Goal: Information Seeking & Learning: Check status

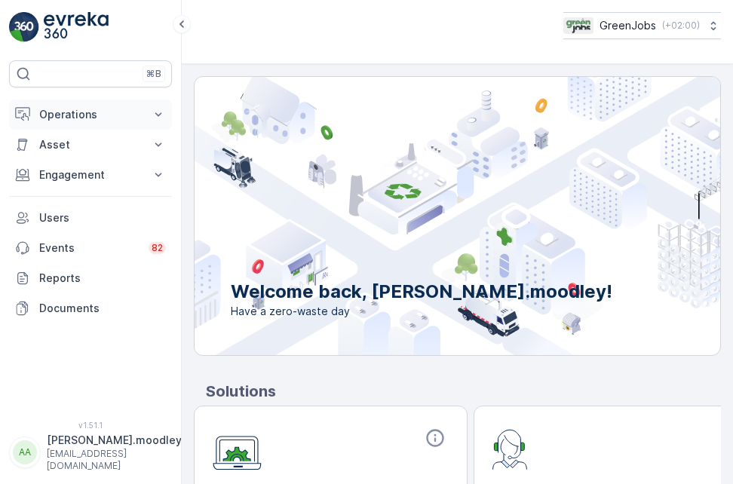
click at [165, 115] on icon at bounding box center [158, 114] width 15 height 15
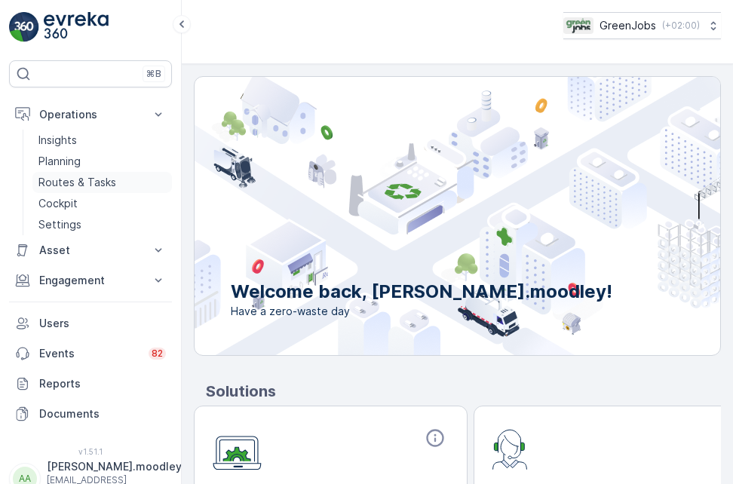
click at [101, 180] on p "Routes & Tasks" at bounding box center [77, 182] width 78 height 15
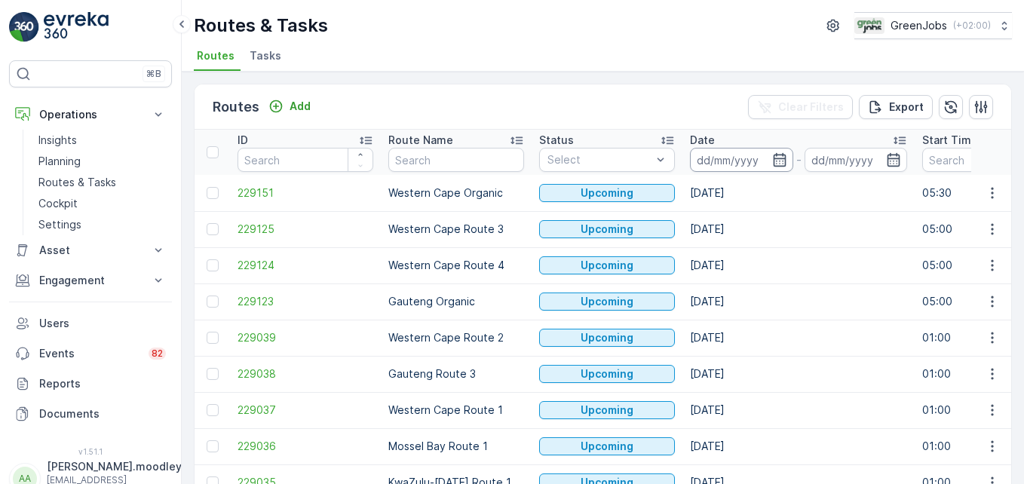
click at [732, 157] on input at bounding box center [741, 160] width 103 height 24
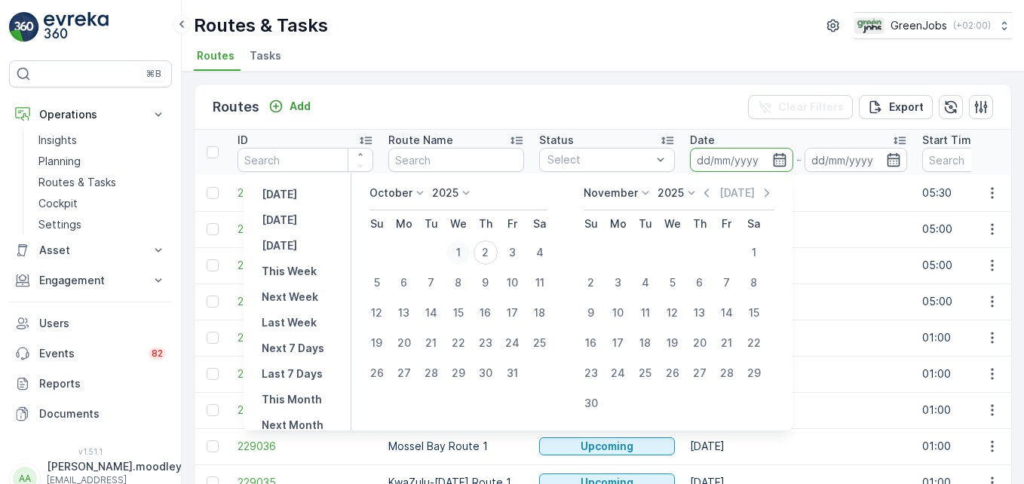
click at [467, 253] on div "1" at bounding box center [458, 253] width 24 height 24
type input "[DATE]"
click at [466, 253] on div "1" at bounding box center [458, 253] width 24 height 24
type input "[DATE]"
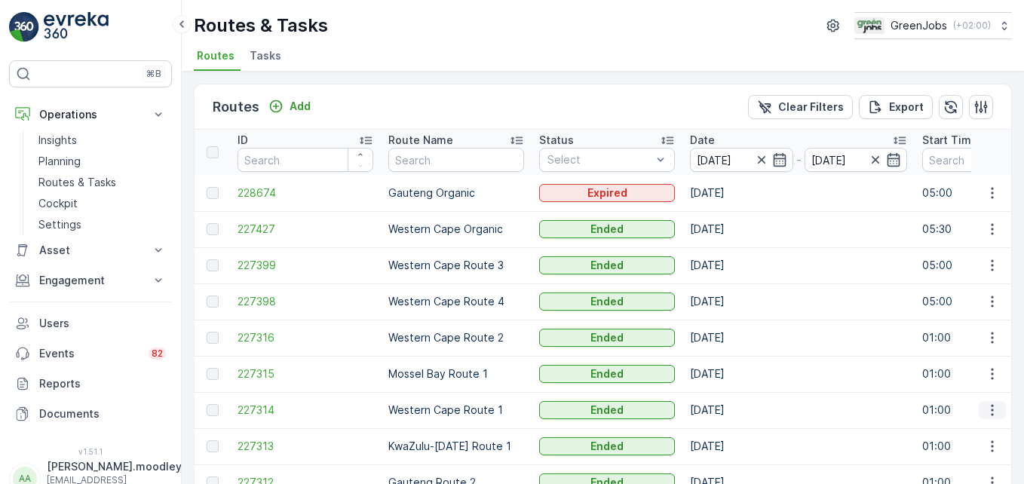
click at [732, 409] on icon "button" at bounding box center [992, 410] width 15 height 15
click at [732, 341] on span "See More Details" at bounding box center [956, 345] width 87 height 15
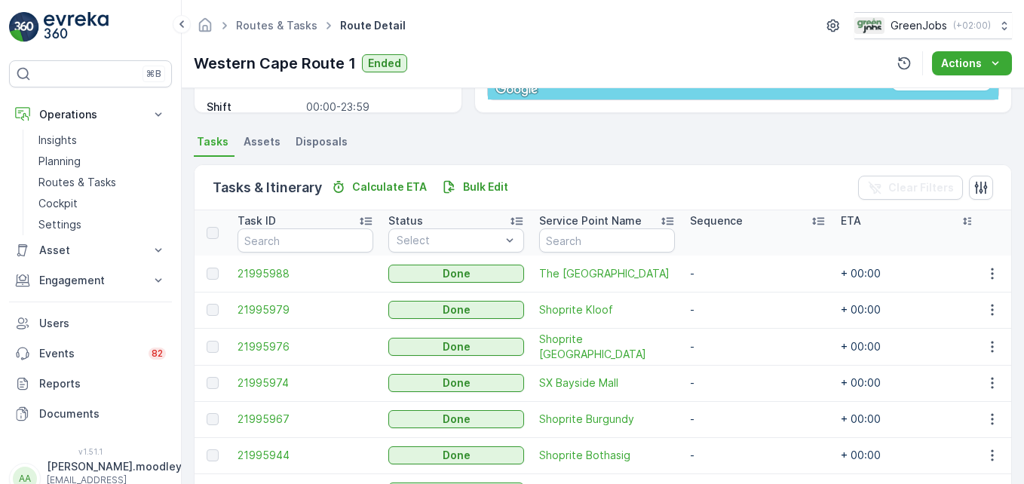
scroll to position [302, 0]
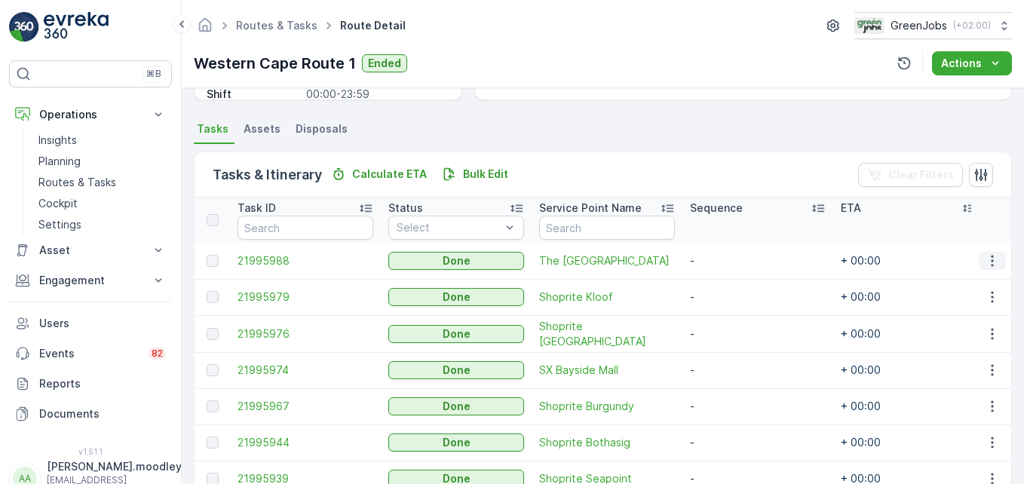
click at [732, 262] on icon "button" at bounding box center [992, 260] width 15 height 15
click at [732, 280] on span "See More Details" at bounding box center [973, 283] width 87 height 15
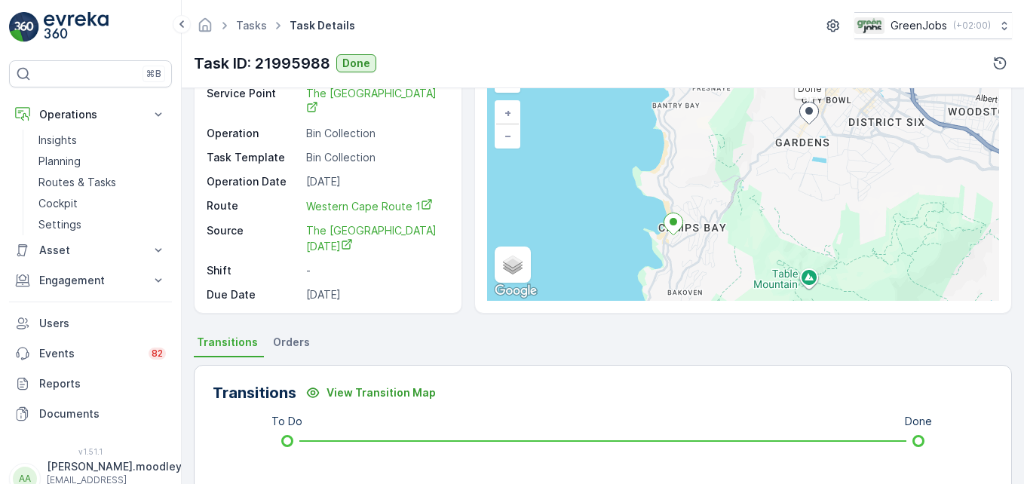
scroll to position [302, 0]
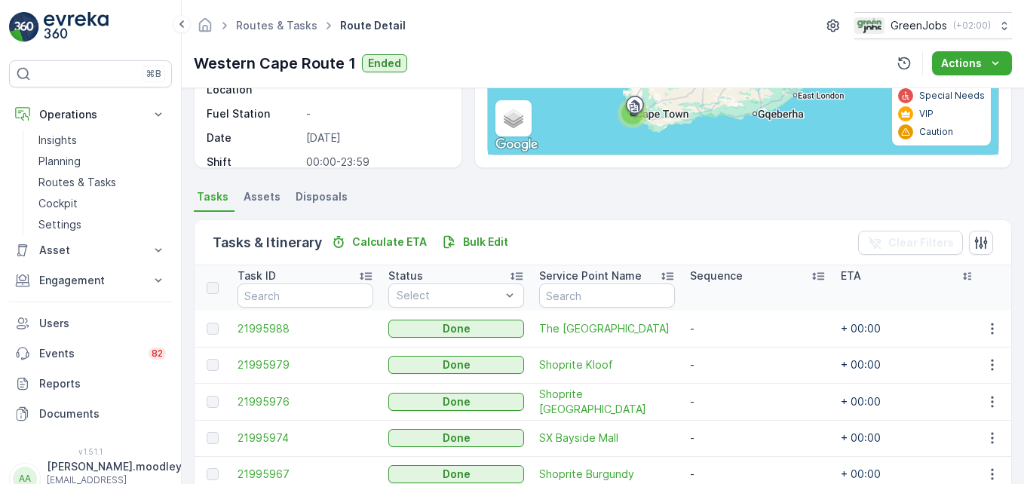
scroll to position [302, 0]
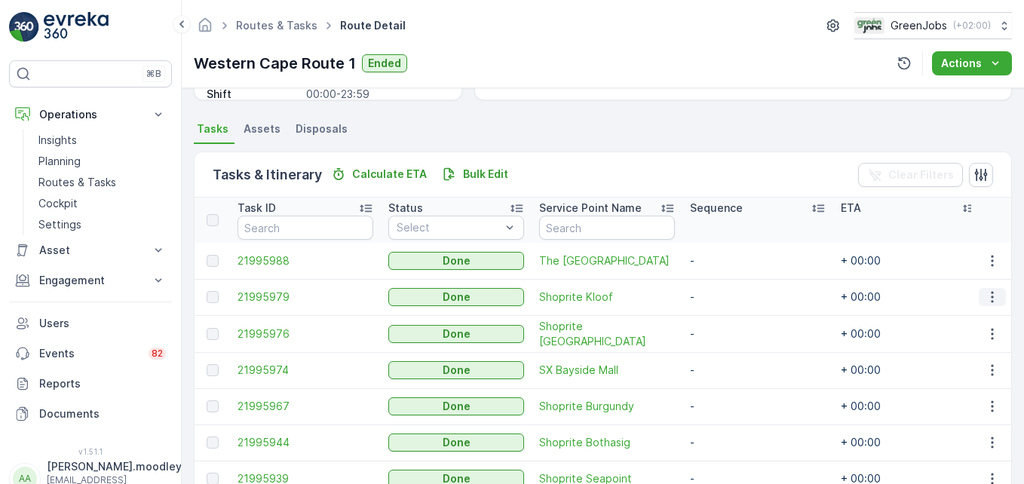
click at [732, 302] on icon "button" at bounding box center [992, 297] width 15 height 15
click at [732, 320] on span "See More Details" at bounding box center [973, 319] width 87 height 15
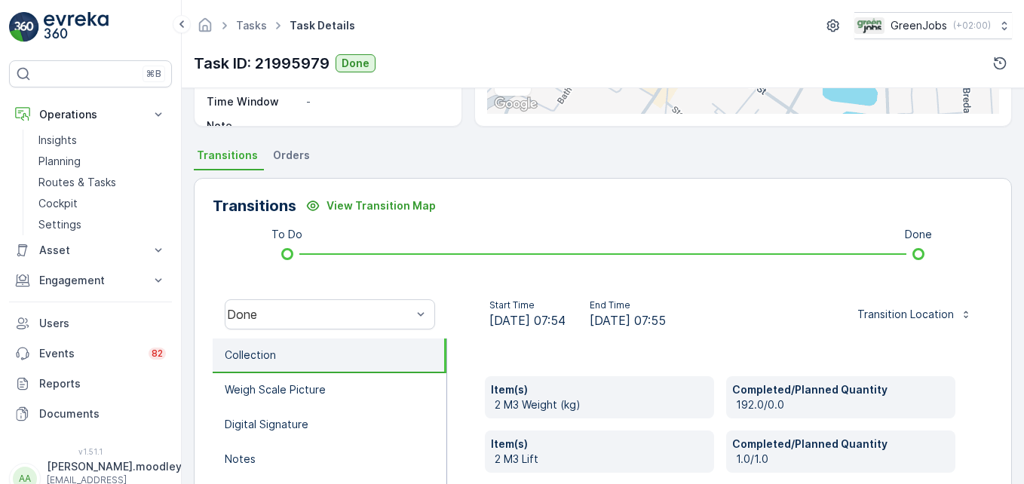
scroll to position [302, 0]
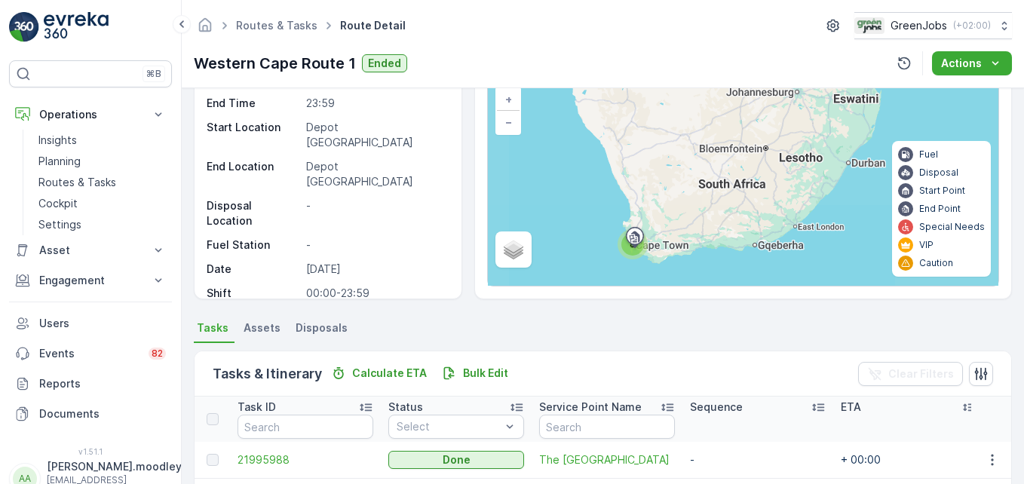
scroll to position [226, 0]
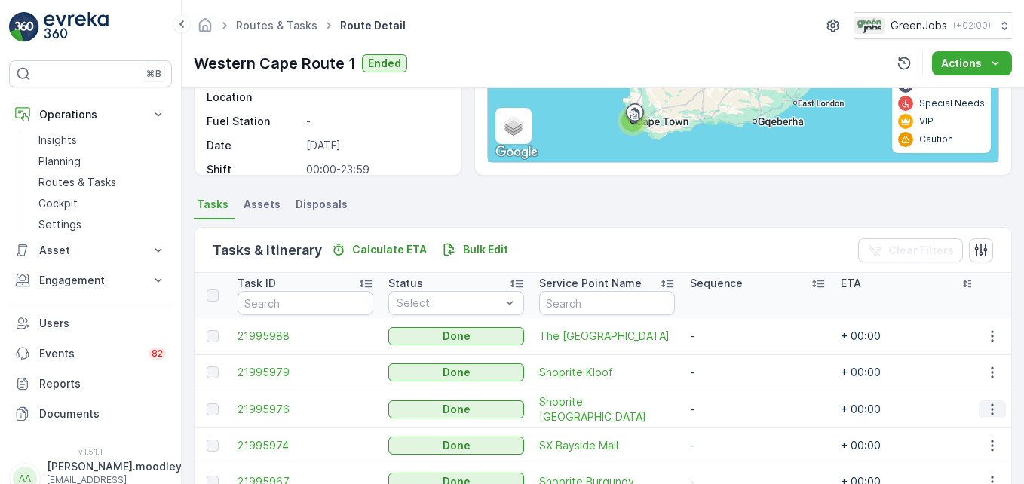
click at [732, 406] on icon "button" at bounding box center [992, 409] width 15 height 15
click at [732, 429] on span "See More Details" at bounding box center [973, 431] width 87 height 15
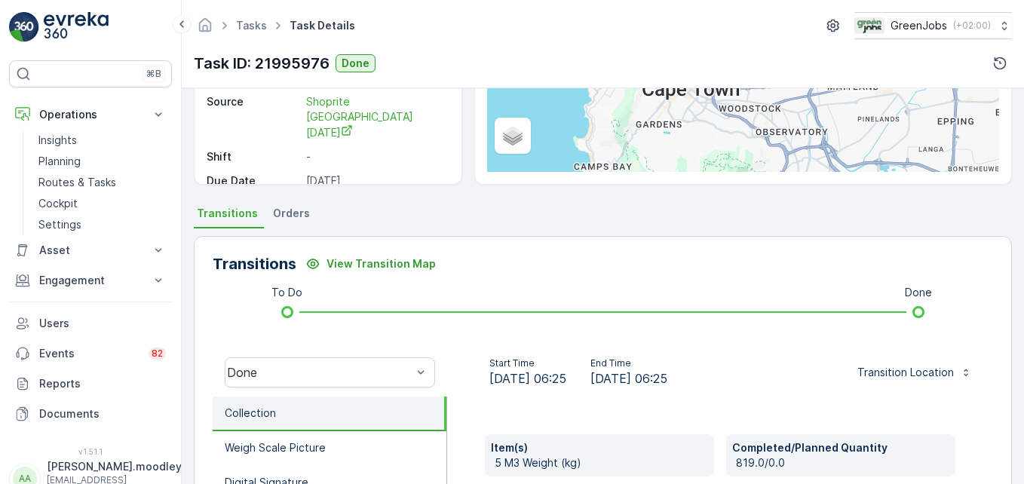
scroll to position [377, 0]
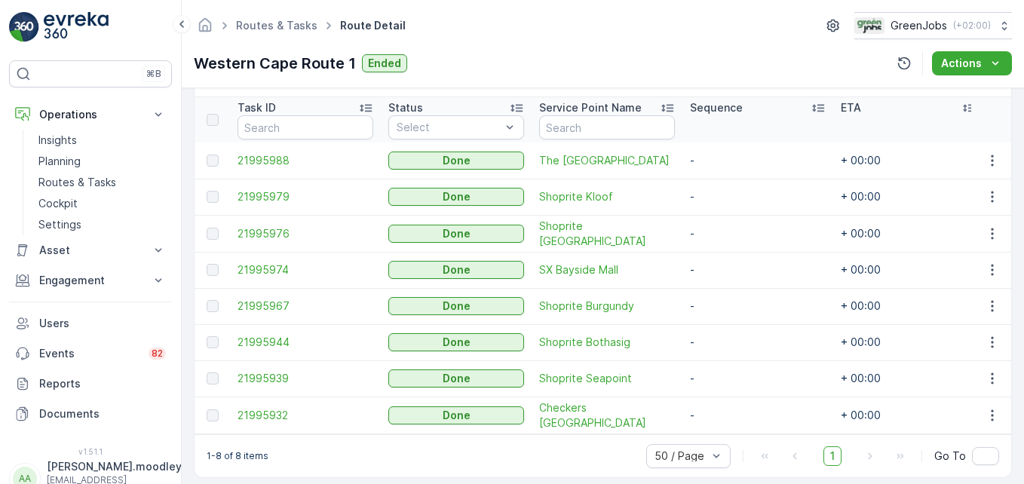
scroll to position [422, 0]
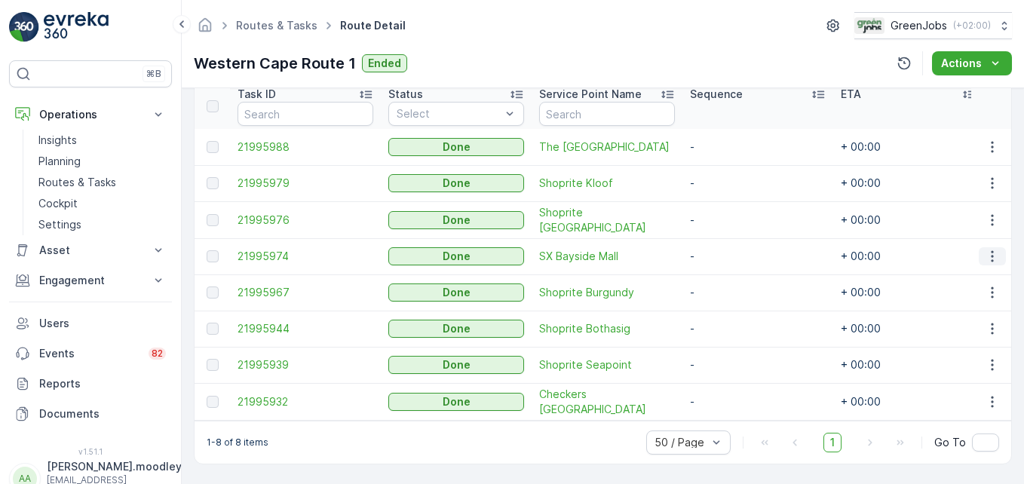
click at [732, 250] on icon "button" at bounding box center [992, 256] width 15 height 15
click at [732, 270] on span "See More Details" at bounding box center [973, 272] width 87 height 15
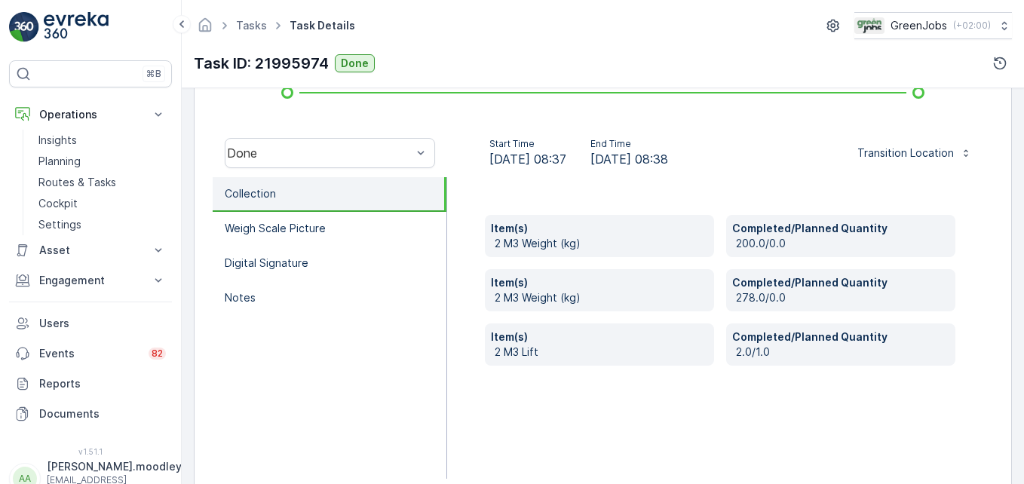
scroll to position [452, 0]
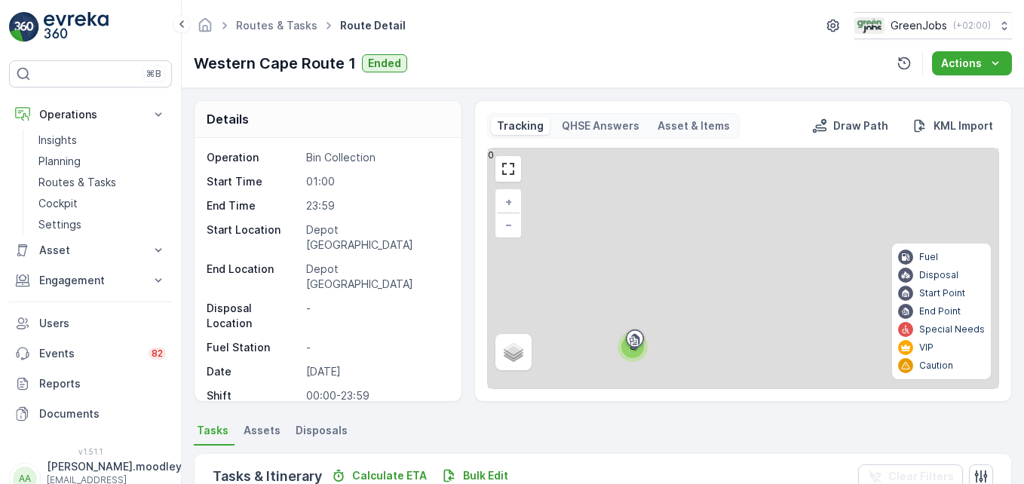
scroll to position [302, 0]
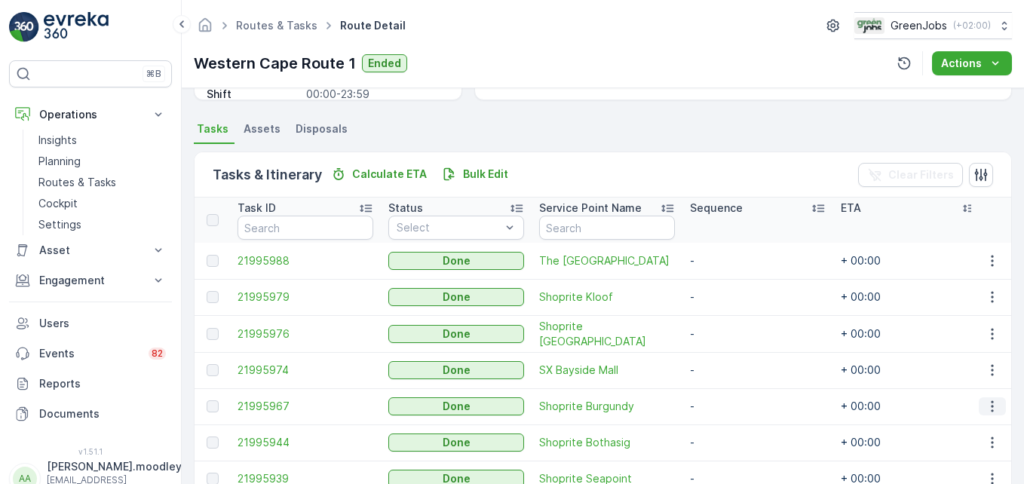
click at [732, 410] on icon "button" at bounding box center [992, 406] width 15 height 15
click at [732, 427] on span "See More Details" at bounding box center [973, 428] width 87 height 15
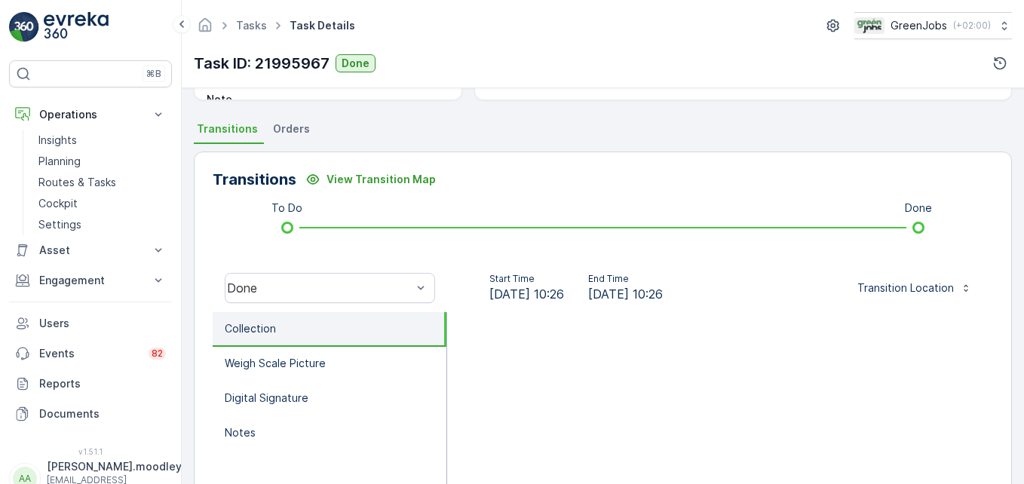
scroll to position [377, 0]
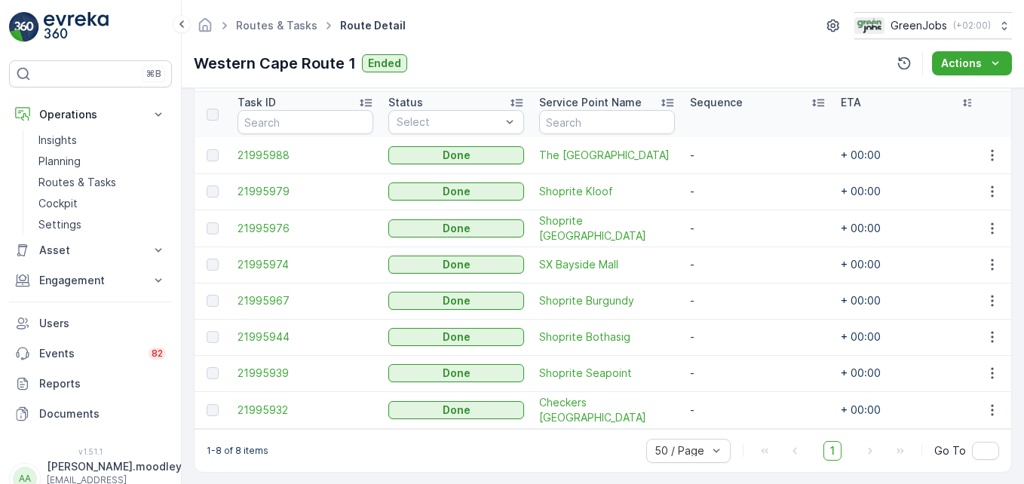
scroll to position [422, 0]
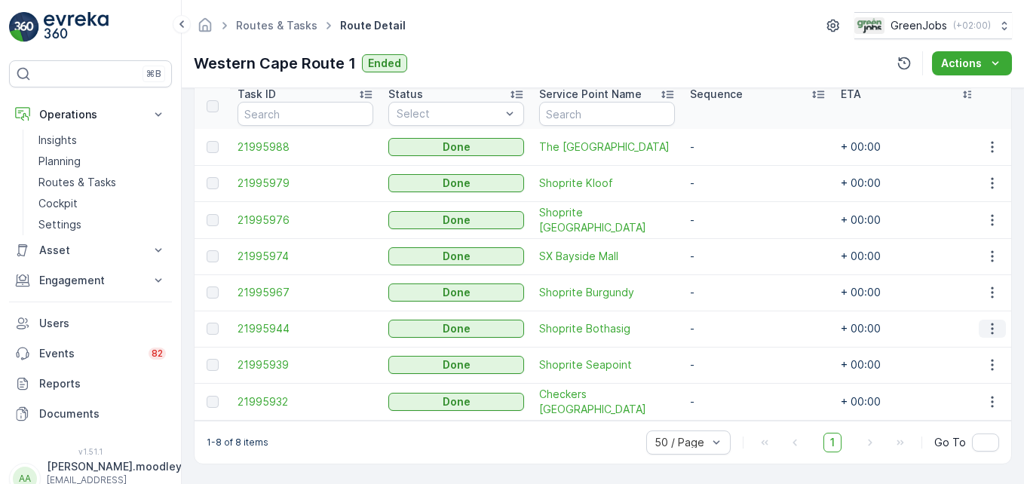
click at [732, 325] on icon "button" at bounding box center [992, 328] width 15 height 15
click at [732, 341] on span "See More Details" at bounding box center [973, 344] width 87 height 15
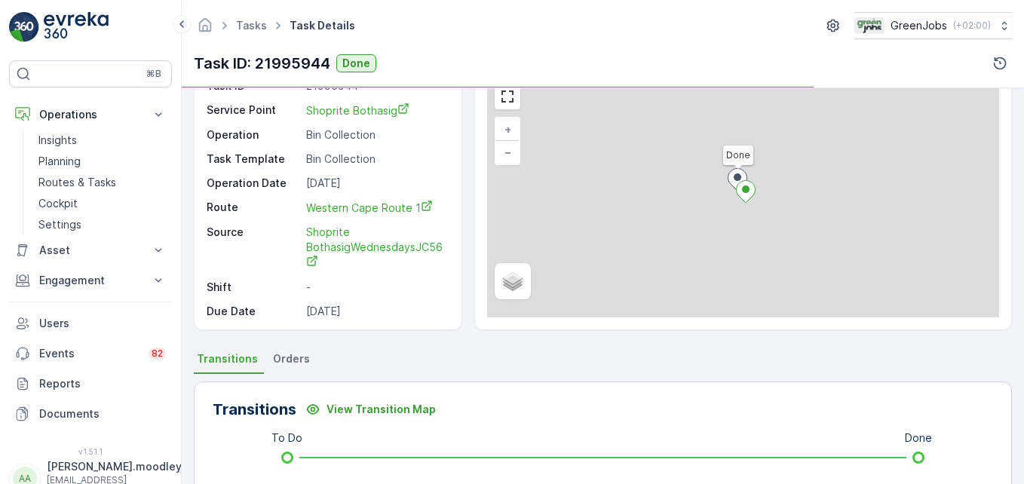
scroll to position [302, 0]
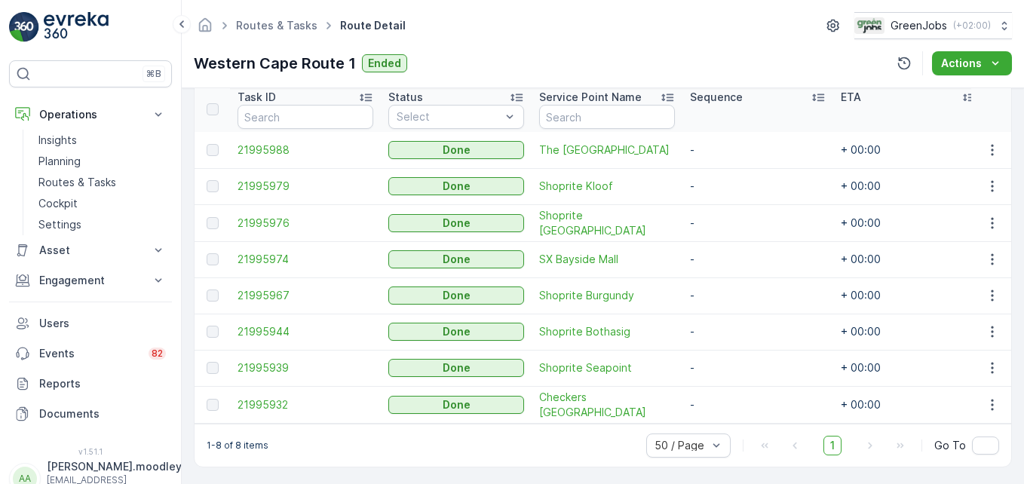
scroll to position [422, 0]
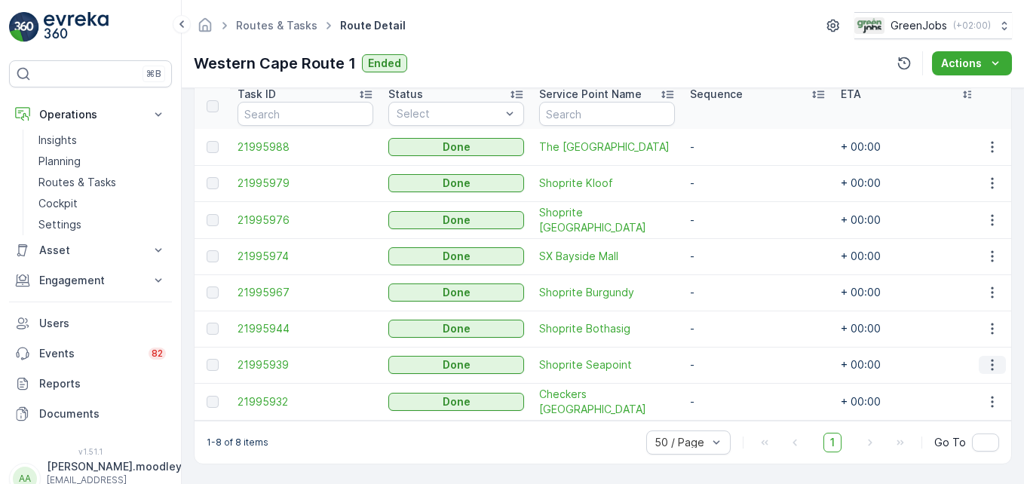
click at [732, 357] on icon "button" at bounding box center [992, 364] width 15 height 15
click at [732, 379] on span "See More Details" at bounding box center [973, 380] width 87 height 15
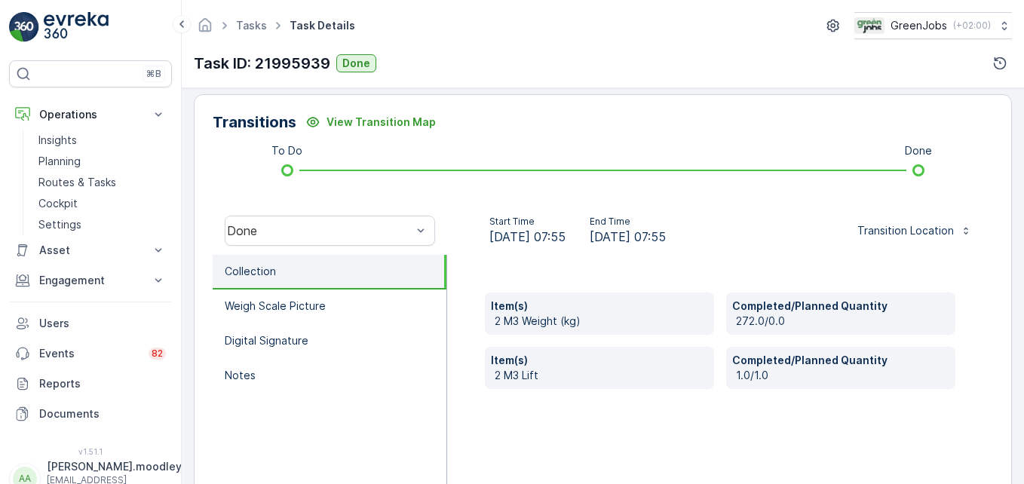
scroll to position [377, 0]
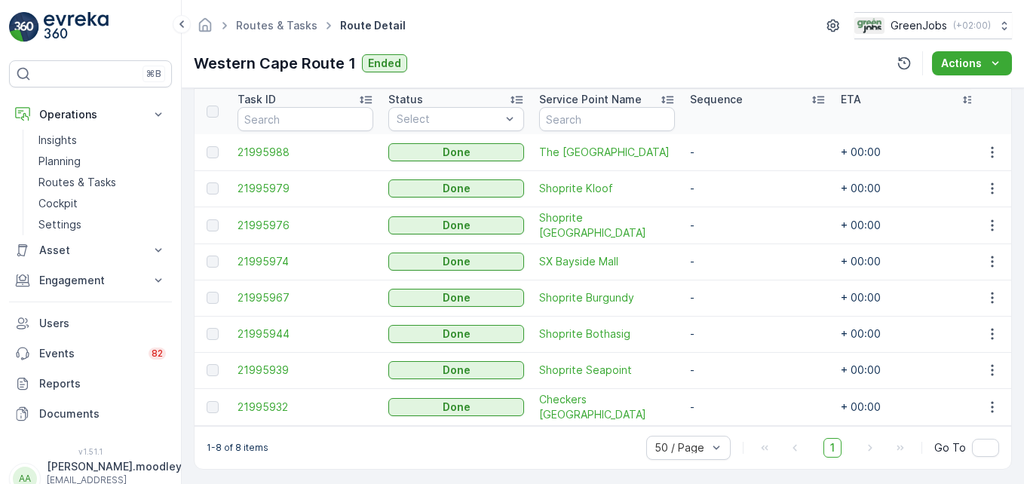
scroll to position [422, 0]
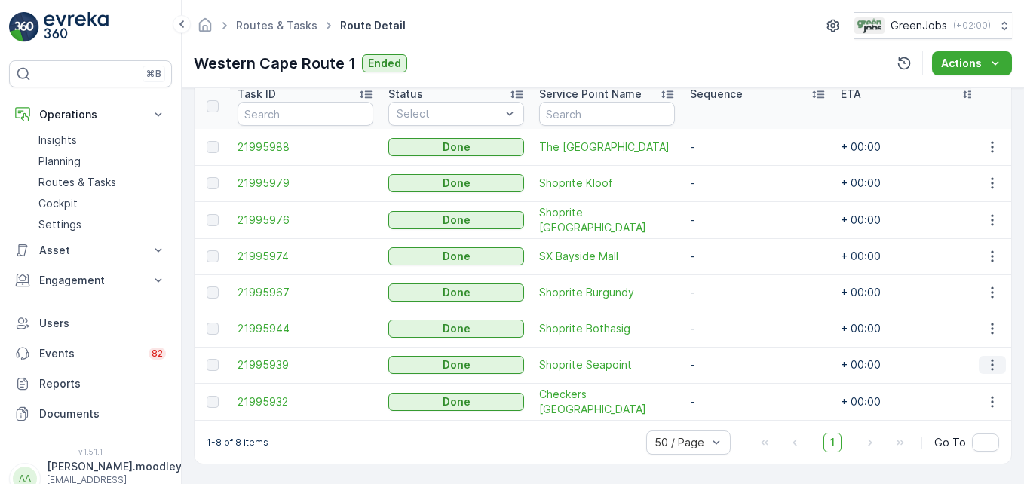
click at [732, 357] on icon "button" at bounding box center [992, 364] width 15 height 15
click at [732, 379] on span "See More Details" at bounding box center [973, 380] width 87 height 15
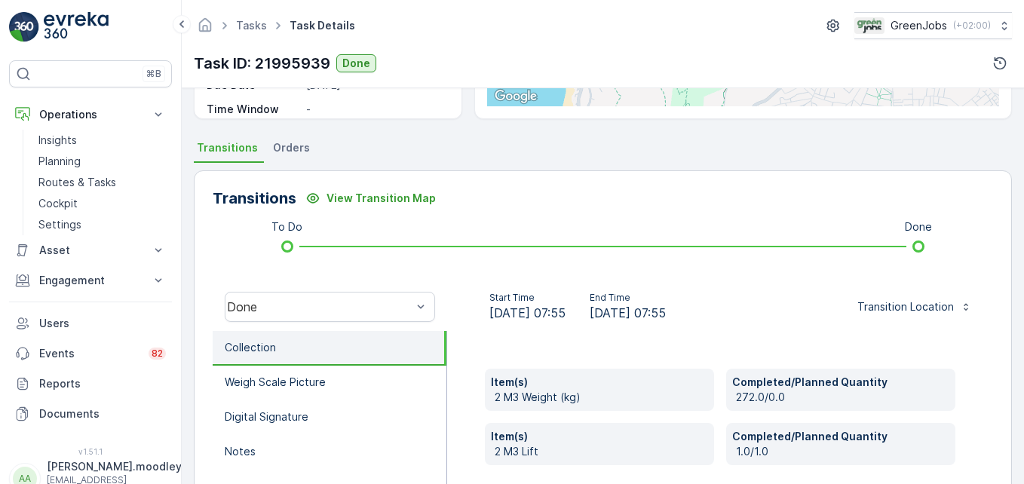
scroll to position [377, 0]
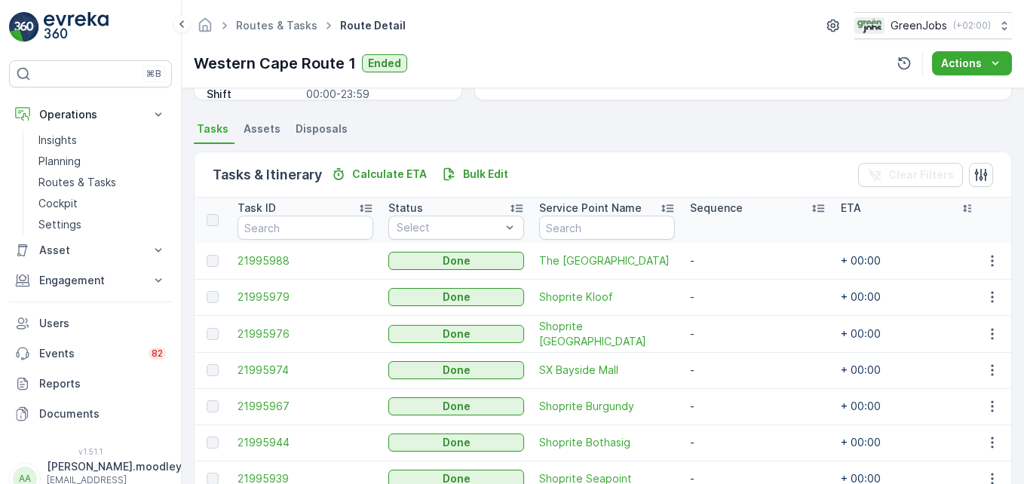
scroll to position [422, 0]
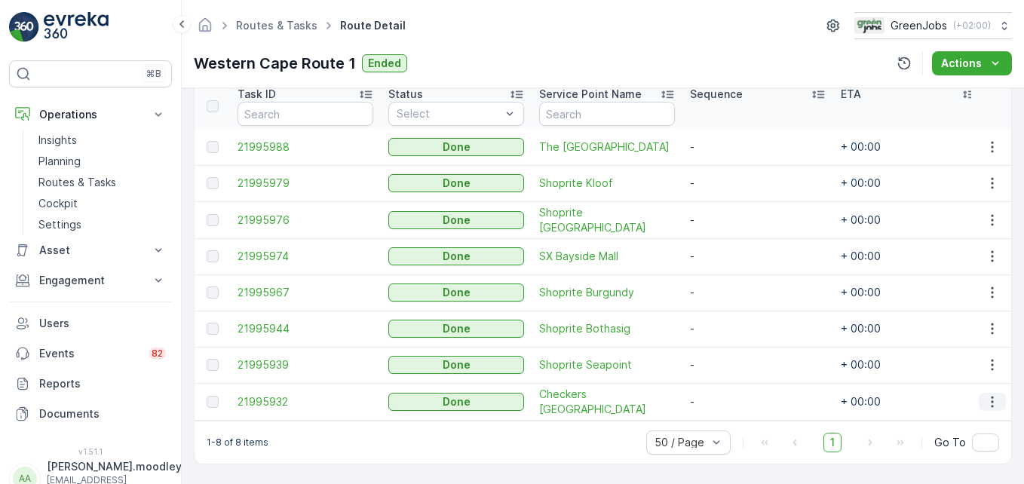
click at [732, 396] on icon "button" at bounding box center [992, 401] width 2 height 11
click at [732, 410] on span "See More Details" at bounding box center [973, 416] width 87 height 15
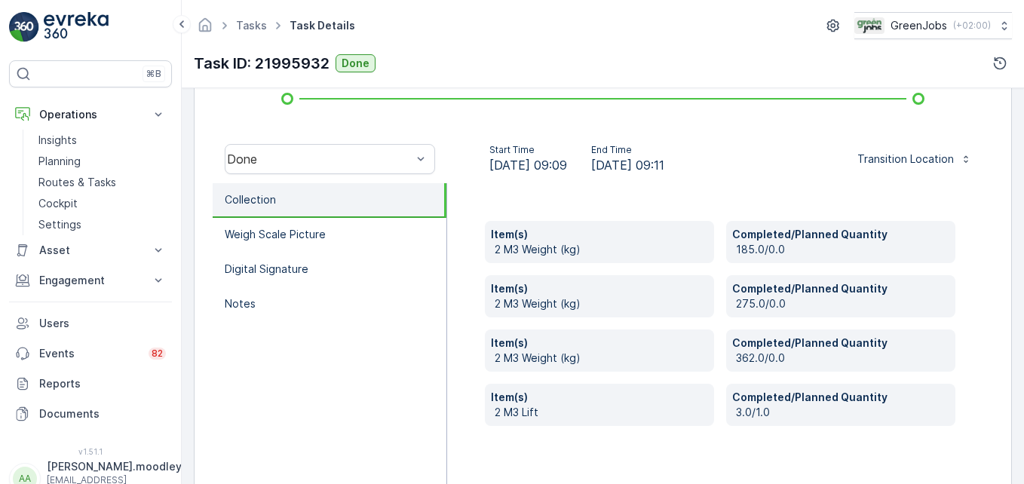
scroll to position [452, 0]
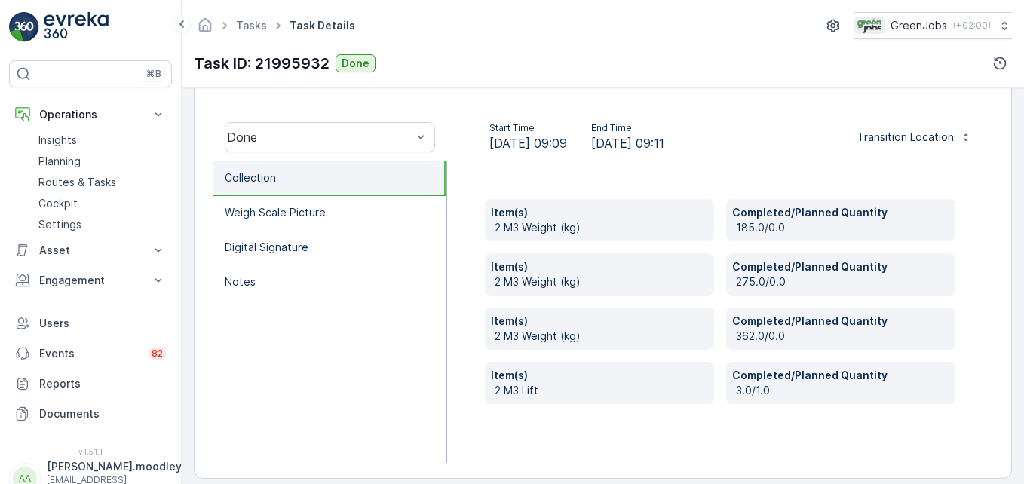
click at [575, 443] on div "Item(s) 2 M3 Weight (kg) Completed/Planned Quantity 185.0/0.0 Item(s) 2 M3 Weig…" at bounding box center [720, 312] width 547 height 302
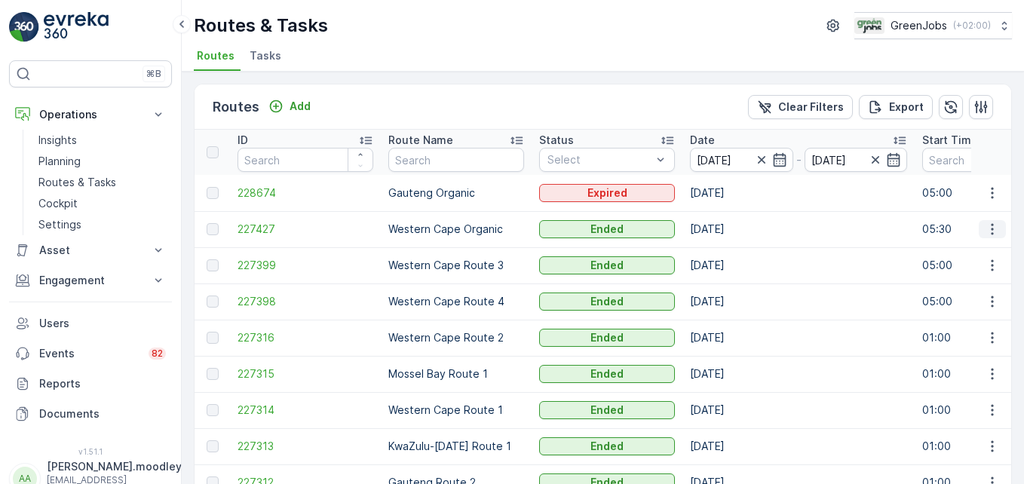
click at [732, 231] on icon "button" at bounding box center [992, 229] width 15 height 15
click at [732, 249] on span "See More Details" at bounding box center [956, 251] width 87 height 15
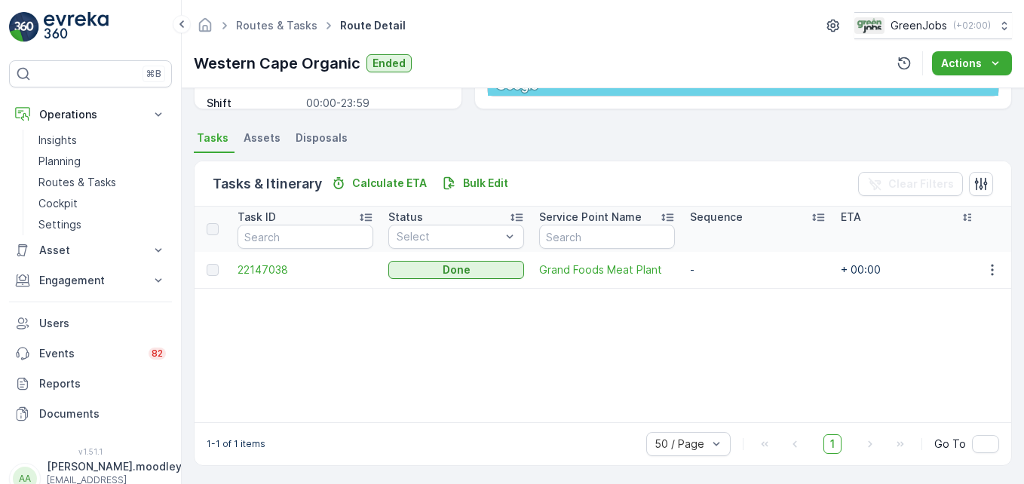
scroll to position [294, 0]
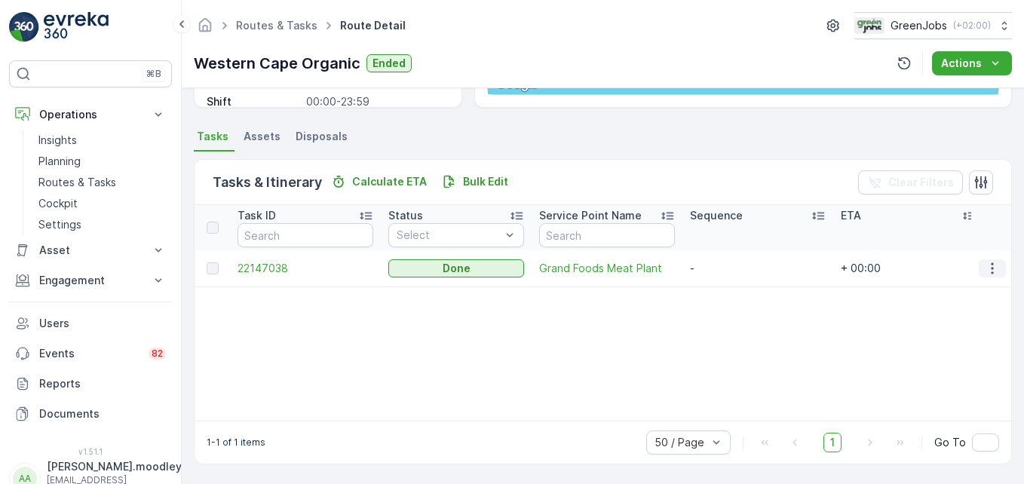
click at [732, 268] on icon "button" at bounding box center [992, 268] width 15 height 15
click at [732, 290] on span "See More Details" at bounding box center [973, 291] width 87 height 15
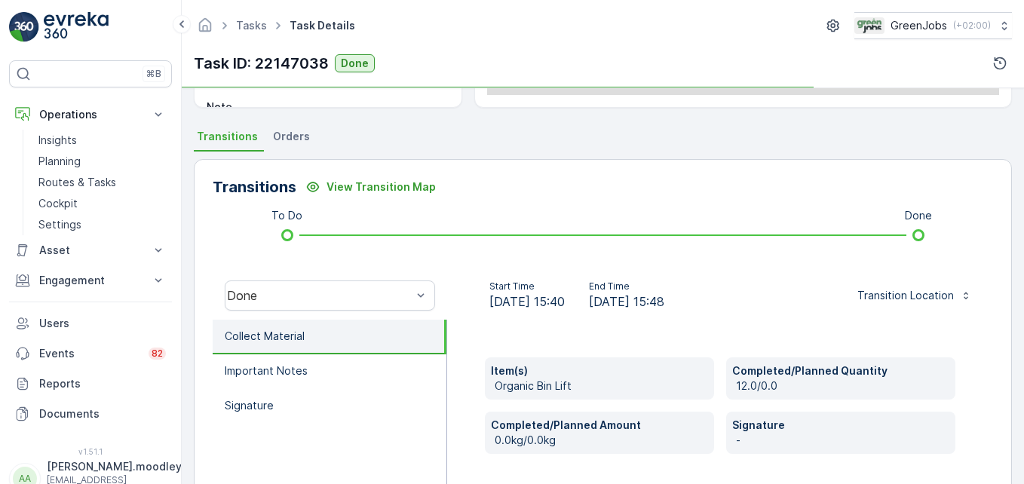
scroll to position [302, 0]
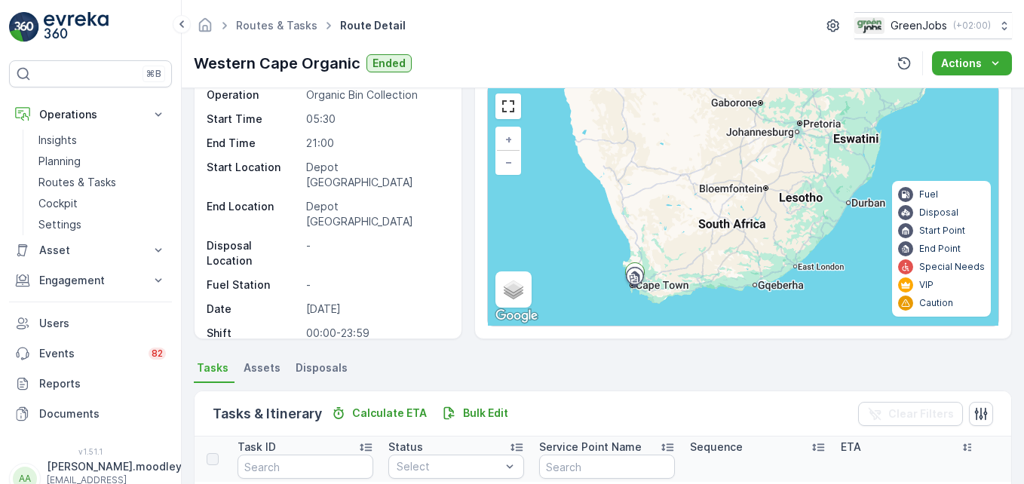
scroll to position [294, 0]
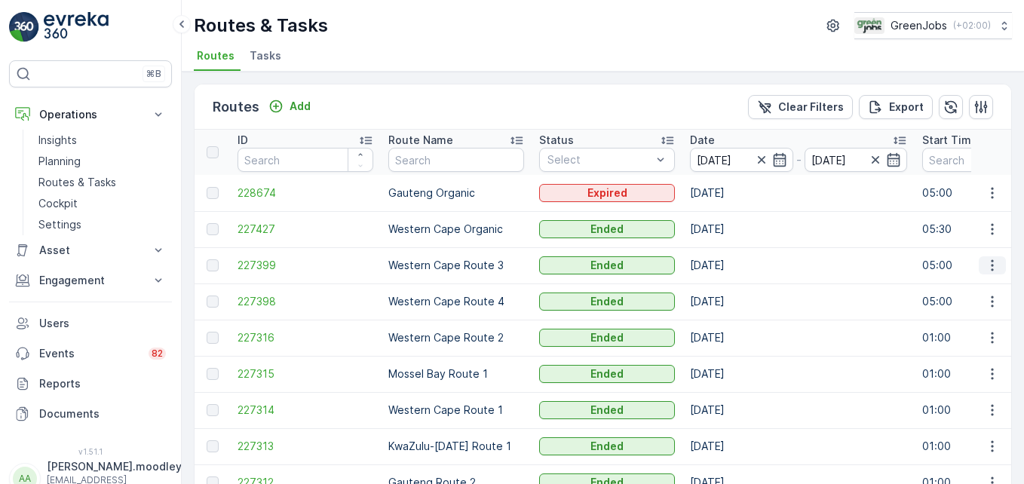
click at [732, 263] on icon "button" at bounding box center [992, 265] width 15 height 15
click at [732, 284] on span "See More Details" at bounding box center [956, 287] width 87 height 15
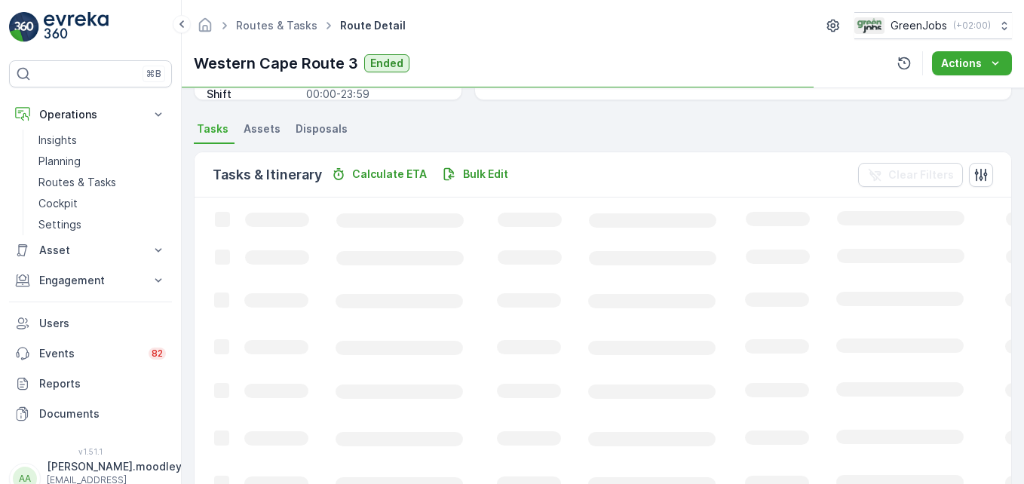
scroll to position [302, 0]
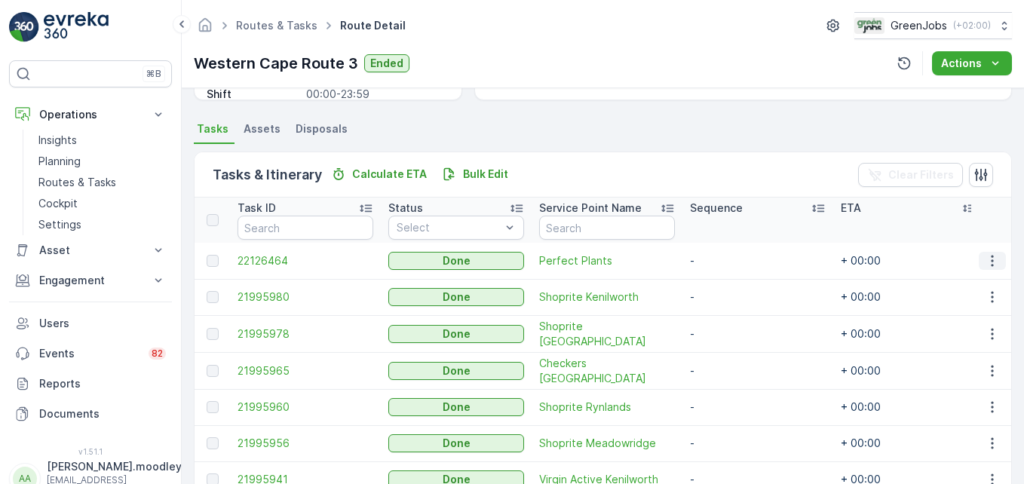
click at [732, 261] on icon "button" at bounding box center [992, 260] width 15 height 15
click at [732, 279] on span "See More Details" at bounding box center [973, 283] width 87 height 15
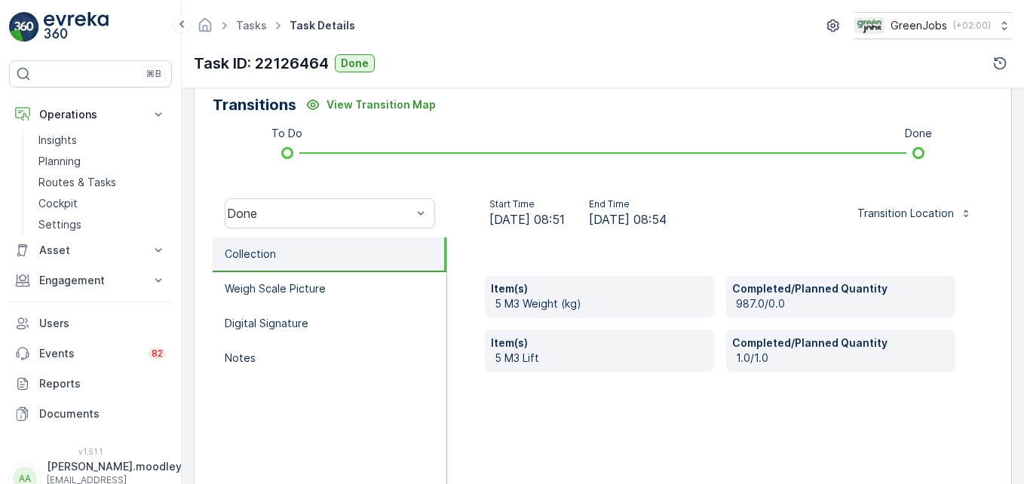
scroll to position [377, 0]
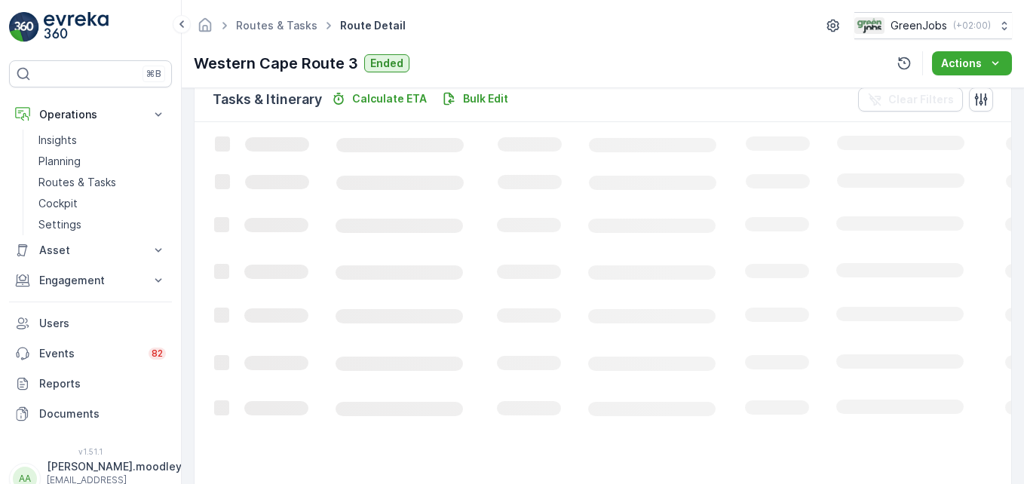
scroll to position [377, 0]
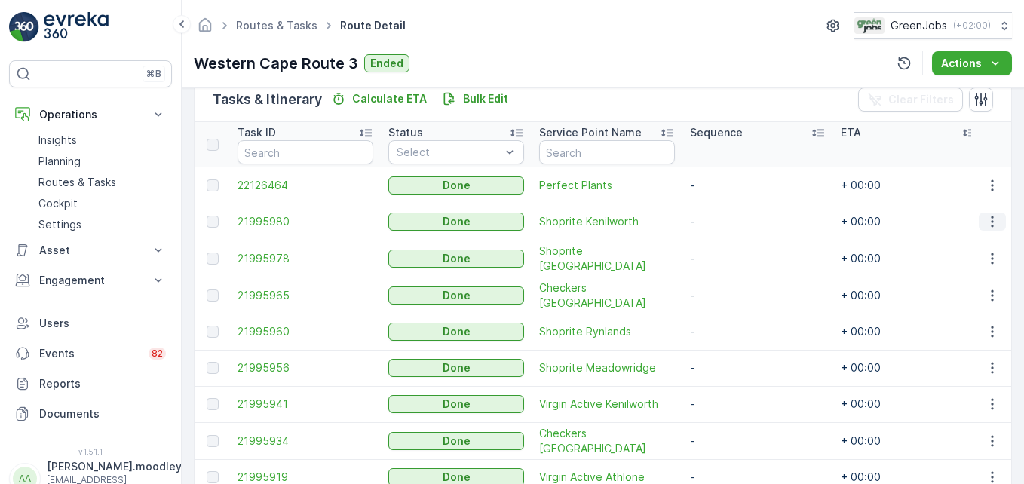
click at [732, 222] on icon "button" at bounding box center [992, 221] width 15 height 15
click at [732, 245] on span "See More Details" at bounding box center [973, 244] width 87 height 15
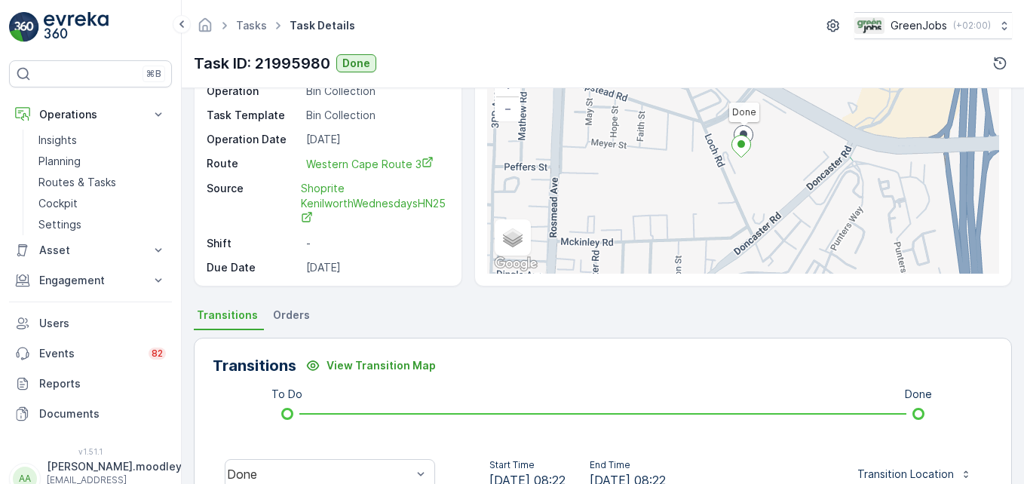
scroll to position [377, 0]
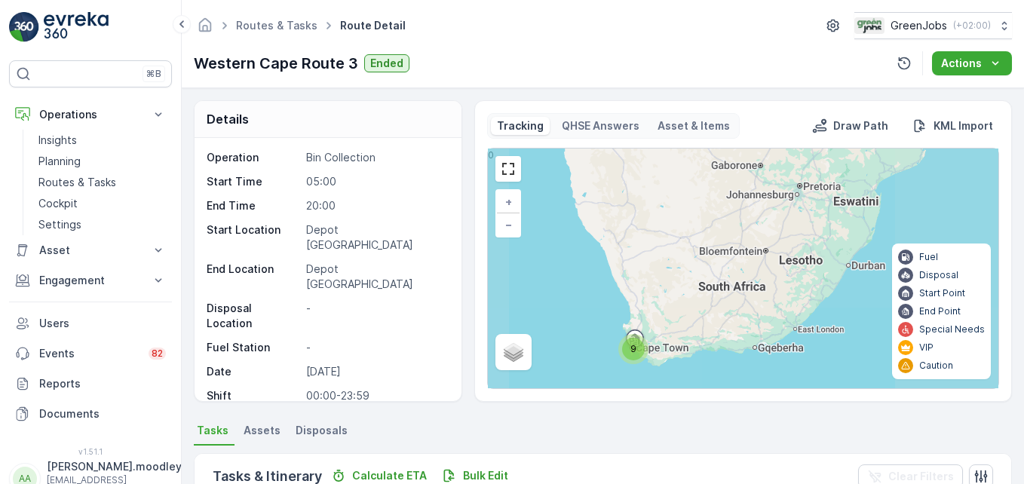
scroll to position [377, 0]
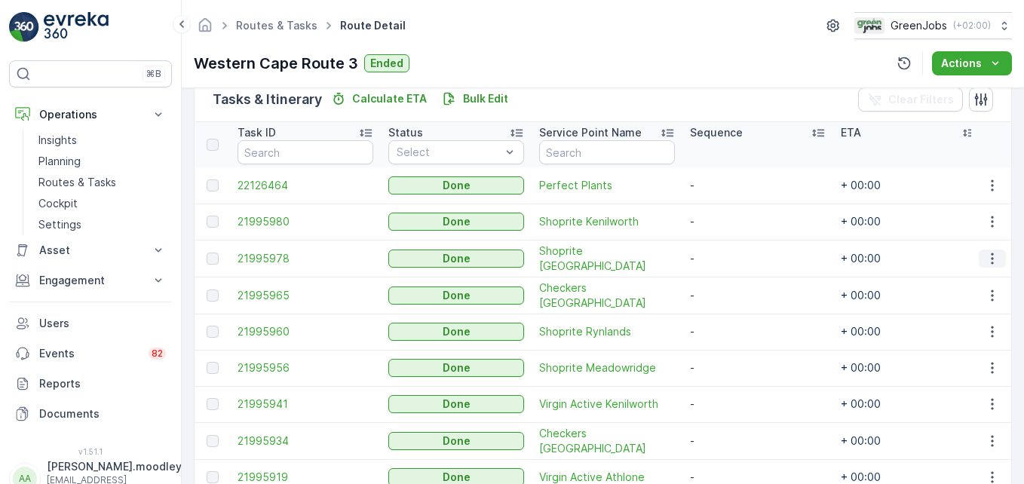
click at [732, 260] on icon "button" at bounding box center [992, 258] width 15 height 15
click at [732, 277] on span "See More Details" at bounding box center [973, 280] width 87 height 15
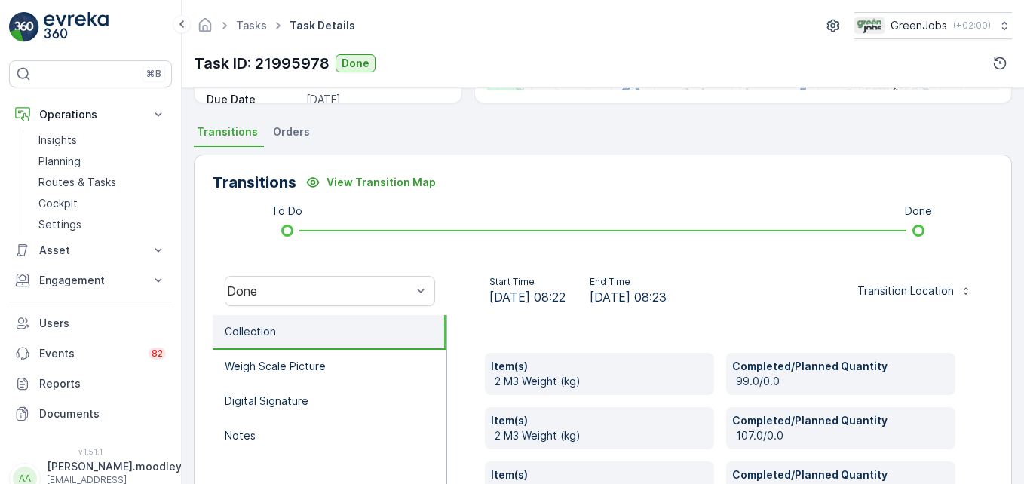
scroll to position [302, 0]
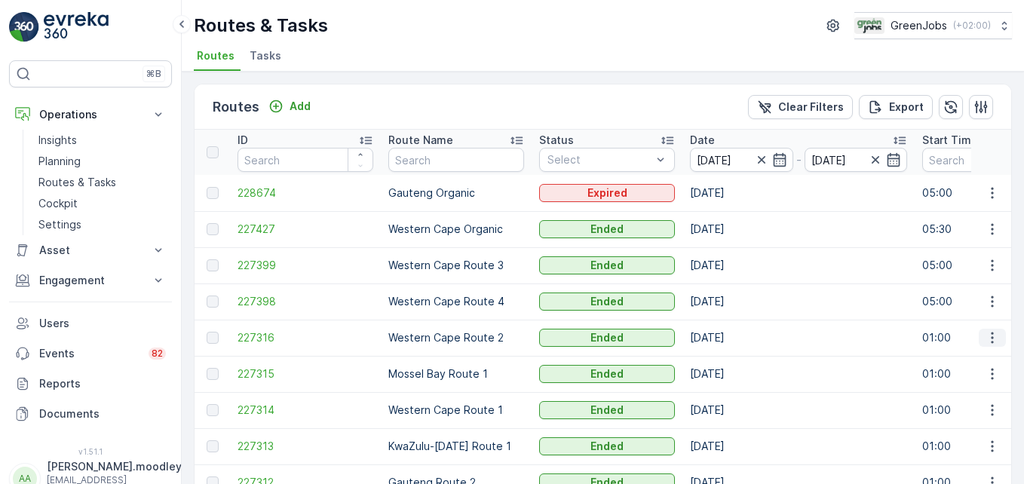
drag, startPoint x: 986, startPoint y: 338, endPoint x: 985, endPoint y: 346, distance: 8.4
click at [732, 339] on icon "button" at bounding box center [992, 337] width 15 height 15
click at [732, 360] on span "See More Details" at bounding box center [956, 360] width 87 height 15
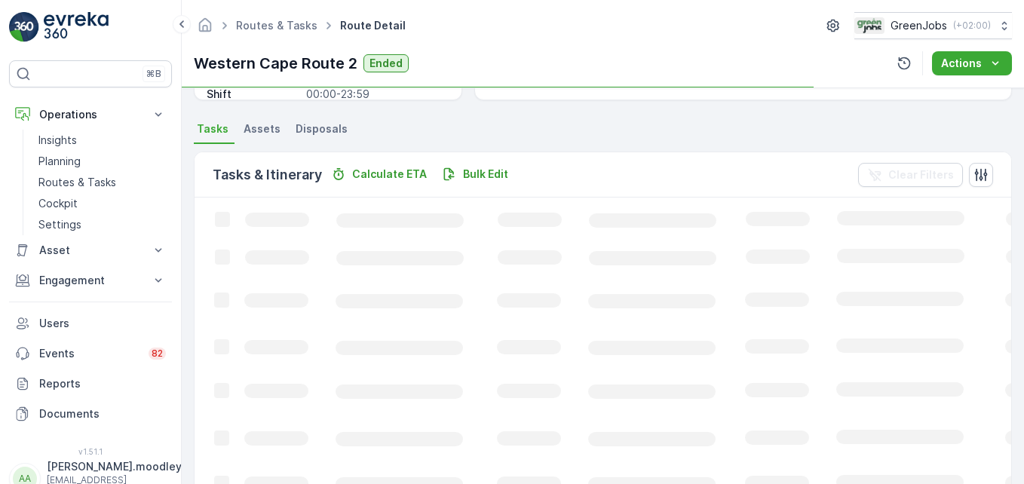
scroll to position [302, 0]
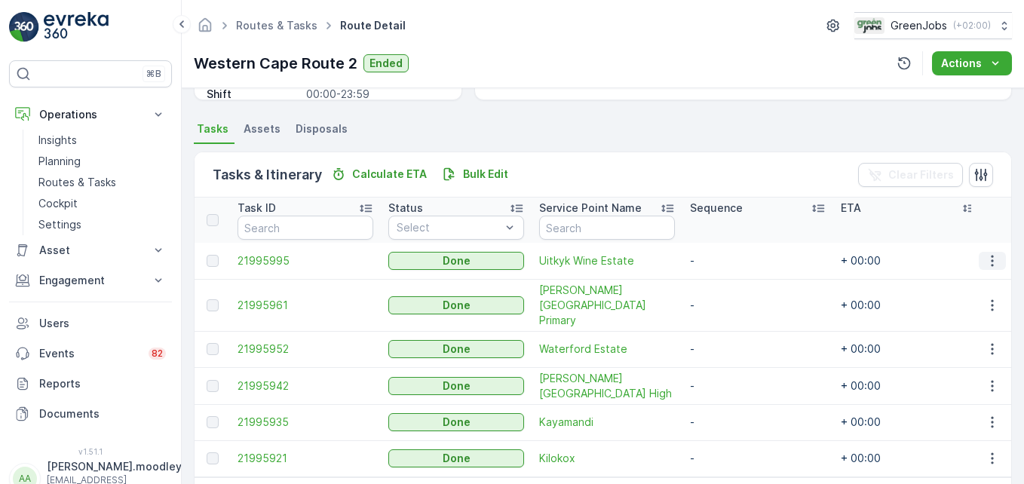
click at [732, 262] on icon "button" at bounding box center [992, 260] width 15 height 15
click at [732, 280] on span "See More Details" at bounding box center [973, 283] width 87 height 15
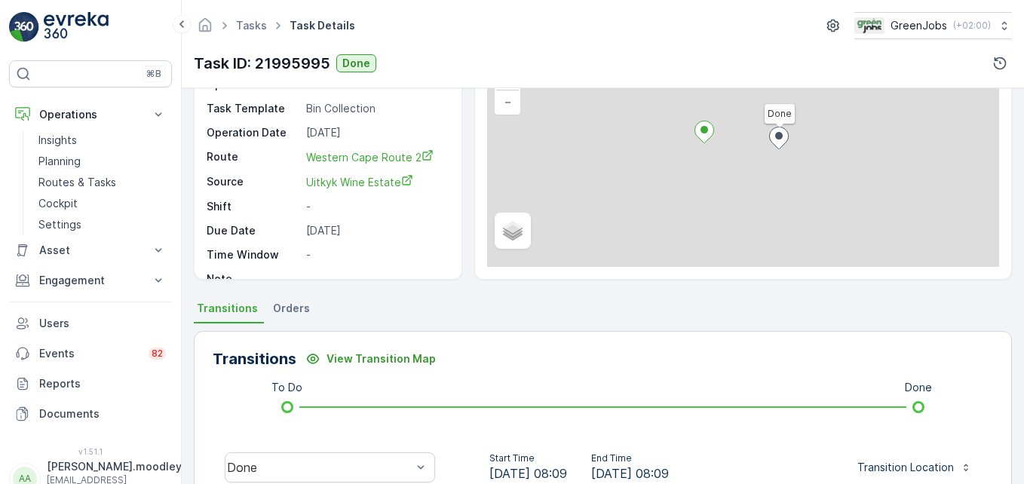
scroll to position [377, 0]
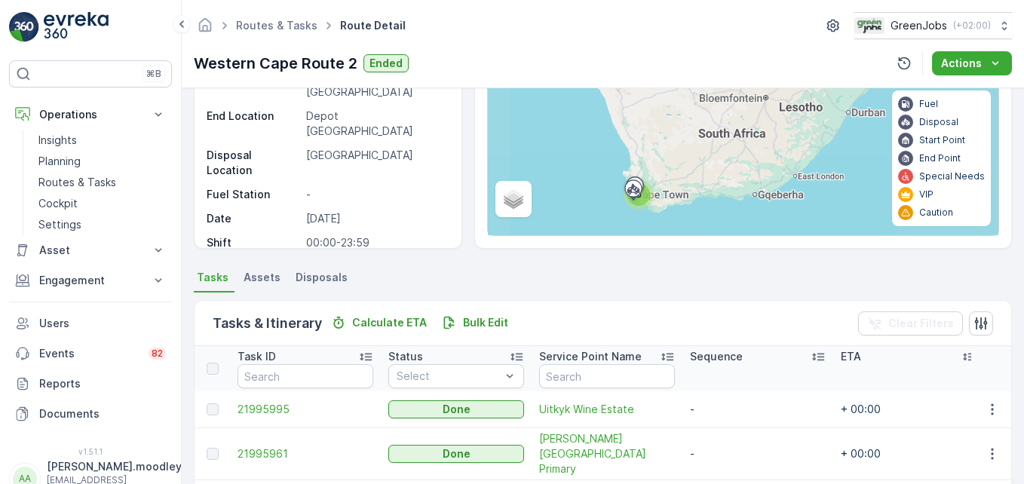
scroll to position [349, 0]
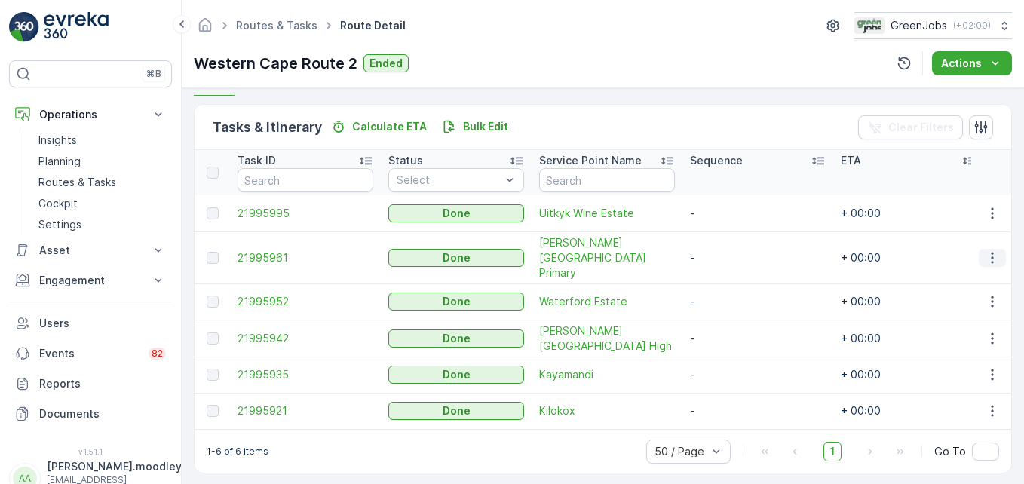
click at [732, 250] on icon "button" at bounding box center [992, 257] width 15 height 15
click at [732, 268] on span "See More Details" at bounding box center [973, 272] width 87 height 15
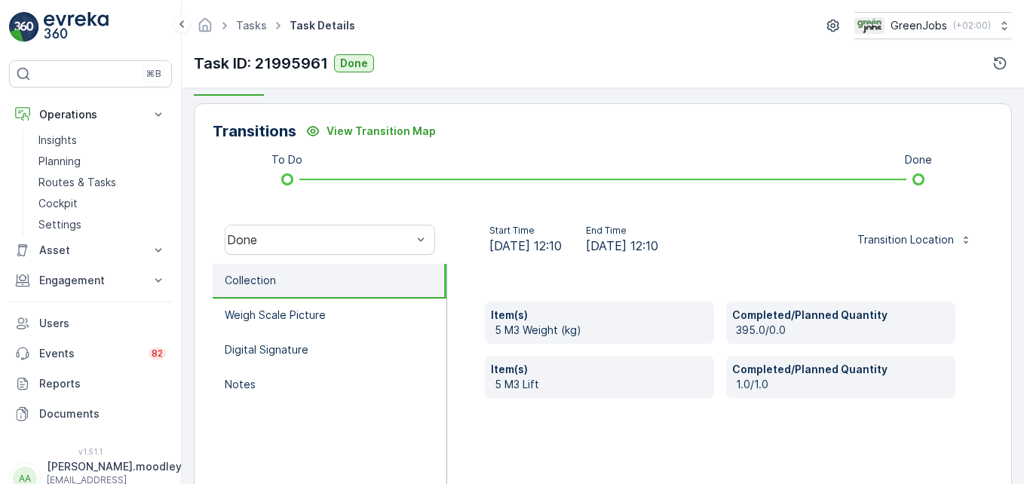
scroll to position [377, 0]
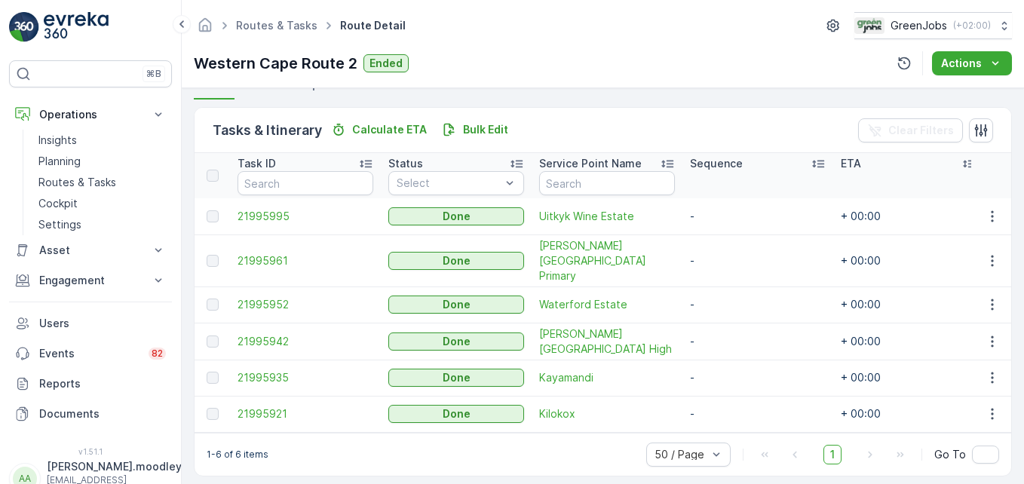
scroll to position [349, 0]
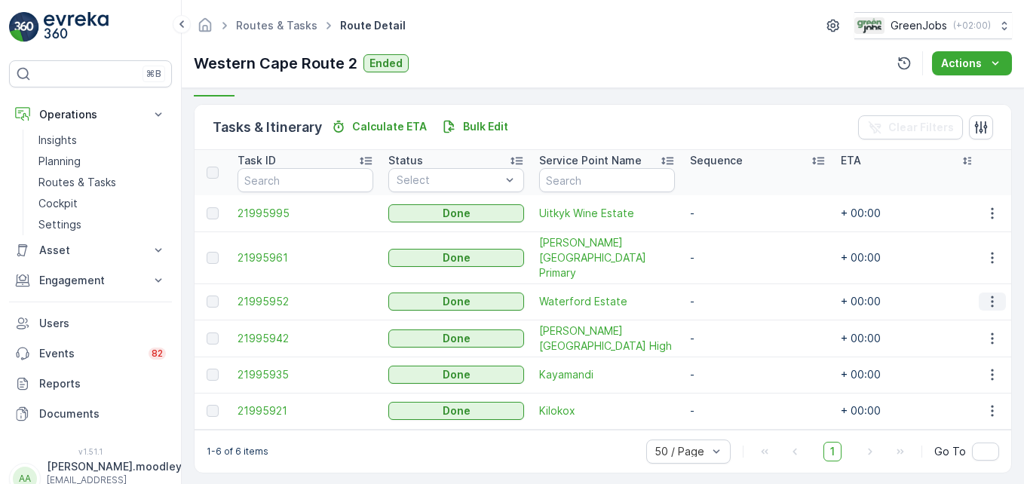
click at [732, 294] on icon "button" at bounding box center [992, 301] width 15 height 15
click at [732, 310] on span "See More Details" at bounding box center [973, 308] width 87 height 15
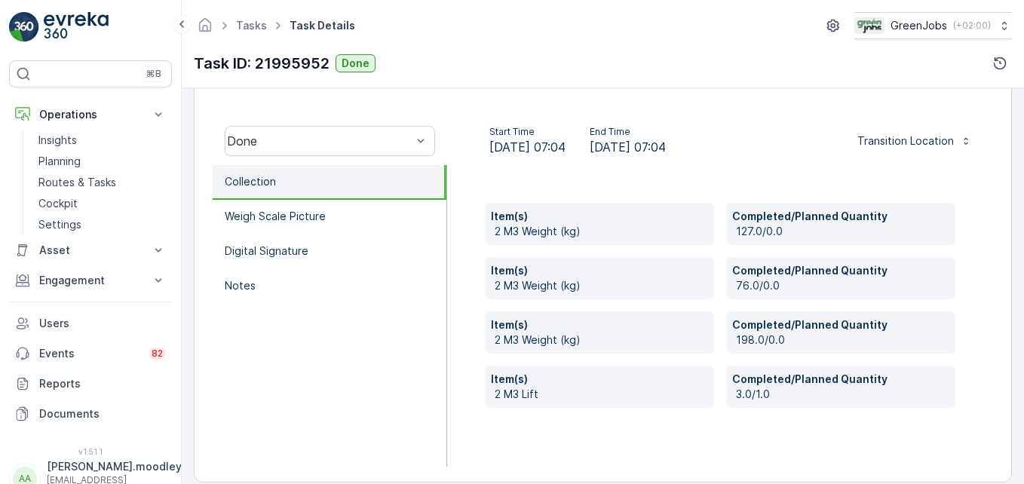
scroll to position [452, 0]
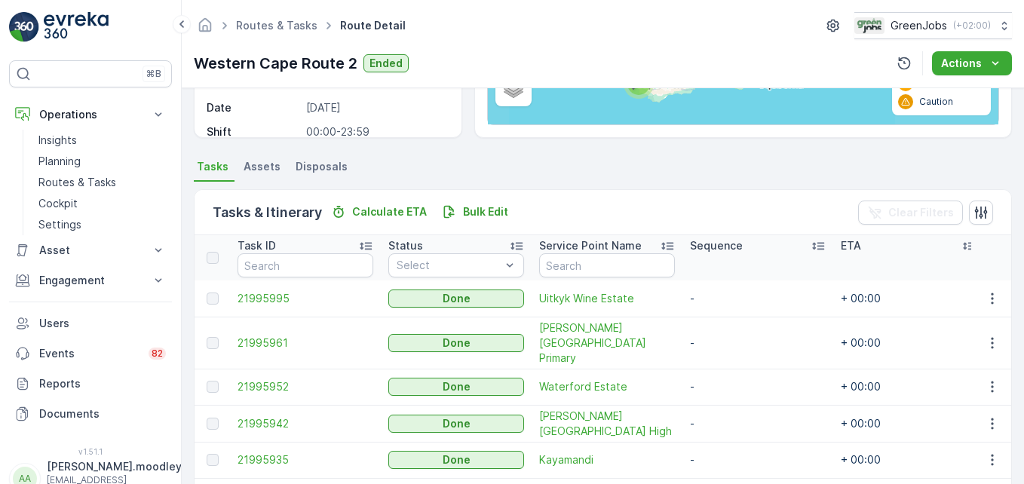
scroll to position [349, 0]
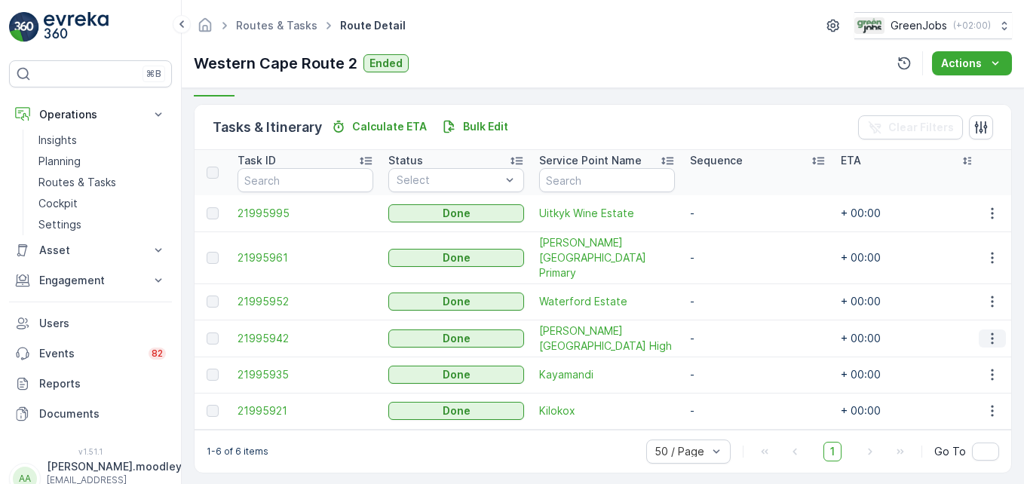
click at [732, 331] on icon "button" at bounding box center [992, 338] width 15 height 15
click at [732, 344] on span "See More Details" at bounding box center [973, 344] width 87 height 15
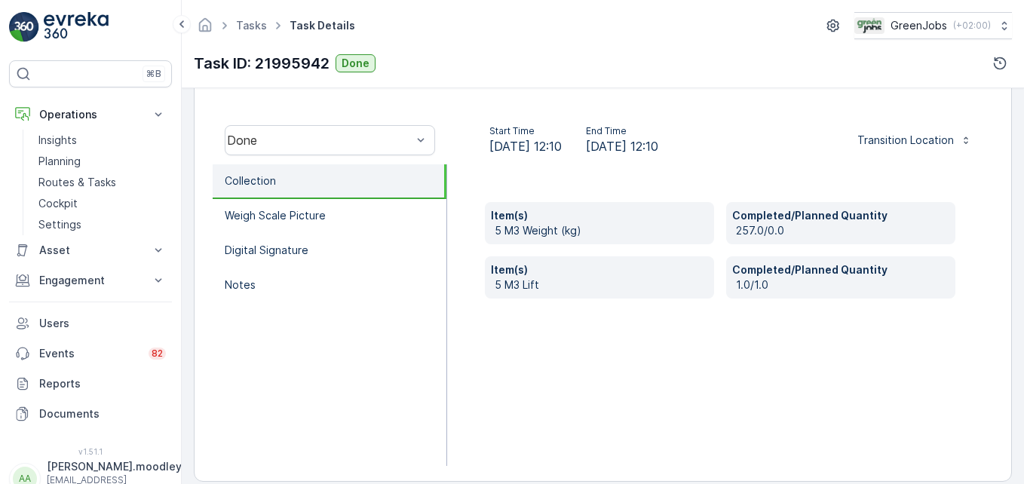
scroll to position [452, 0]
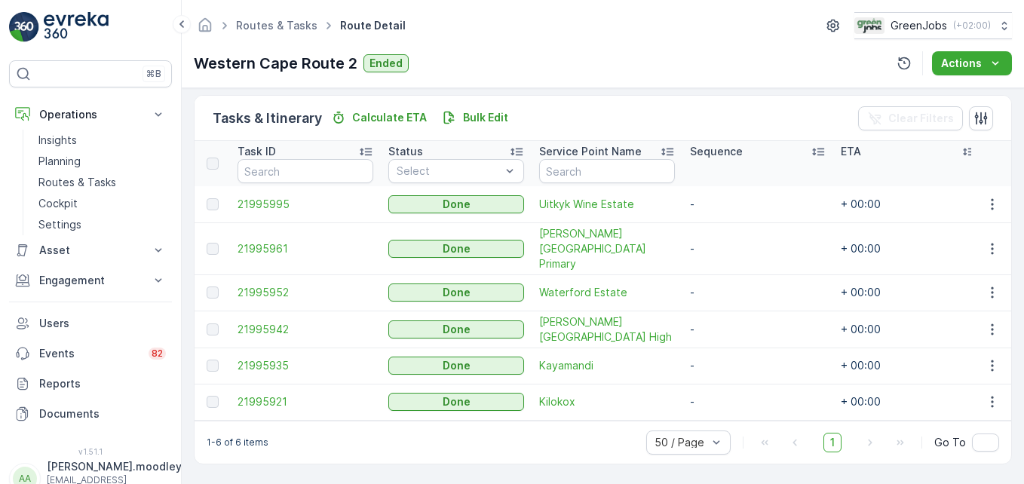
scroll to position [349, 0]
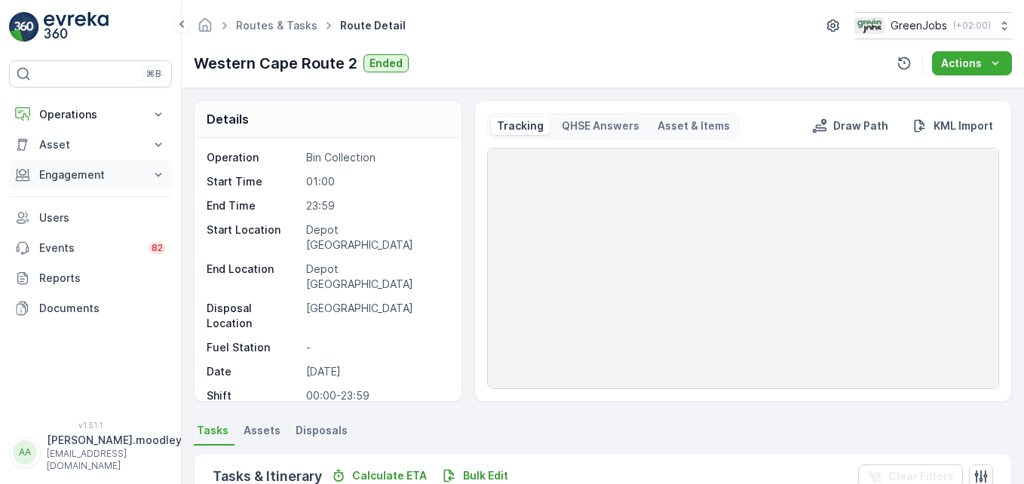
drag, startPoint x: 162, startPoint y: 110, endPoint x: 97, endPoint y: 183, distance: 97.7
click at [162, 110] on icon at bounding box center [158, 114] width 15 height 15
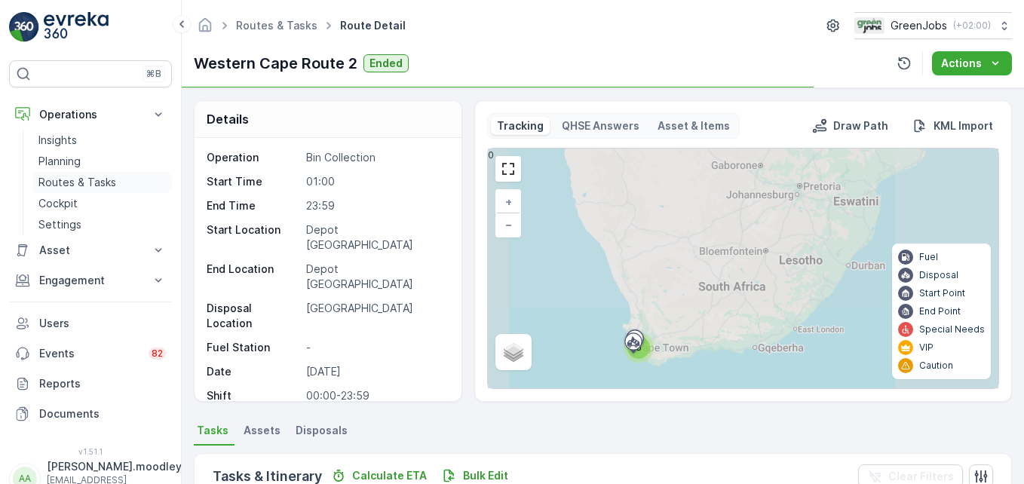
click at [81, 179] on p "Routes & Tasks" at bounding box center [77, 182] width 78 height 15
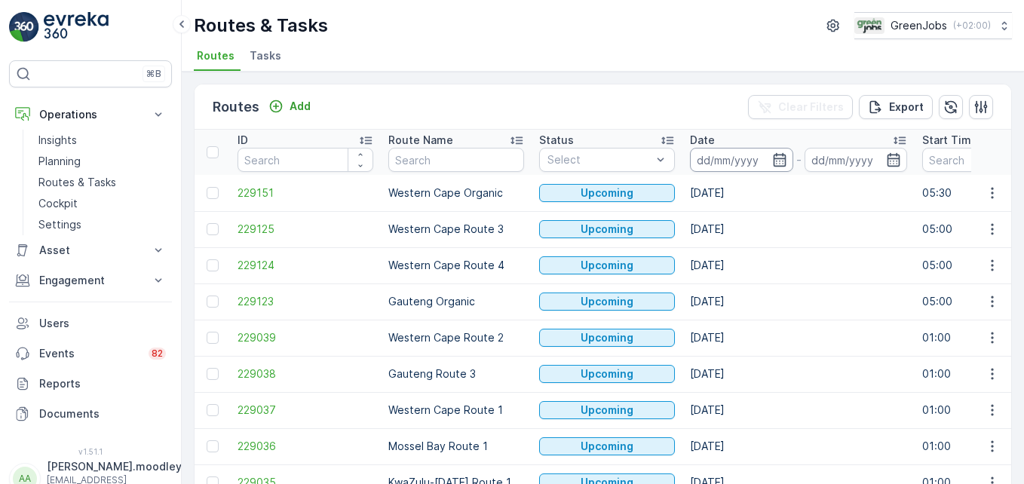
click at [710, 156] on input at bounding box center [741, 160] width 103 height 24
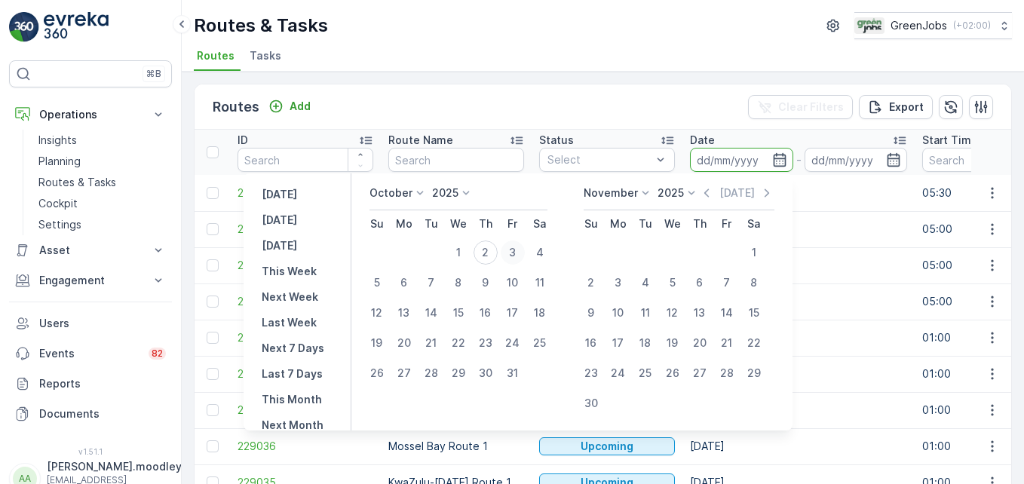
click at [516, 250] on div "3" at bounding box center [513, 253] width 24 height 24
type input "[DATE]"
click at [516, 250] on div "3" at bounding box center [513, 253] width 24 height 24
type input "[DATE]"
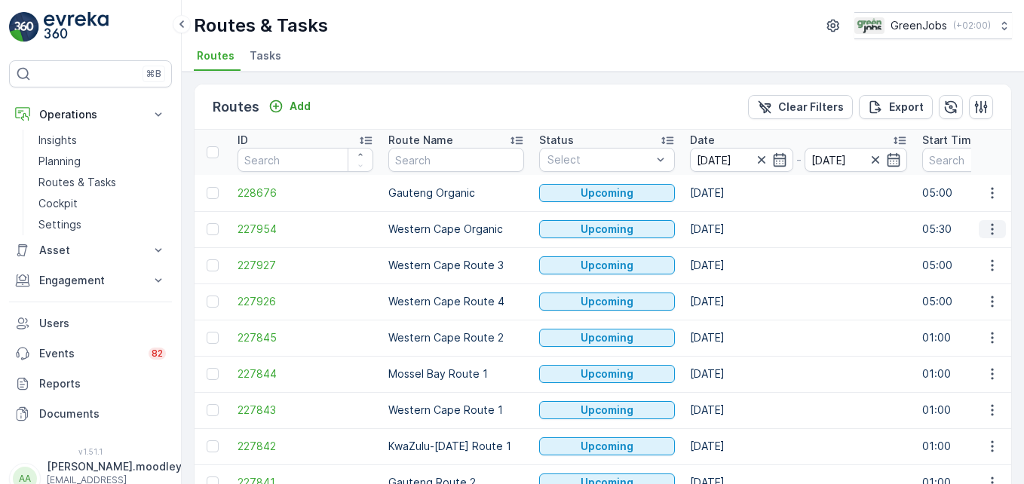
click at [985, 232] on icon "button" at bounding box center [992, 229] width 15 height 15
click at [955, 250] on span "See More Details" at bounding box center [956, 251] width 87 height 15
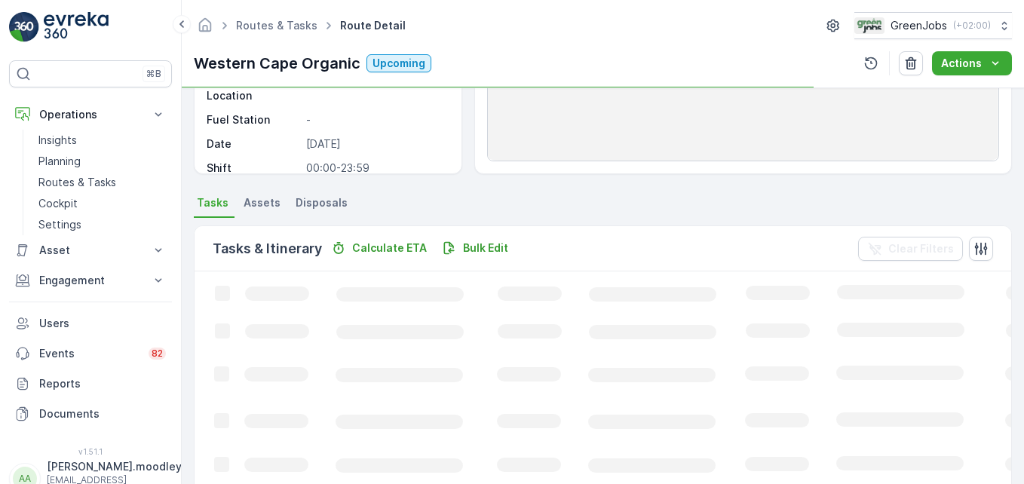
scroll to position [302, 0]
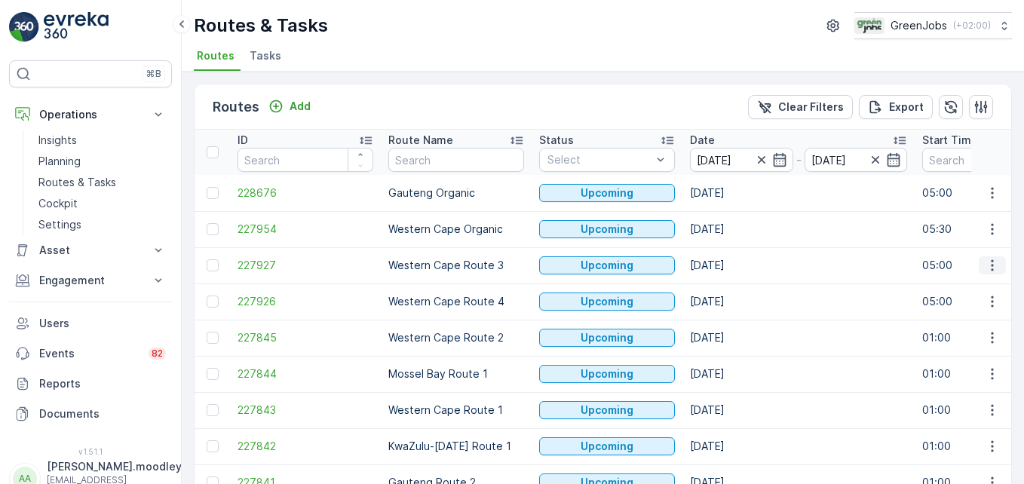
click at [985, 264] on icon "button" at bounding box center [992, 265] width 15 height 15
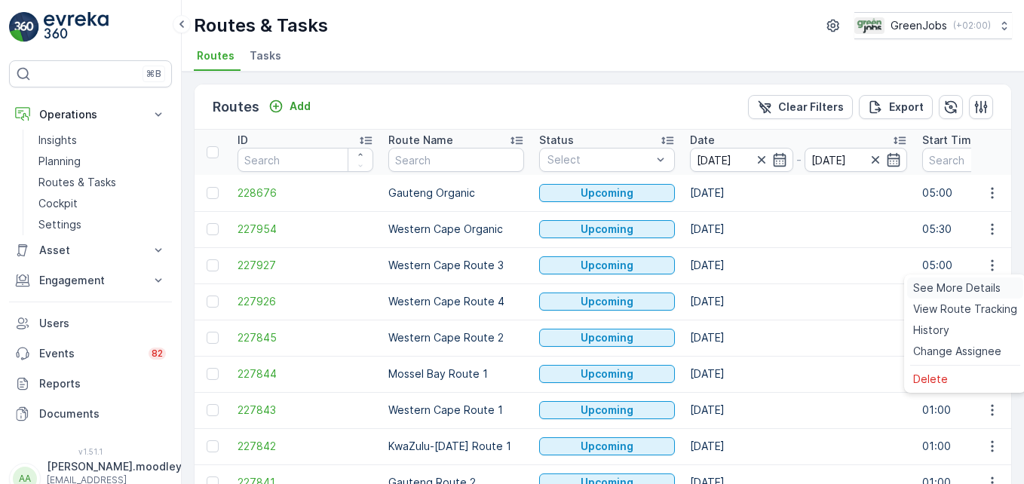
click at [974, 286] on span "See More Details" at bounding box center [956, 287] width 87 height 15
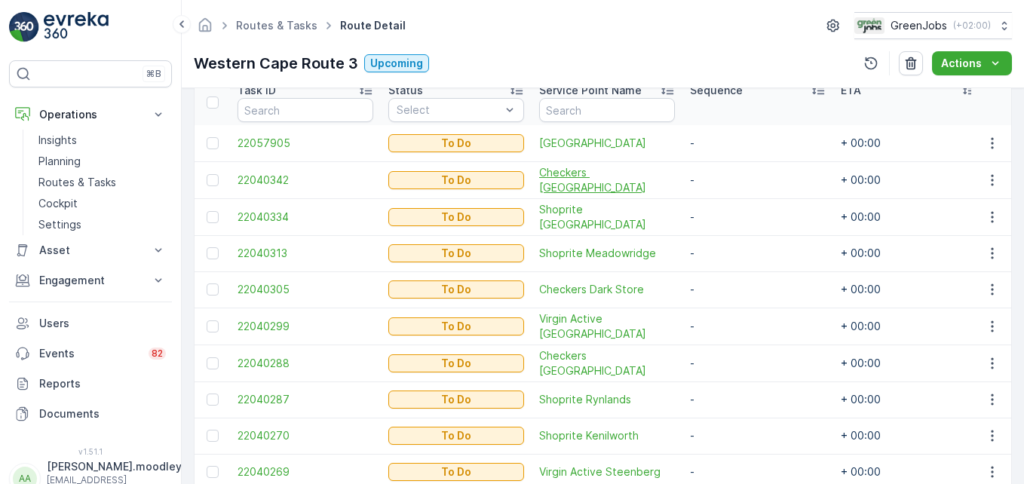
scroll to position [495, 0]
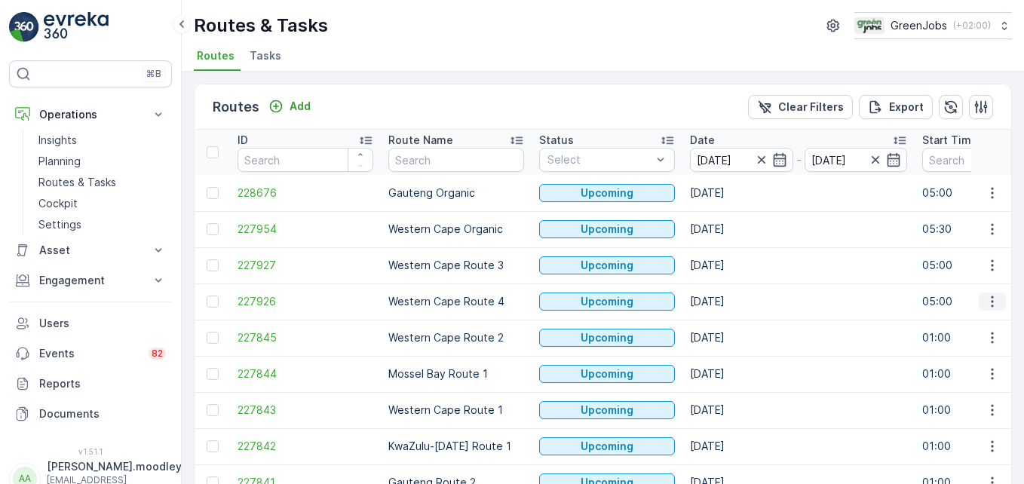
click at [985, 304] on icon "button" at bounding box center [992, 301] width 15 height 15
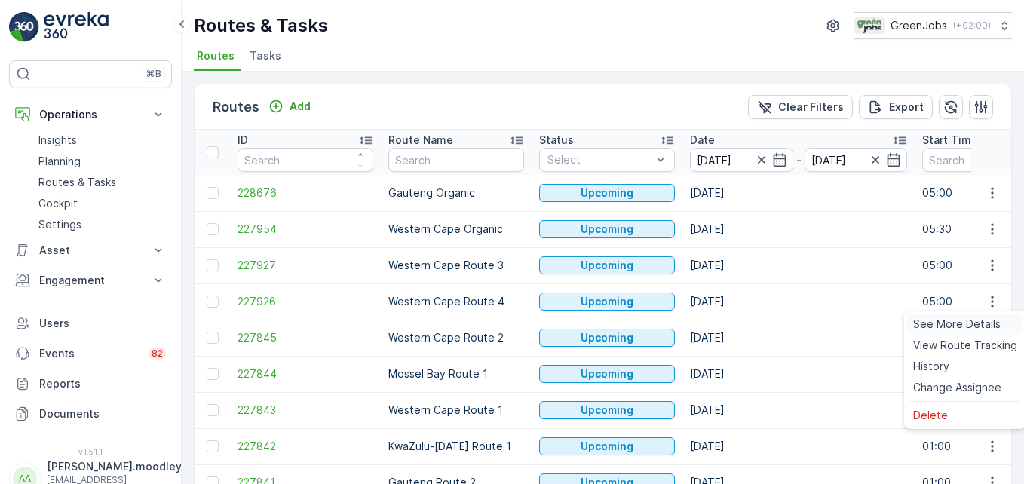
click at [973, 321] on span "See More Details" at bounding box center [956, 324] width 87 height 15
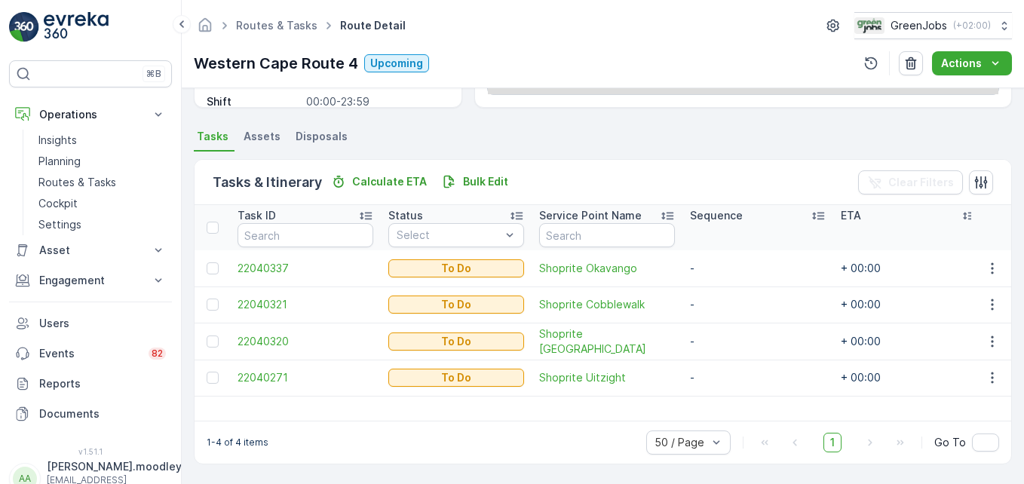
scroll to position [294, 0]
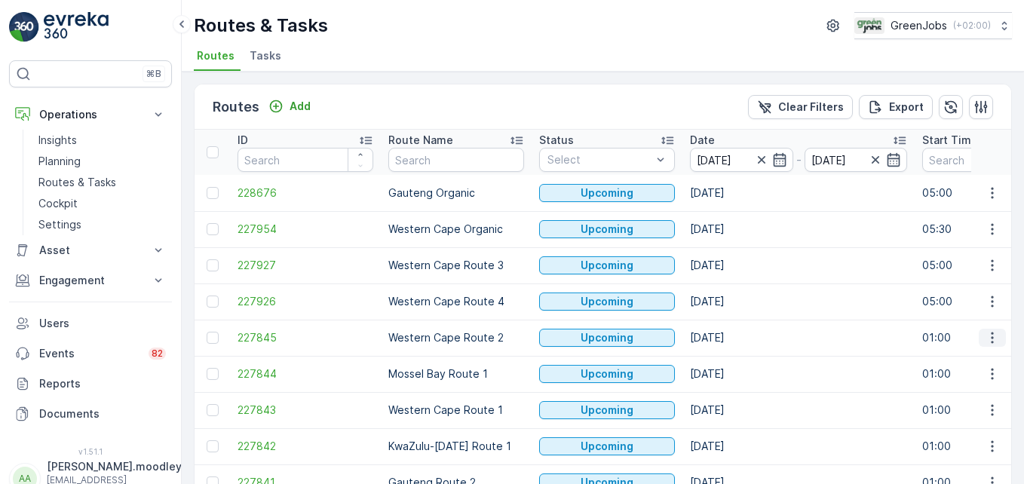
click at [991, 338] on icon "button" at bounding box center [992, 338] width 2 height 11
click at [986, 356] on span "See More Details" at bounding box center [956, 360] width 87 height 15
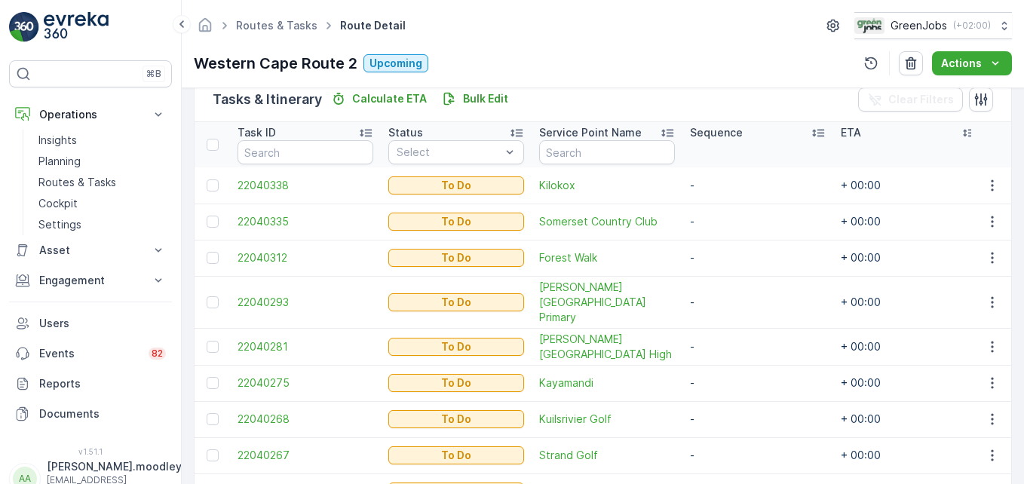
scroll to position [452, 0]
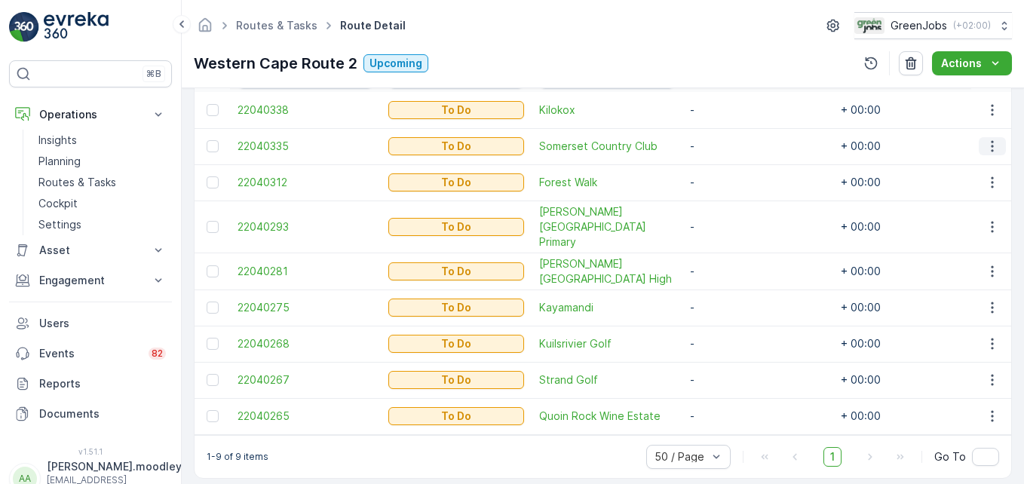
click at [980, 143] on button "button" at bounding box center [992, 146] width 27 height 18
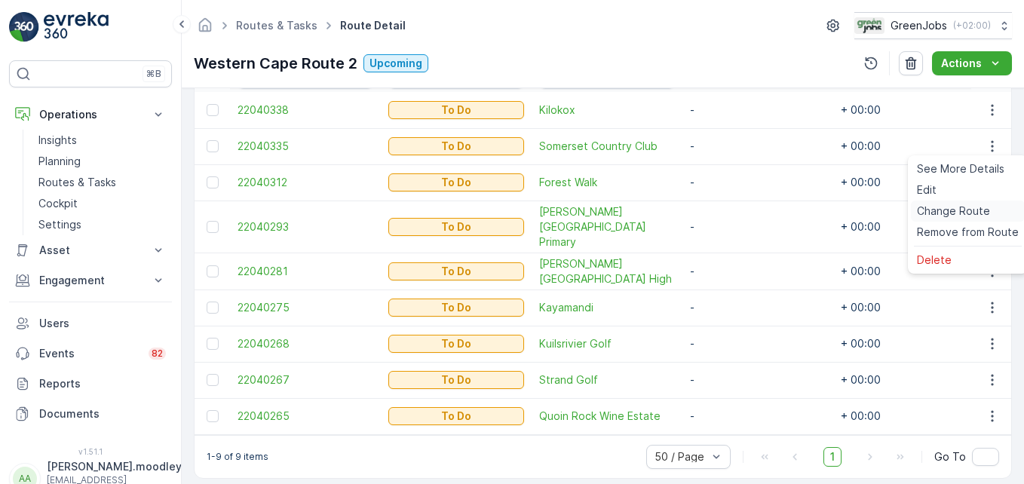
click at [979, 210] on span "Change Route" at bounding box center [953, 211] width 73 height 15
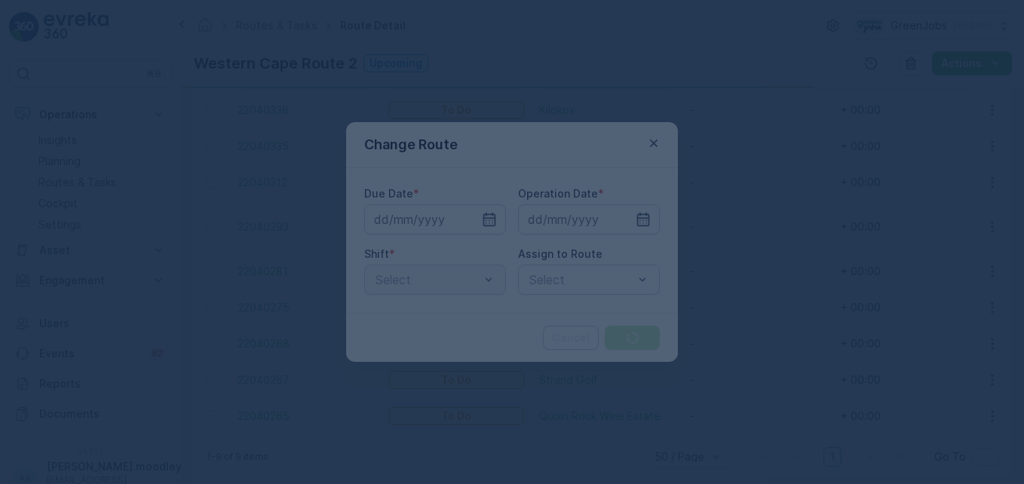
type input "[DATE]"
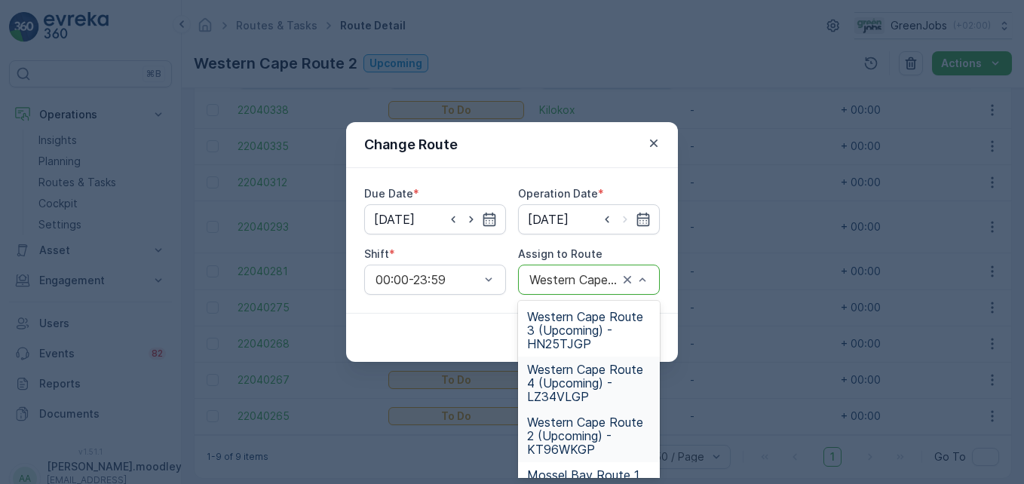
click at [579, 387] on span "Western Cape Route 4 (Upcoming) - LZ34VLGP" at bounding box center [589, 383] width 124 height 41
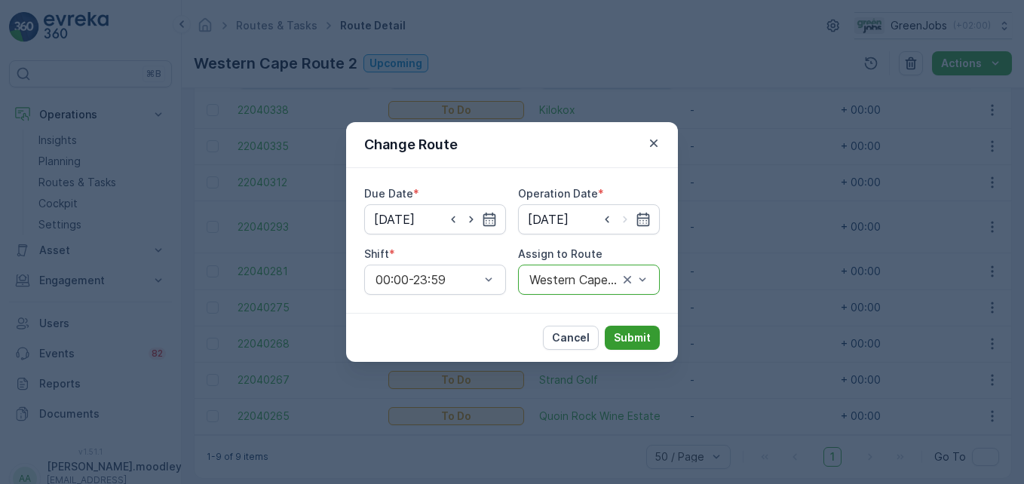
click at [645, 338] on p "Submit" at bounding box center [632, 337] width 37 height 15
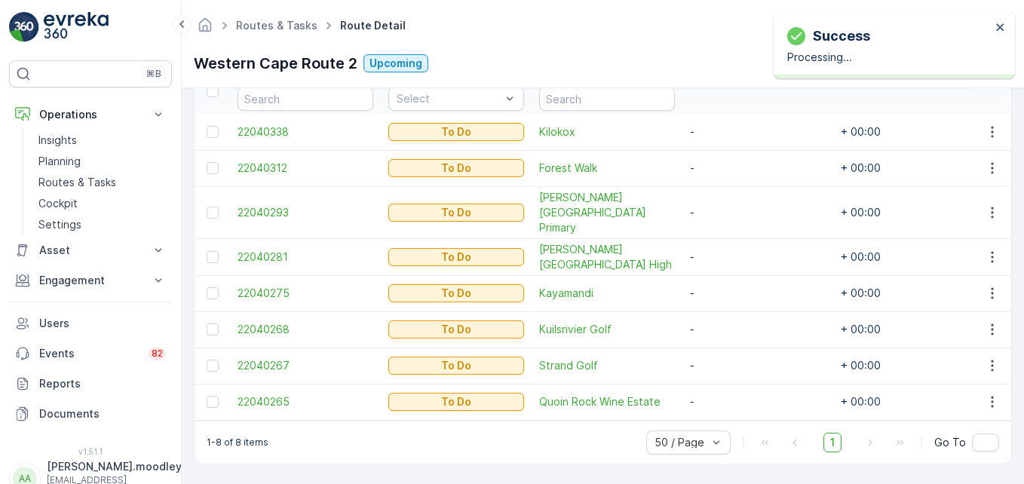
scroll to position [422, 0]
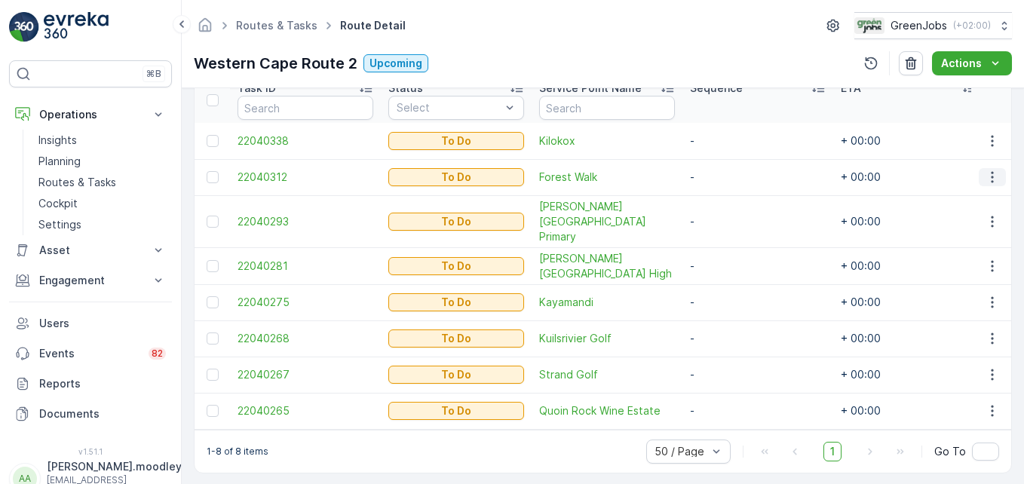
click at [985, 177] on icon "button" at bounding box center [992, 177] width 15 height 15
click at [965, 239] on span "Change Route" at bounding box center [953, 242] width 73 height 15
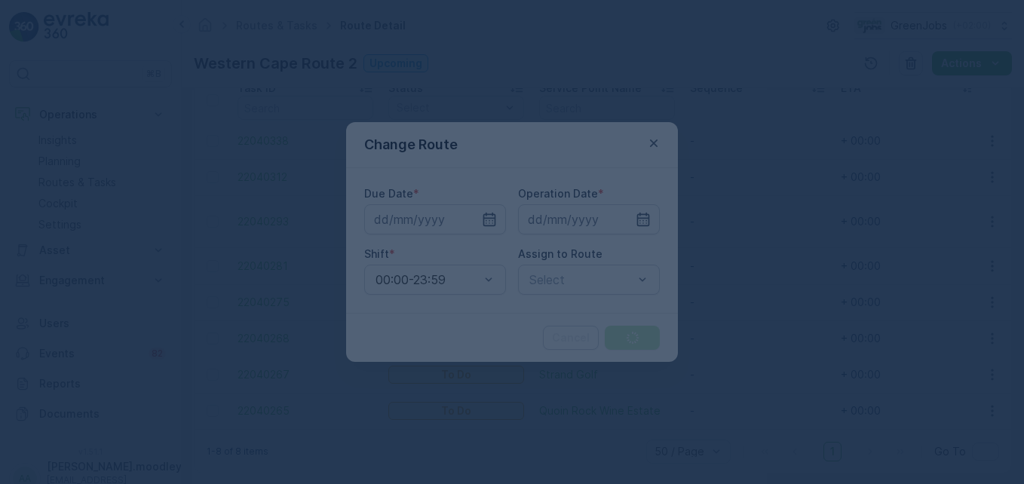
type input "[DATE]"
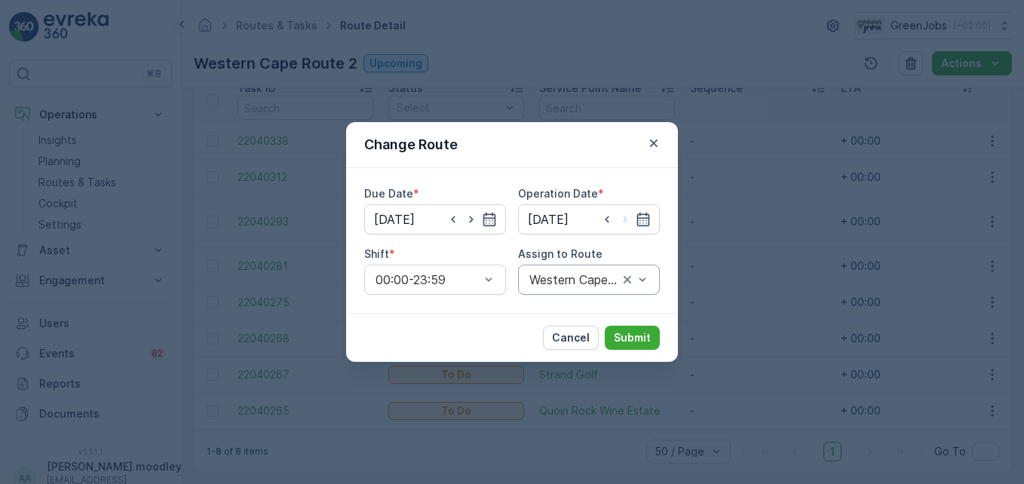
click at [651, 280] on div "Western Cape Route 2 (Upcoming) - KT96WKGP" at bounding box center [589, 280] width 142 height 30
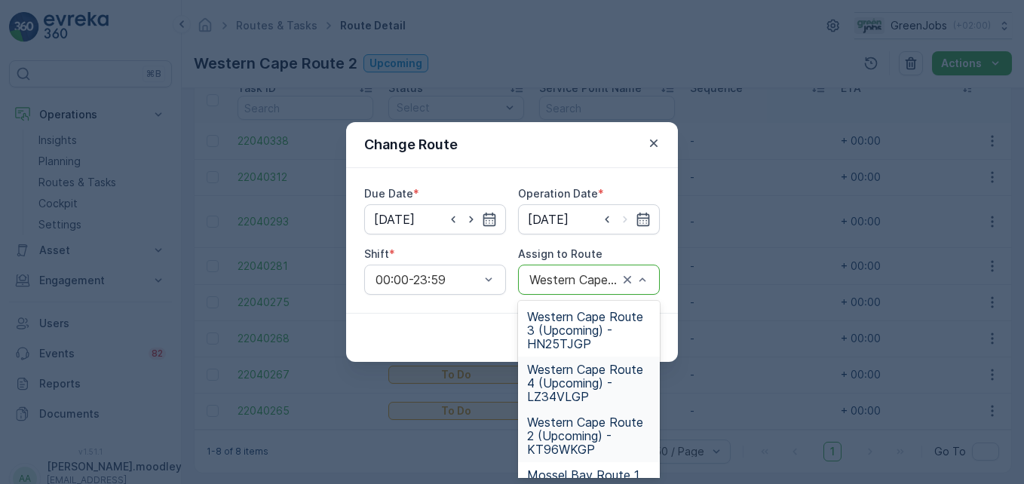
click at [569, 388] on span "Western Cape Route 4 (Upcoming) - LZ34VLGP" at bounding box center [589, 383] width 124 height 41
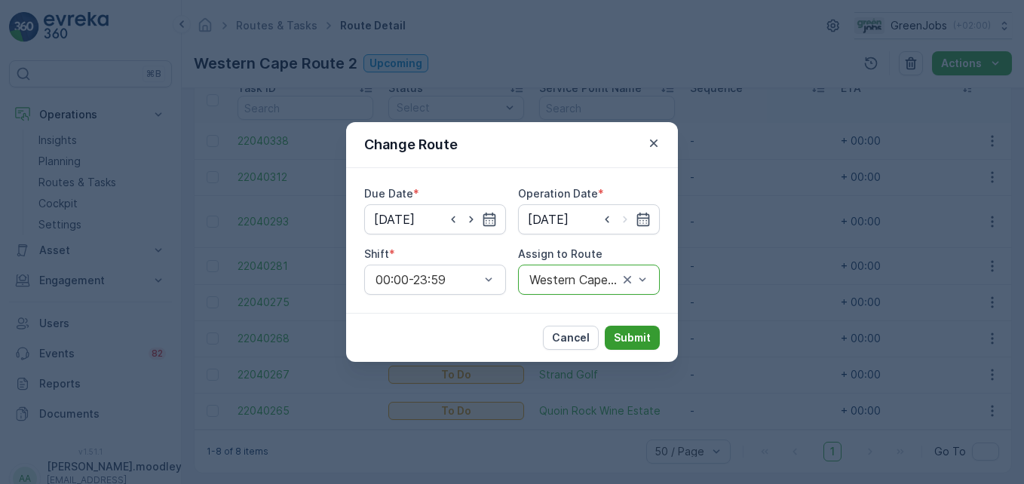
click at [639, 339] on p "Submit" at bounding box center [632, 337] width 37 height 15
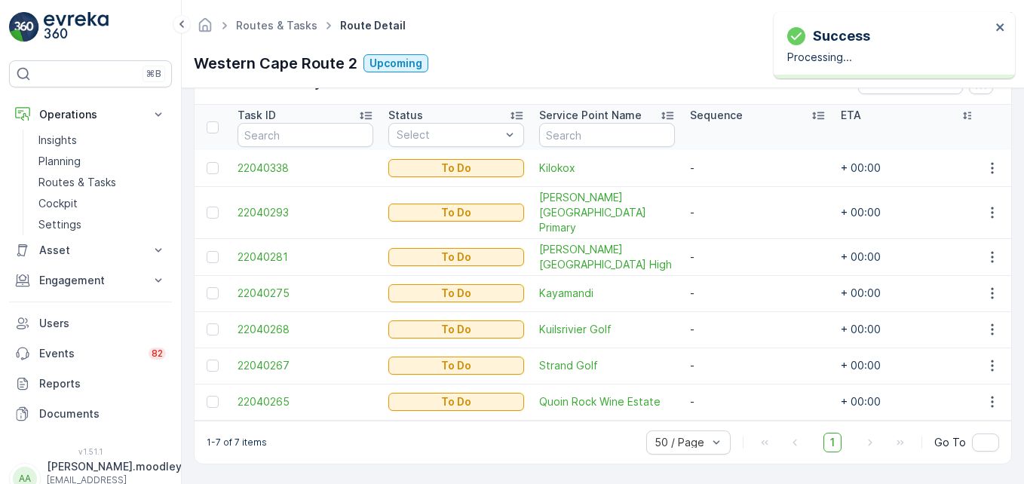
scroll to position [385, 0]
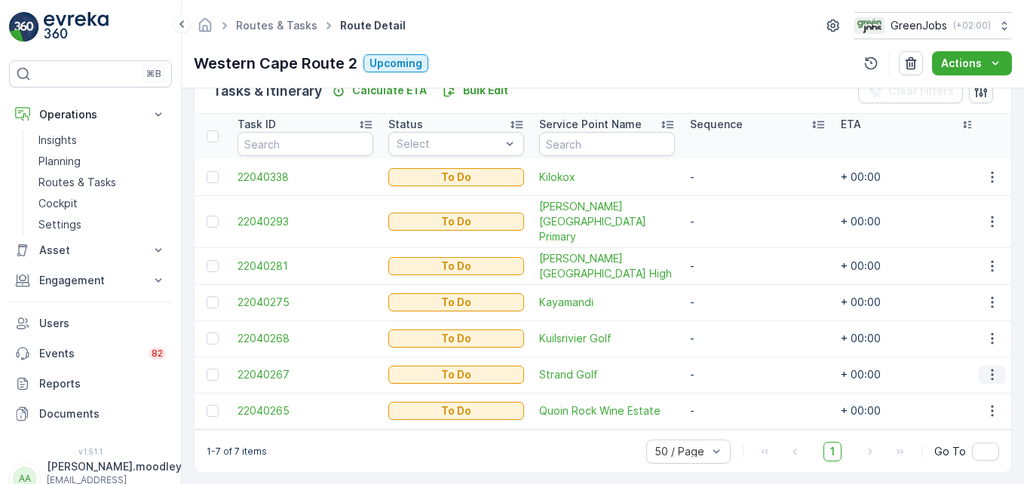
click at [989, 367] on icon "button" at bounding box center [992, 374] width 15 height 15
click at [964, 284] on span "Change Route" at bounding box center [953, 286] width 73 height 15
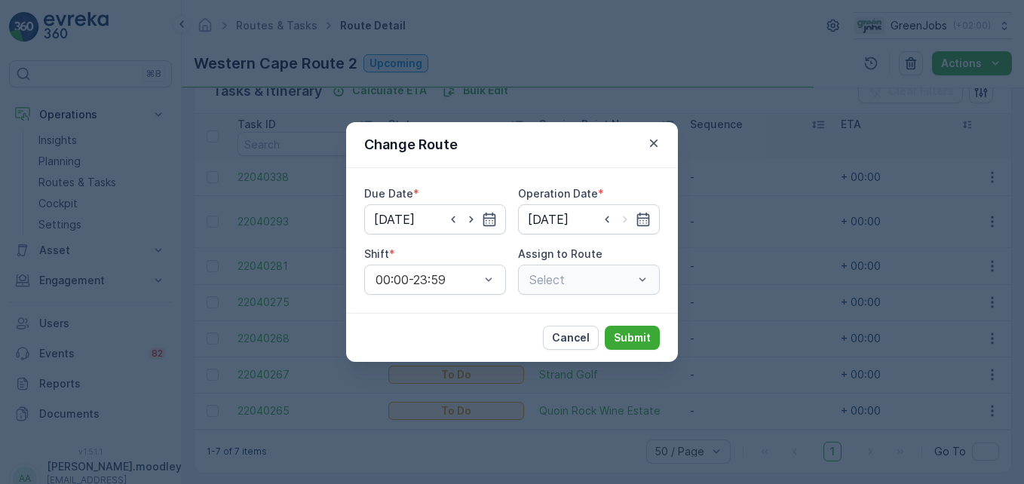
type input "[DATE]"
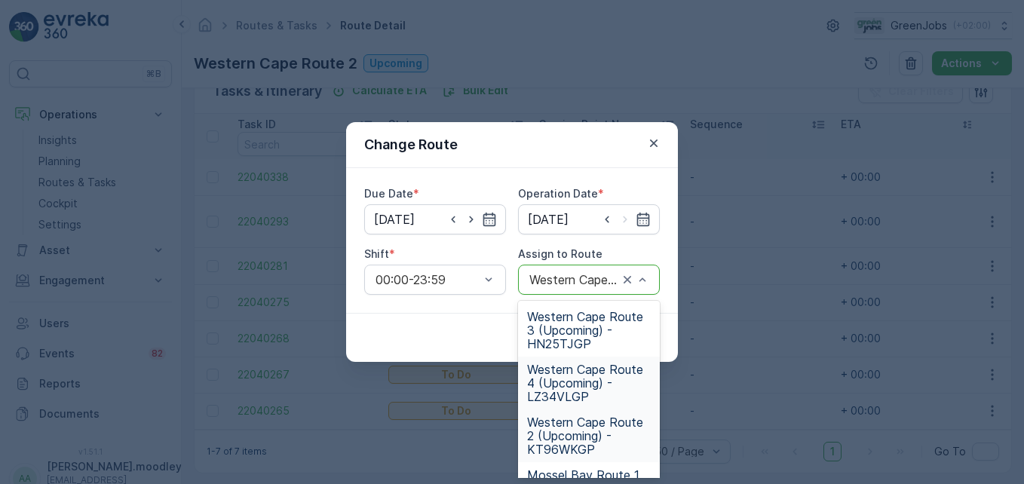
click at [594, 389] on span "Western Cape Route 4 (Upcoming) - LZ34VLGP" at bounding box center [589, 383] width 124 height 41
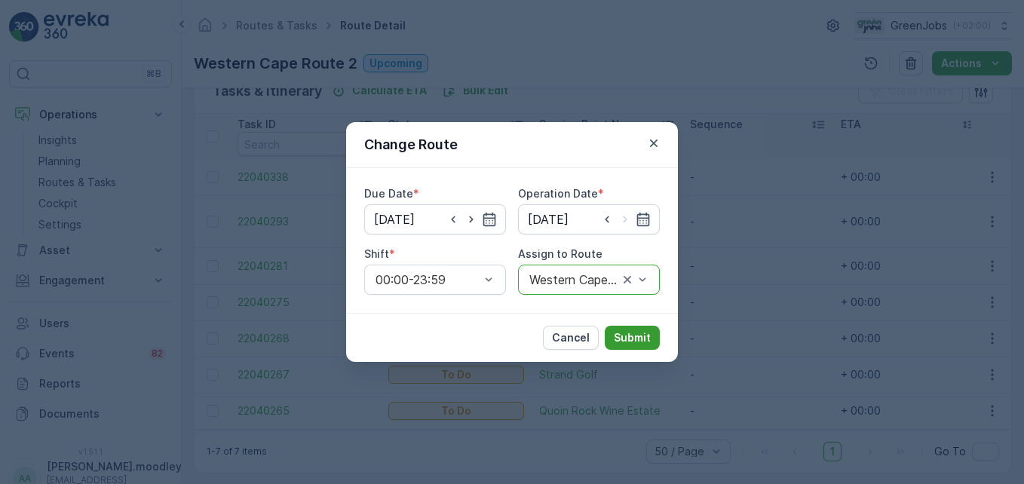
click at [642, 339] on p "Submit" at bounding box center [632, 337] width 37 height 15
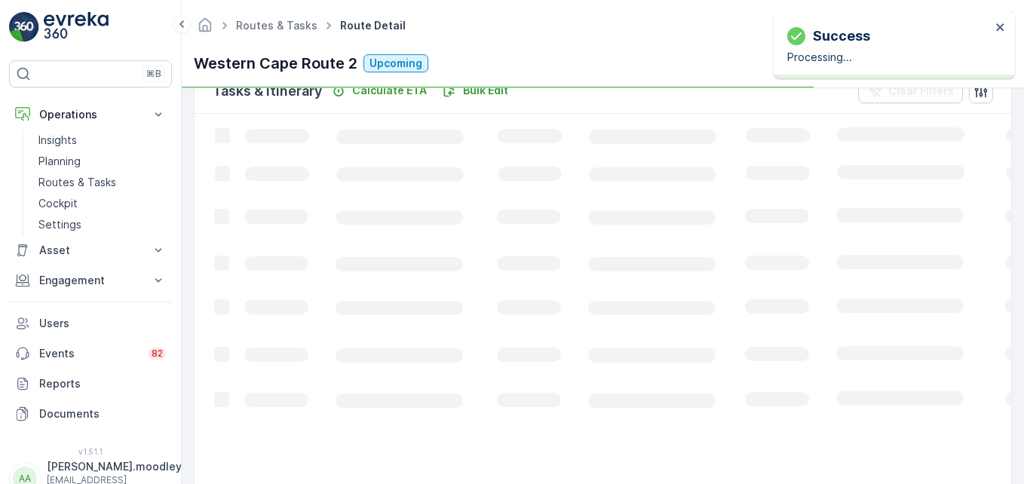
scroll to position [349, 0]
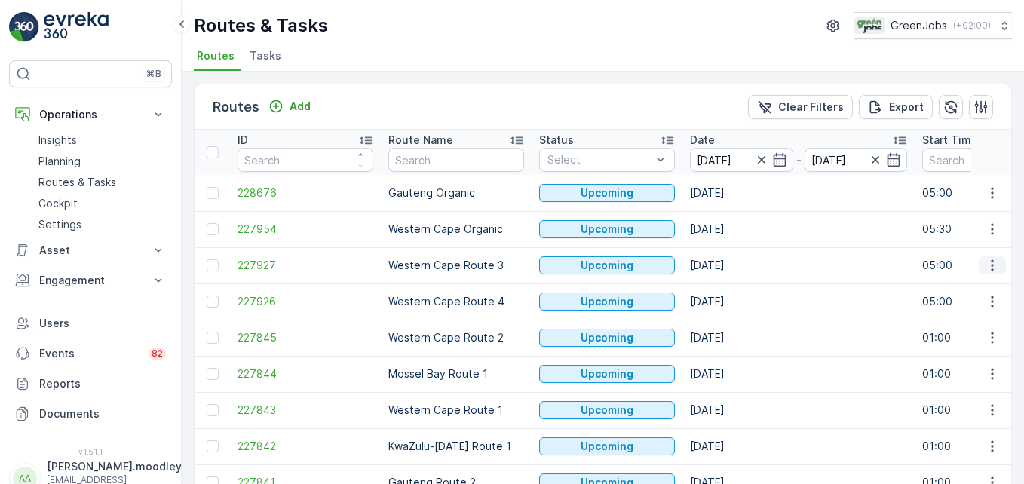
click at [988, 268] on icon "button" at bounding box center [992, 265] width 15 height 15
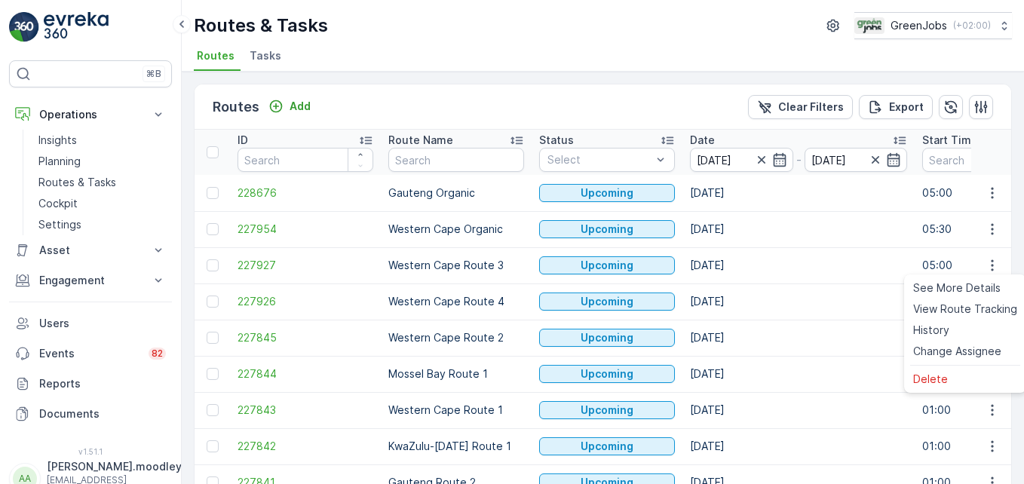
click at [846, 348] on td "[DATE]" at bounding box center [798, 338] width 232 height 36
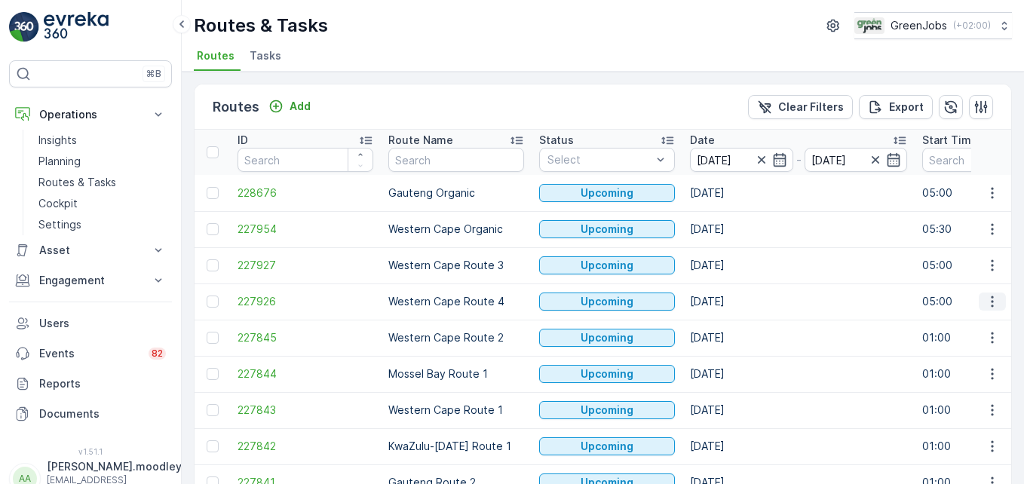
click at [987, 296] on icon "button" at bounding box center [992, 301] width 15 height 15
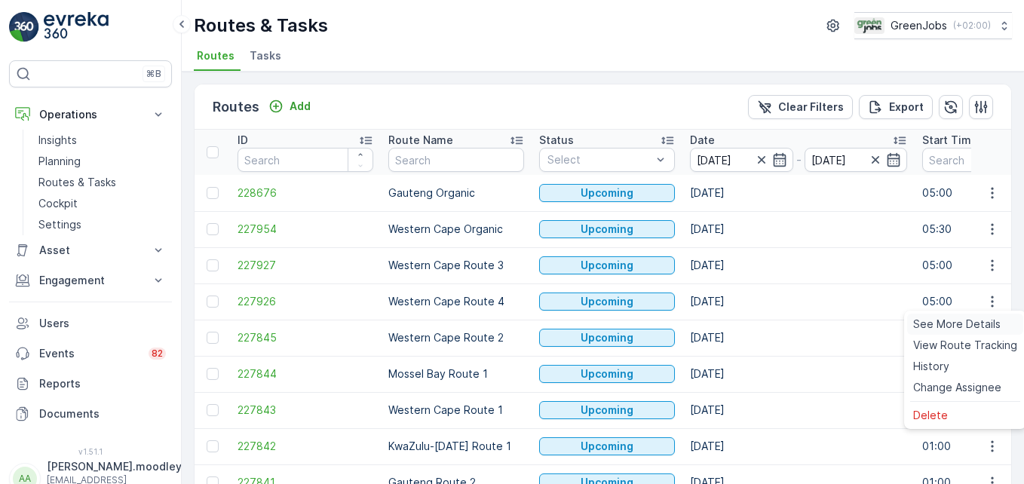
click at [973, 325] on span "See More Details" at bounding box center [956, 324] width 87 height 15
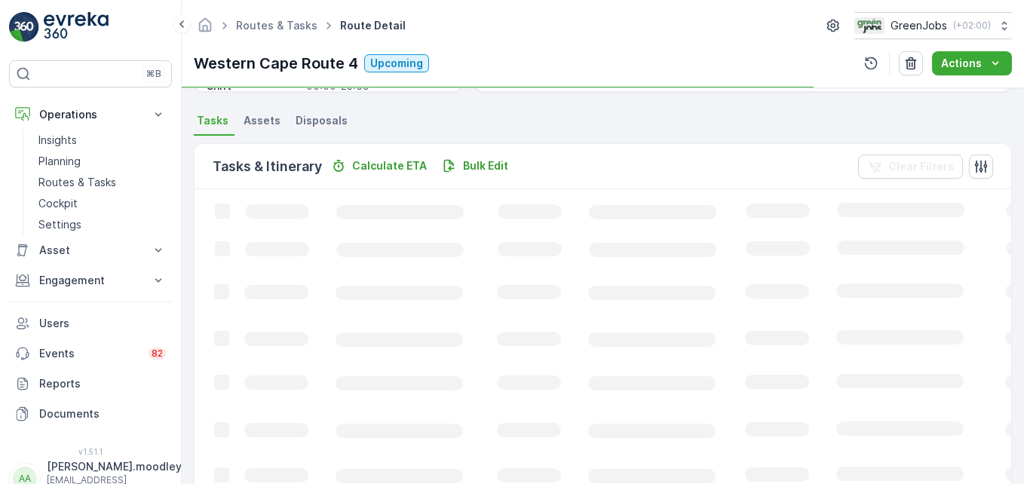
scroll to position [376, 0]
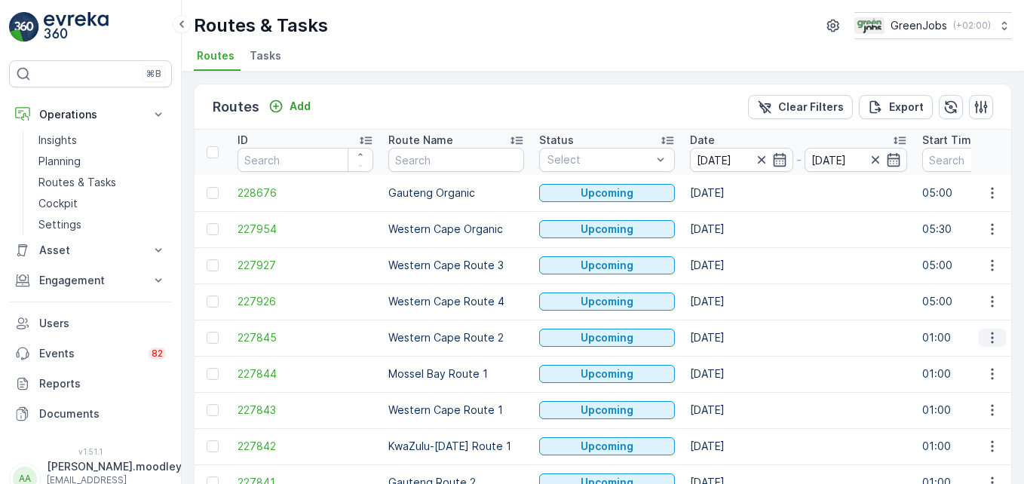
click at [991, 334] on icon "button" at bounding box center [992, 338] width 2 height 11
click at [976, 357] on span "See More Details" at bounding box center [956, 360] width 87 height 15
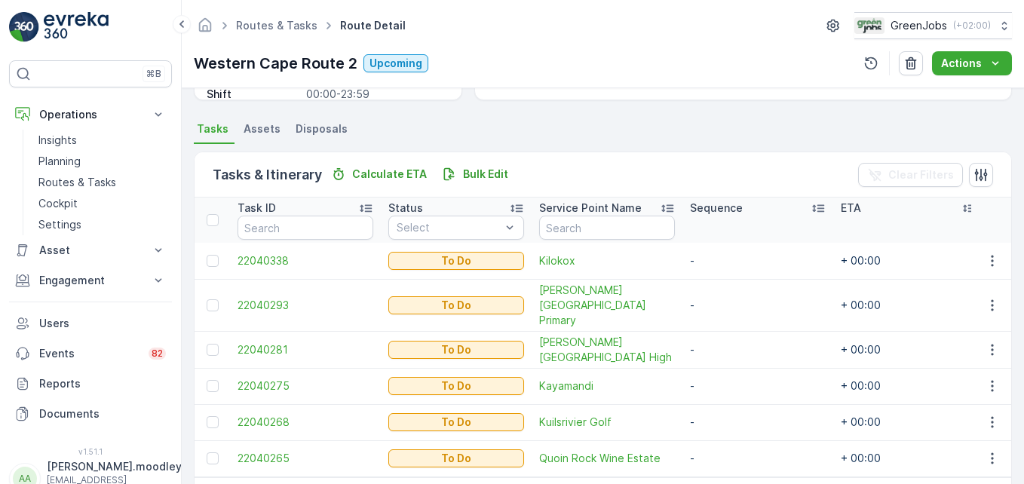
scroll to position [349, 0]
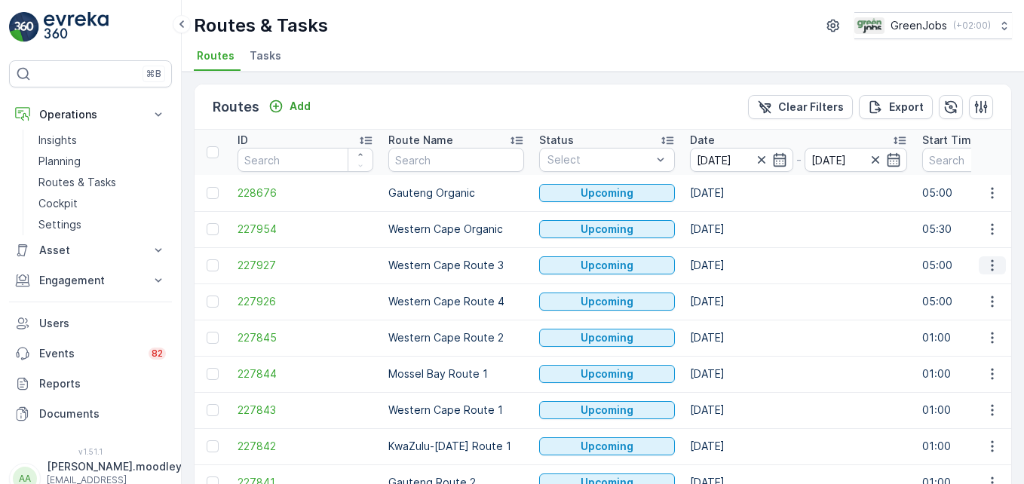
click at [985, 266] on icon "button" at bounding box center [992, 265] width 15 height 15
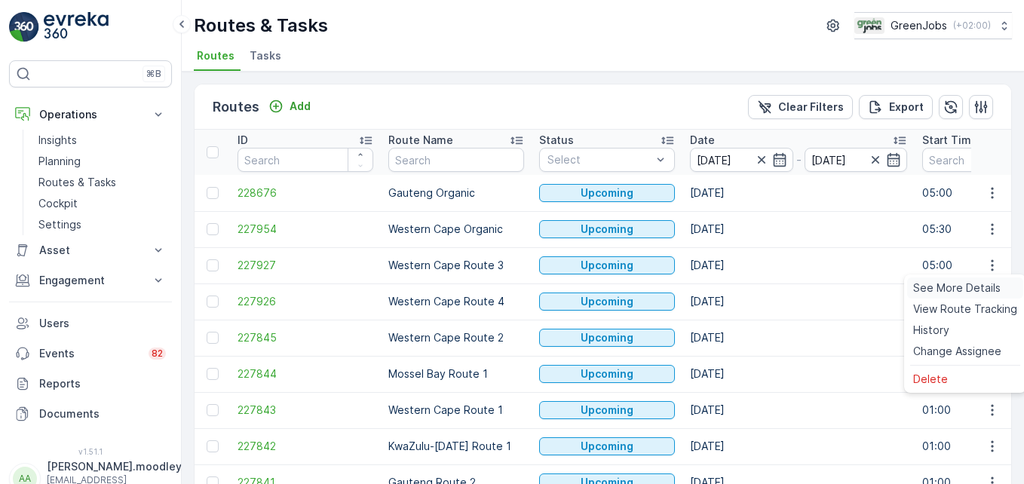
click at [971, 284] on span "See More Details" at bounding box center [956, 287] width 87 height 15
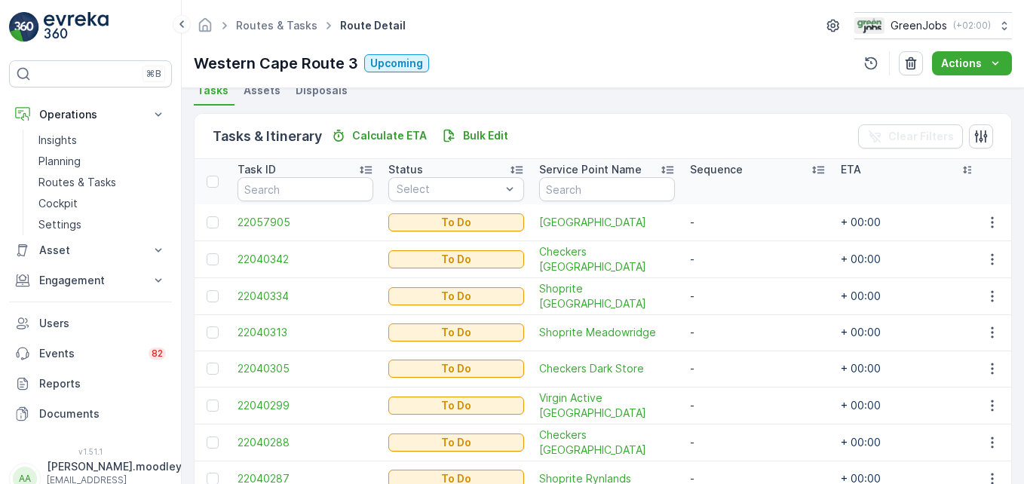
scroll to position [268, 0]
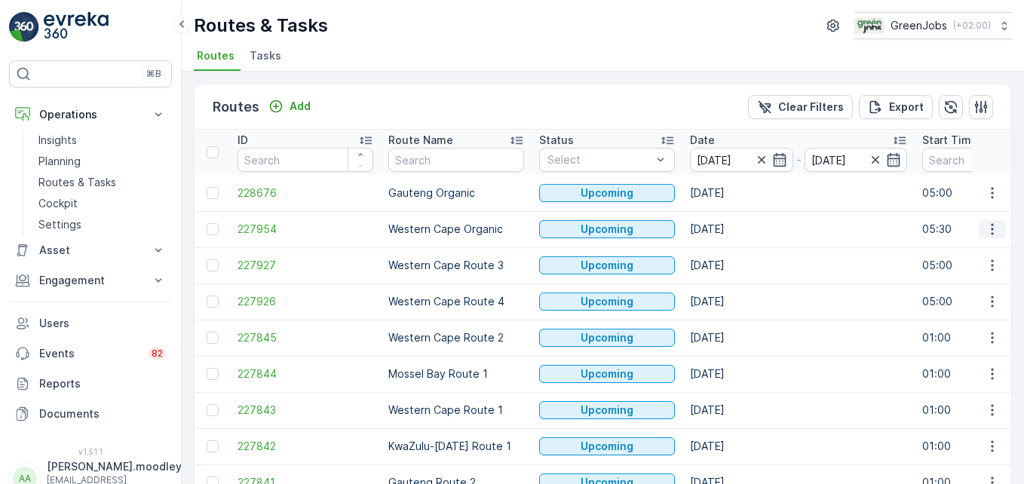
click at [986, 231] on icon "button" at bounding box center [992, 229] width 15 height 15
click at [952, 248] on span "See More Details" at bounding box center [956, 251] width 87 height 15
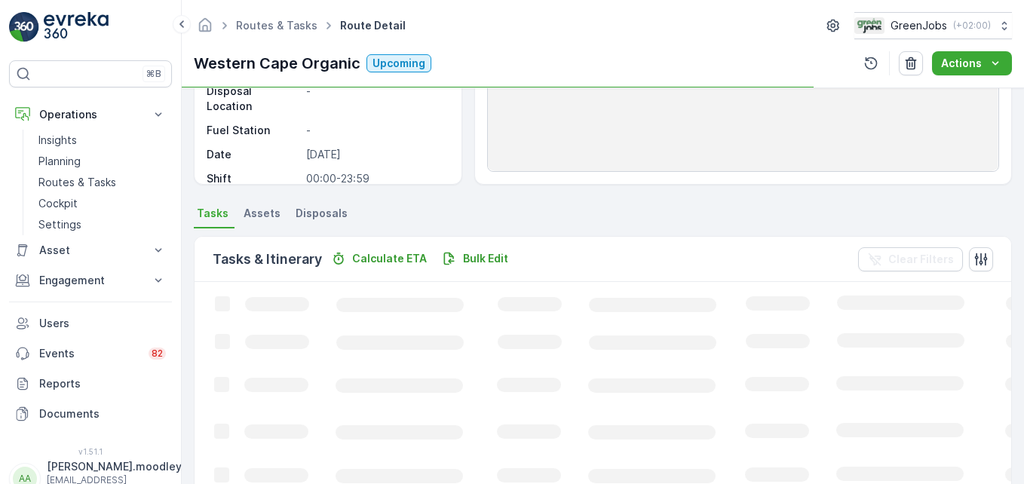
scroll to position [226, 0]
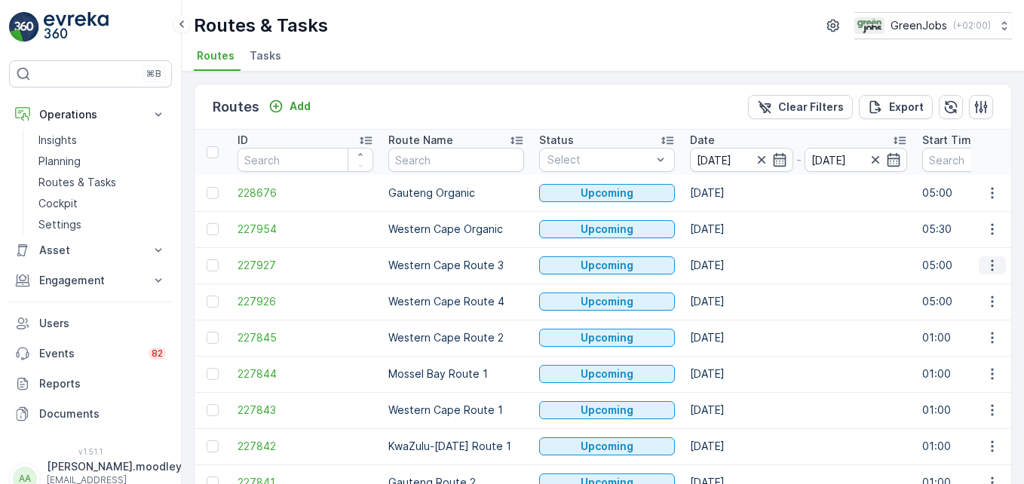
click at [985, 271] on icon "button" at bounding box center [992, 265] width 15 height 15
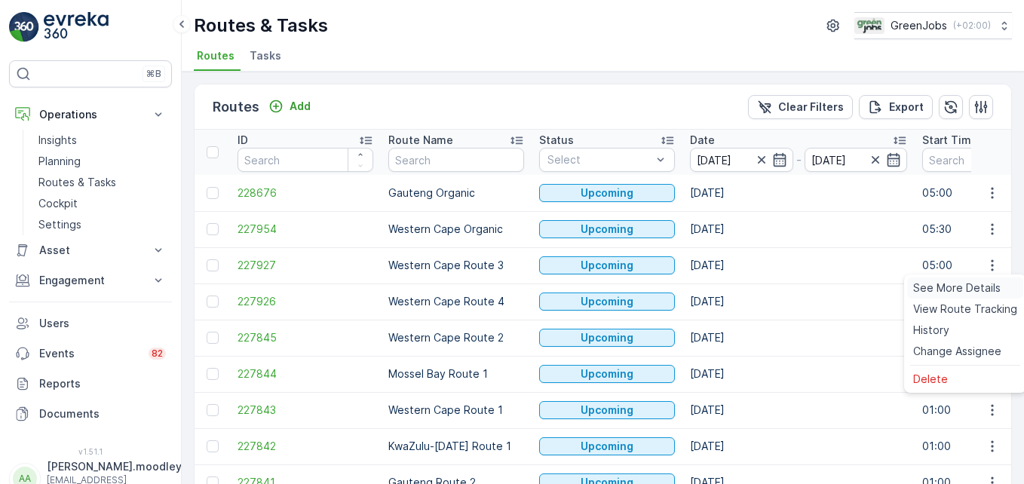
click at [973, 290] on span "See More Details" at bounding box center [956, 287] width 87 height 15
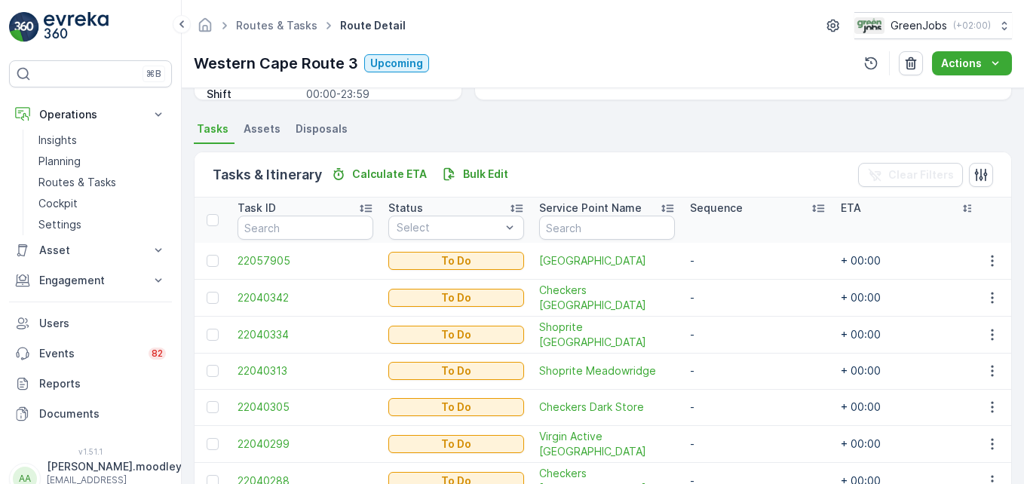
scroll to position [495, 0]
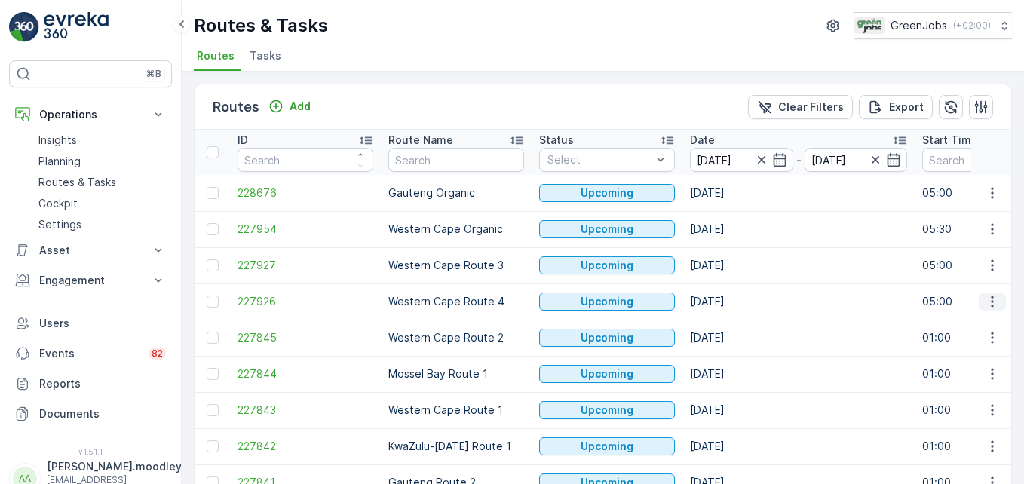
click at [985, 307] on icon "button" at bounding box center [992, 301] width 15 height 15
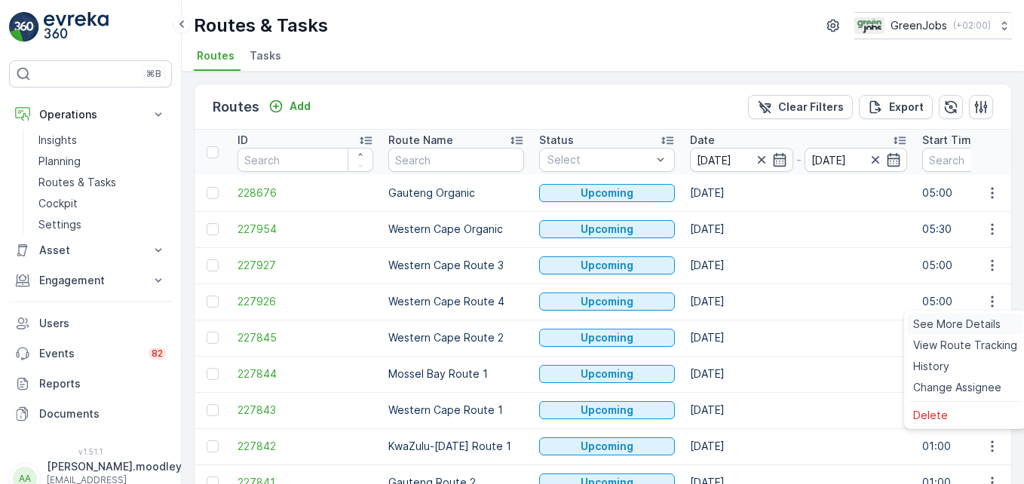
click at [961, 327] on span "See More Details" at bounding box center [956, 324] width 87 height 15
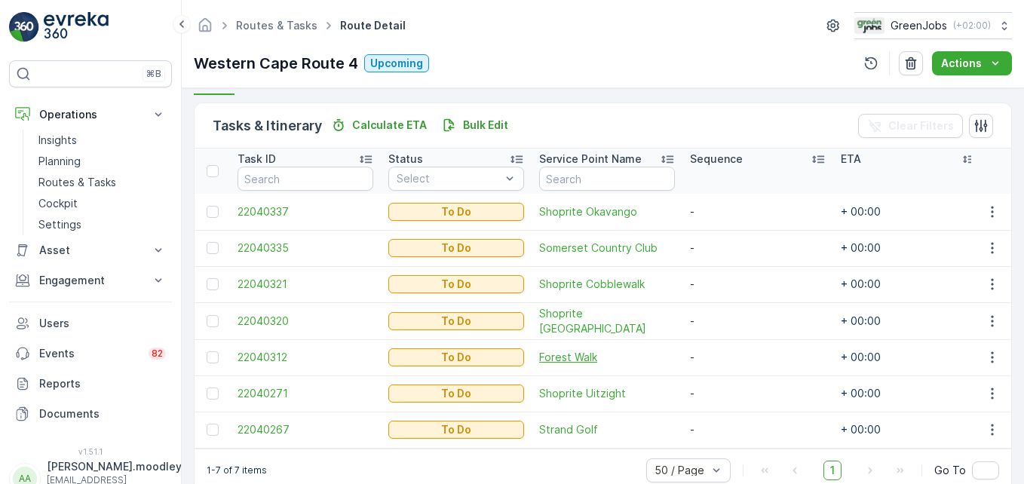
scroll to position [377, 0]
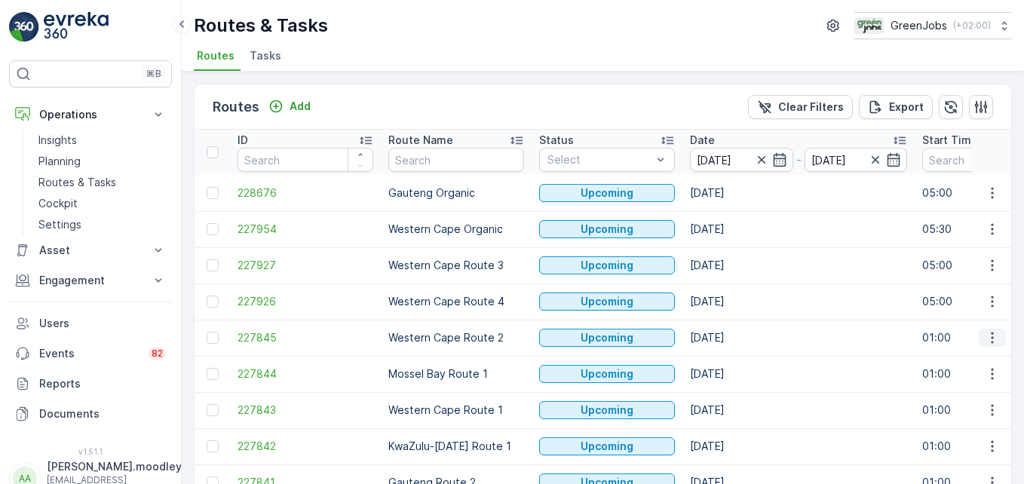
click at [993, 339] on icon "button" at bounding box center [992, 337] width 15 height 15
click at [988, 362] on span "See More Details" at bounding box center [956, 360] width 87 height 15
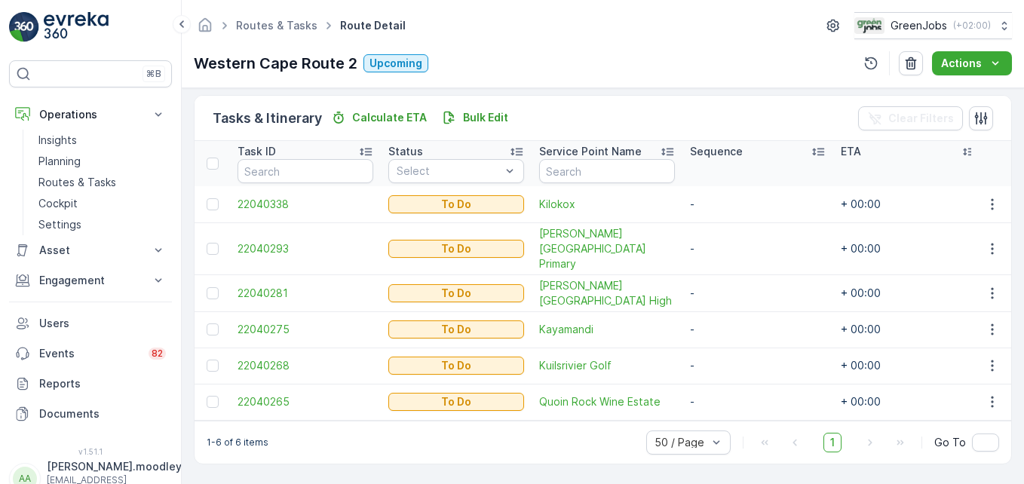
scroll to position [349, 0]
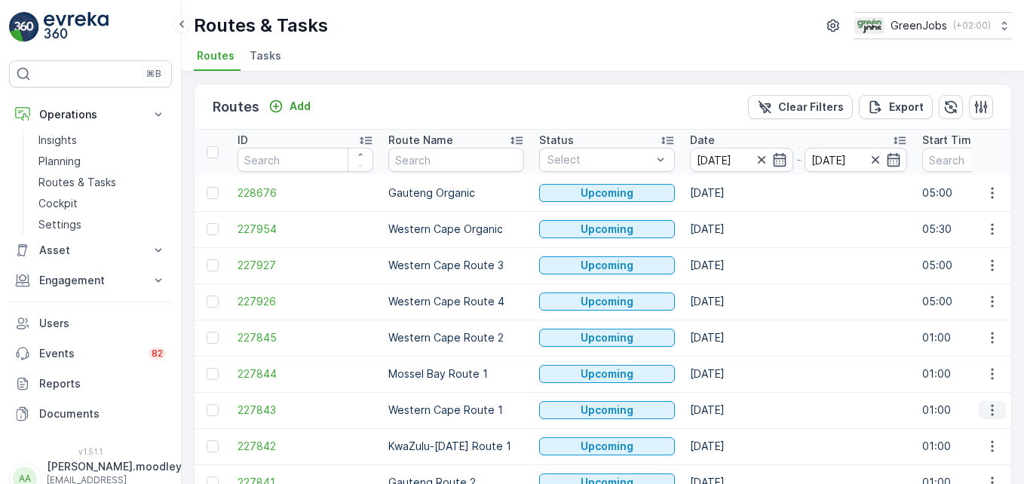
click at [986, 409] on icon "button" at bounding box center [992, 410] width 15 height 15
click at [961, 290] on span "See More Details" at bounding box center [956, 296] width 87 height 15
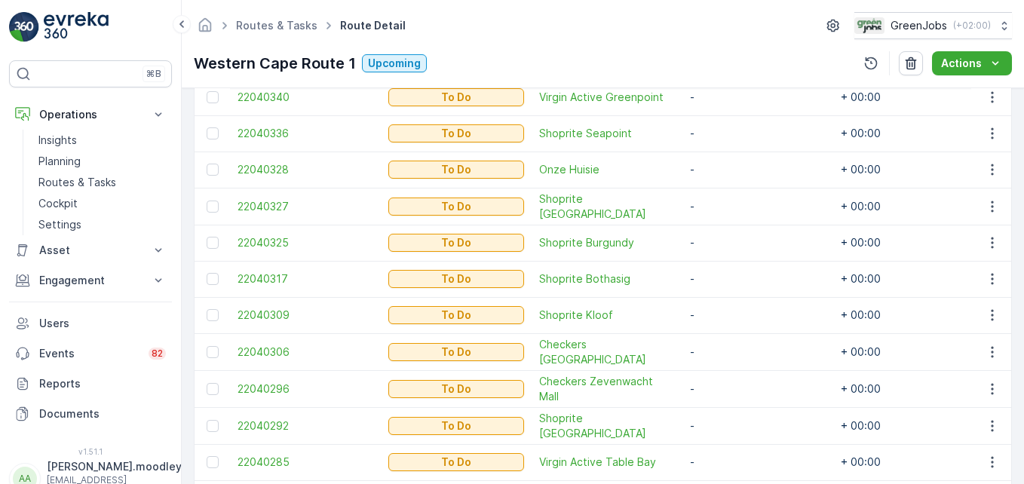
scroll to position [528, 0]
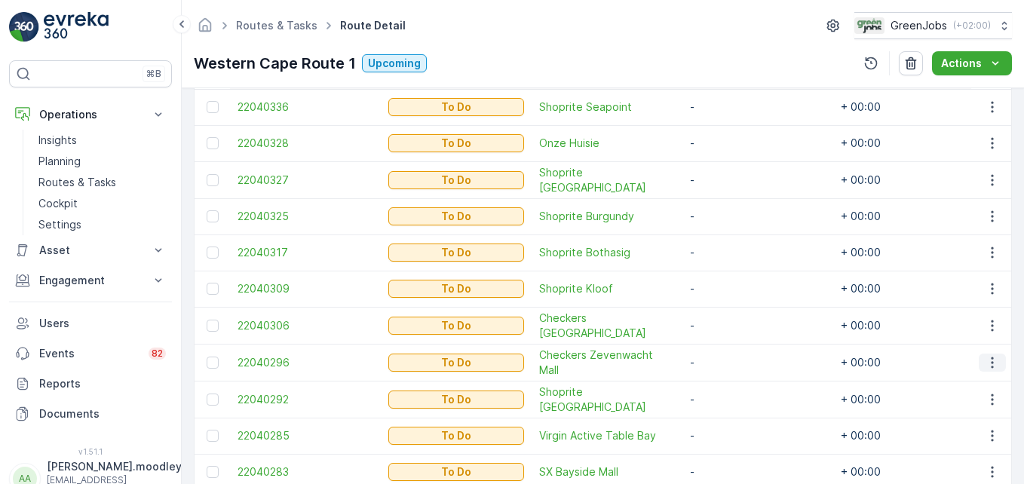
click at [986, 357] on icon "button" at bounding box center [992, 362] width 15 height 15
click at [964, 284] on span "Change Route" at bounding box center [953, 288] width 73 height 15
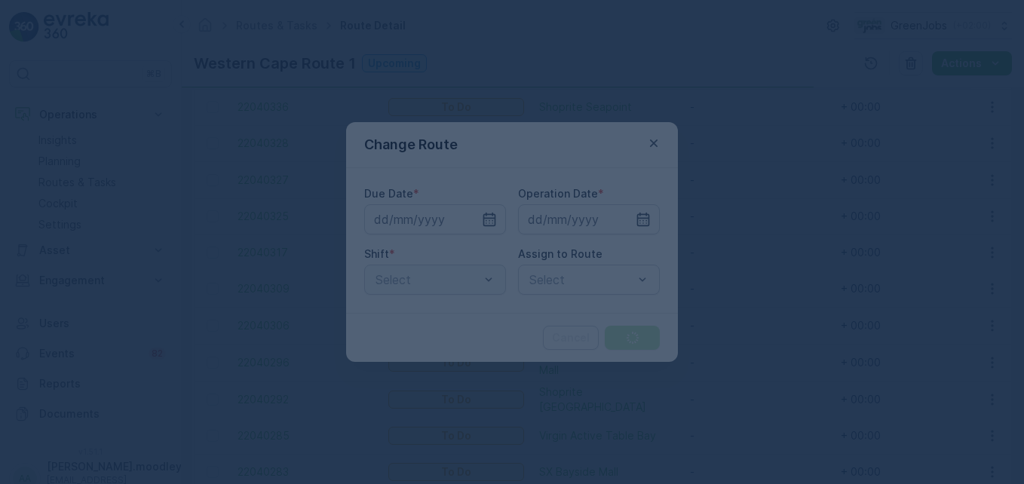
type input "[DATE]"
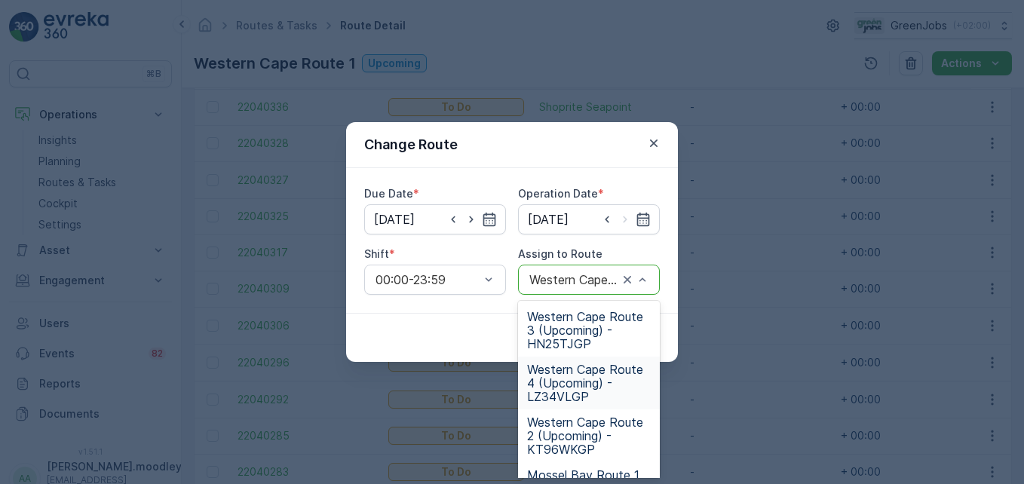
click at [578, 388] on span "Western Cape Route 4 (Upcoming) - LZ34VLGP" at bounding box center [589, 383] width 124 height 41
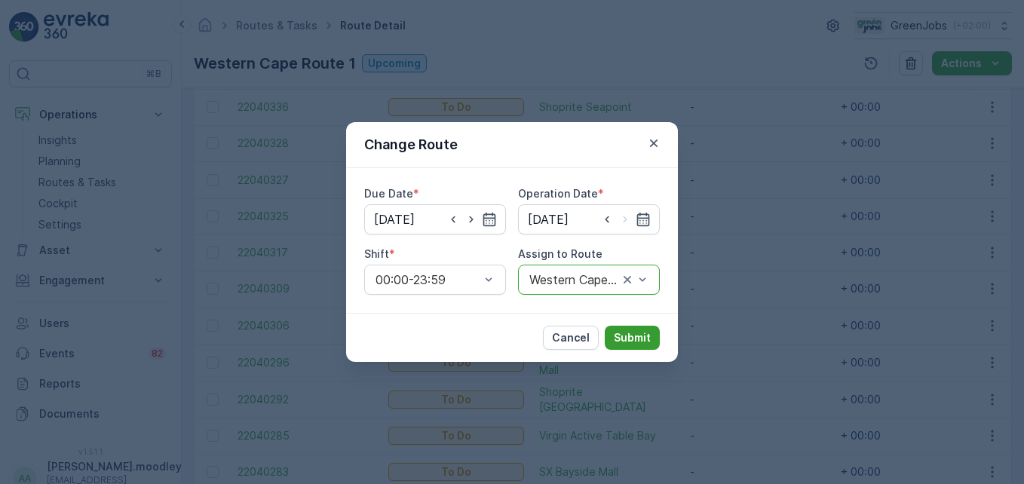
click at [637, 328] on button "Submit" at bounding box center [632, 338] width 55 height 24
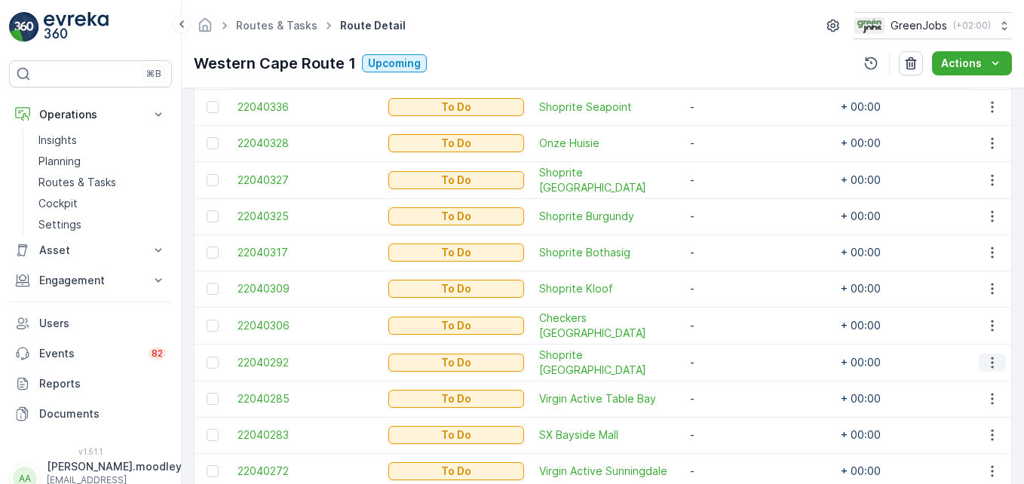
click at [986, 363] on icon "button" at bounding box center [992, 362] width 15 height 15
click at [956, 284] on span "Change Route" at bounding box center [953, 288] width 73 height 15
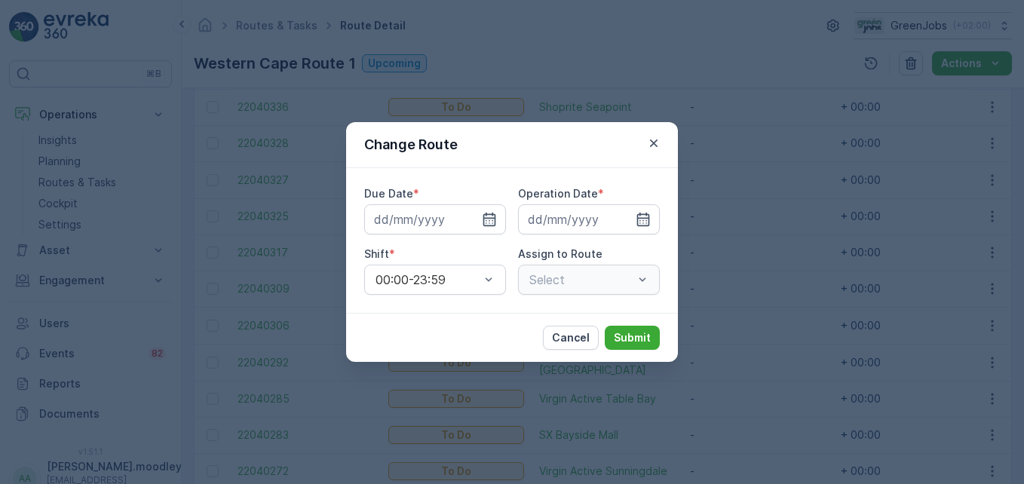
type input "[DATE]"
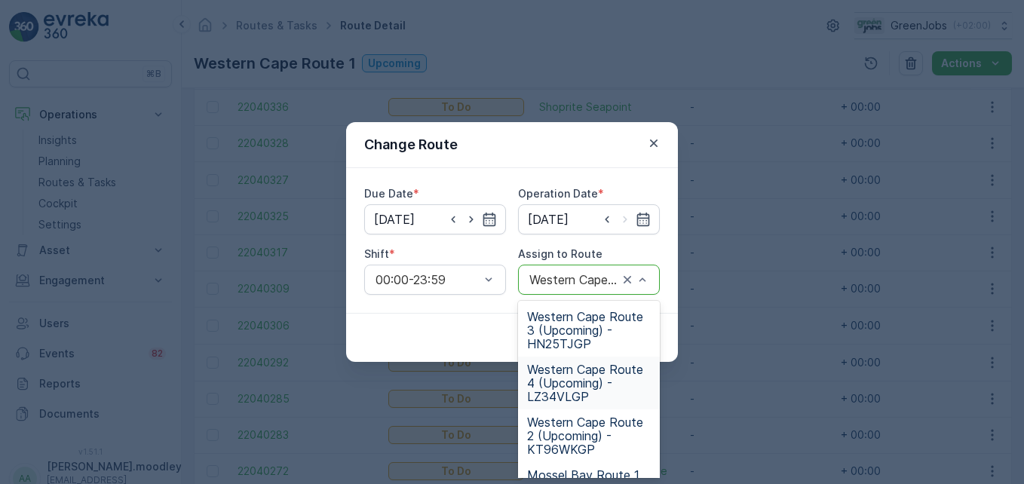
click at [554, 391] on span "Western Cape Route 4 (Upcoming) - LZ34VLGP" at bounding box center [589, 383] width 124 height 41
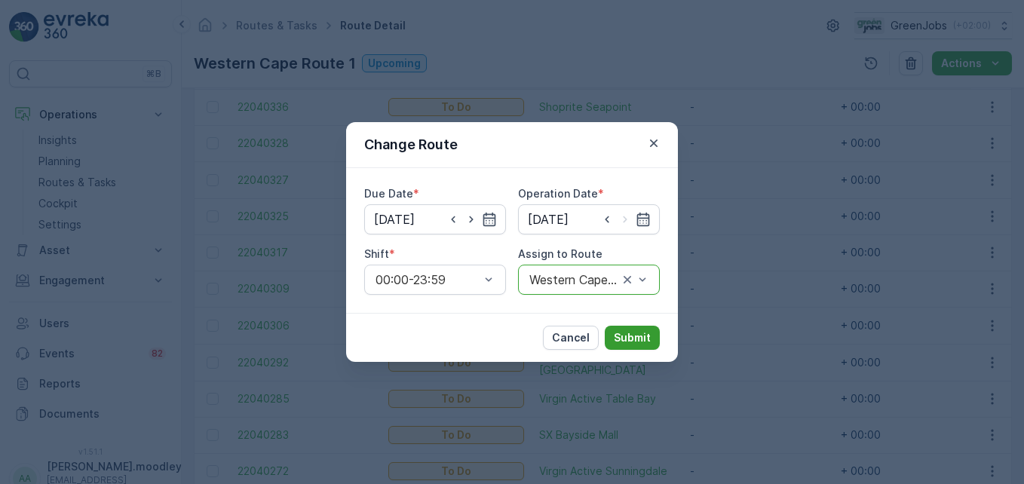
click at [633, 339] on p "Submit" at bounding box center [632, 337] width 37 height 15
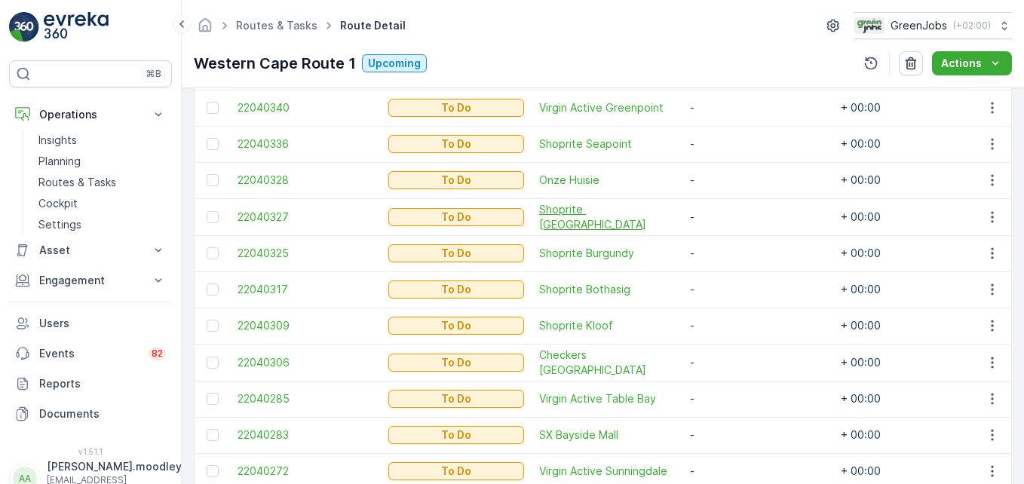
scroll to position [415, 0]
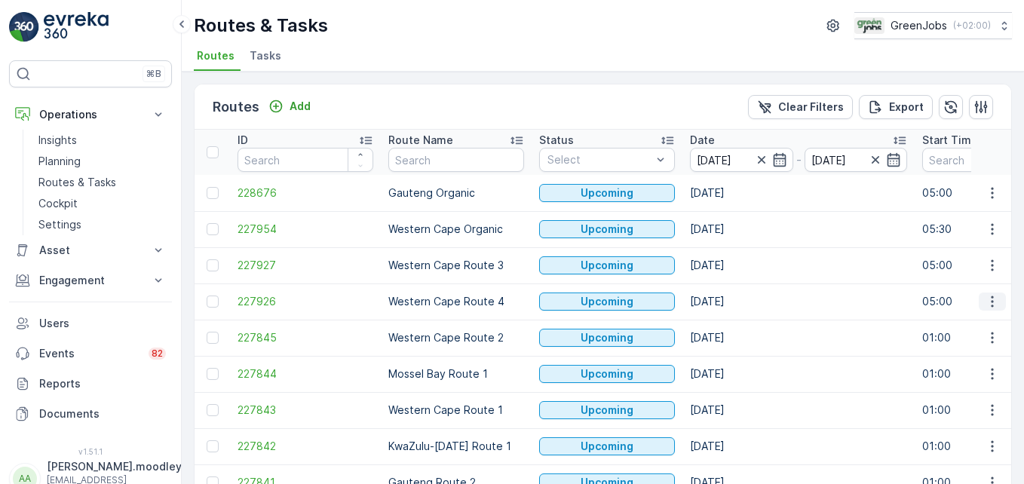
click at [992, 300] on icon "button" at bounding box center [992, 301] width 15 height 15
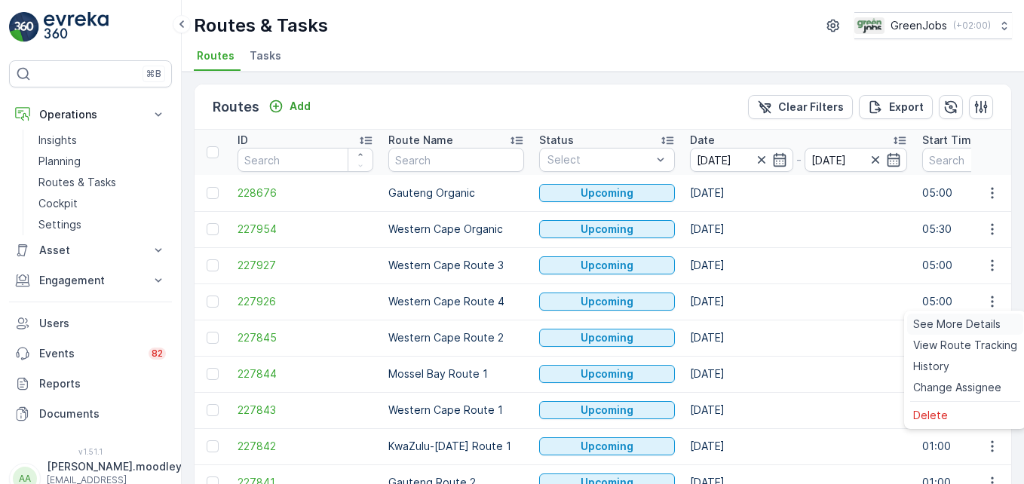
click at [974, 326] on span "See More Details" at bounding box center [956, 324] width 87 height 15
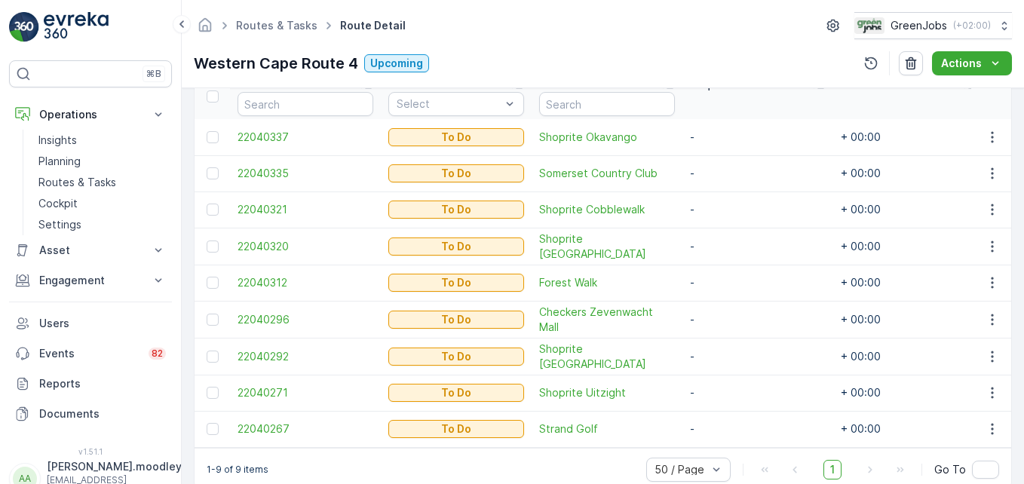
scroll to position [458, 0]
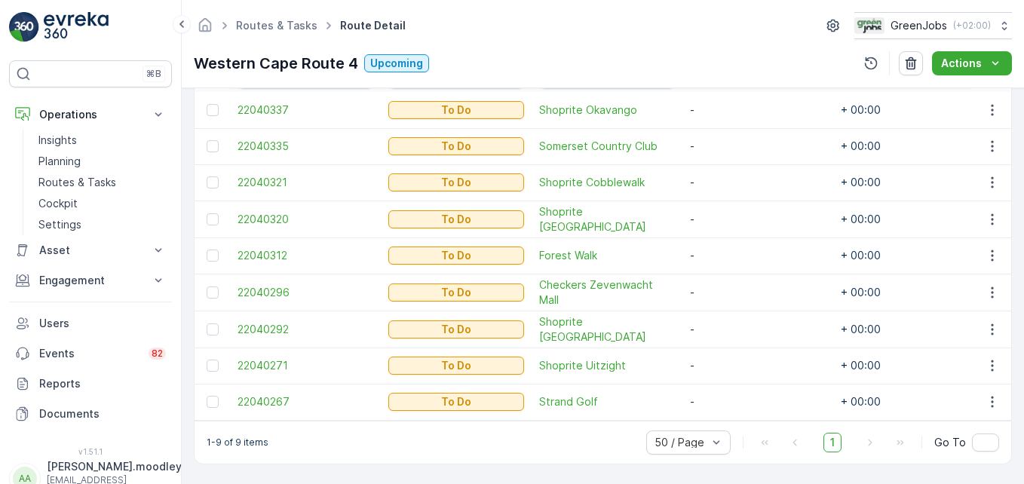
click at [369, 377] on tbody "22040337 To Do Shoprite Okavango - + 00:00 - 22040335 To Do Somerset Country Cl…" at bounding box center [761, 256] width 1132 height 328
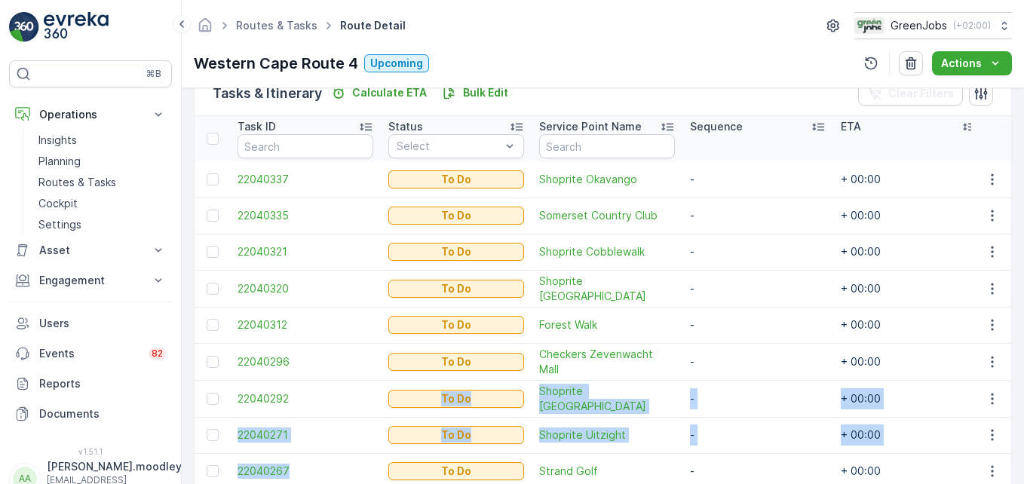
scroll to position [382, 0]
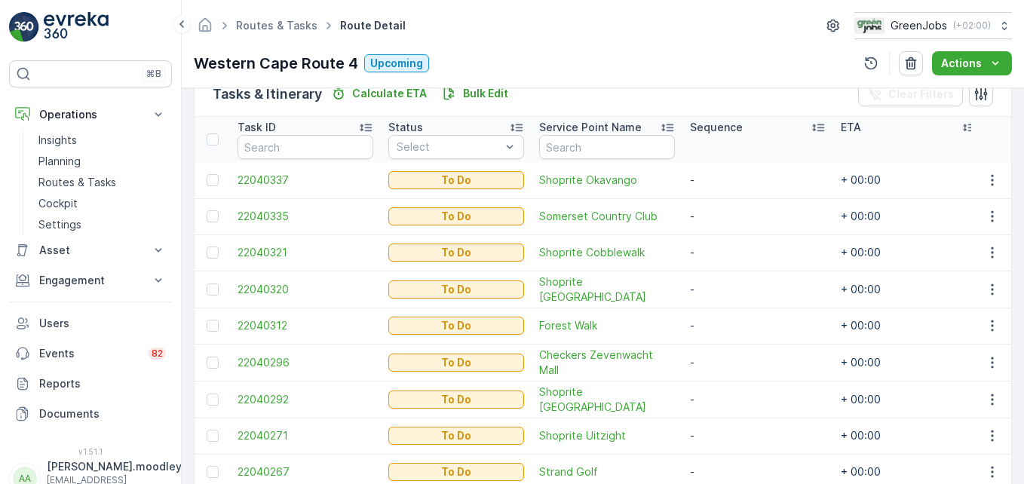
click at [722, 319] on td "-" at bounding box center [757, 326] width 151 height 36
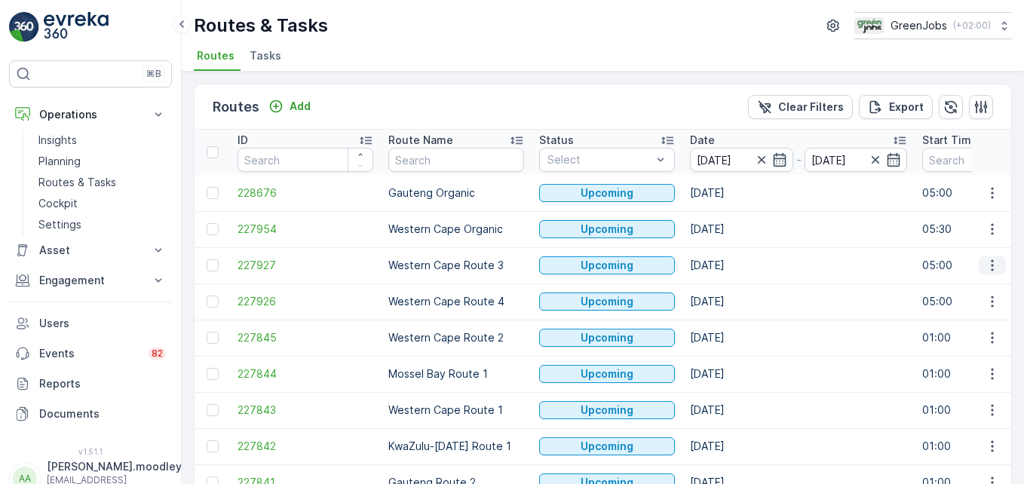
click at [986, 258] on icon "button" at bounding box center [992, 265] width 15 height 15
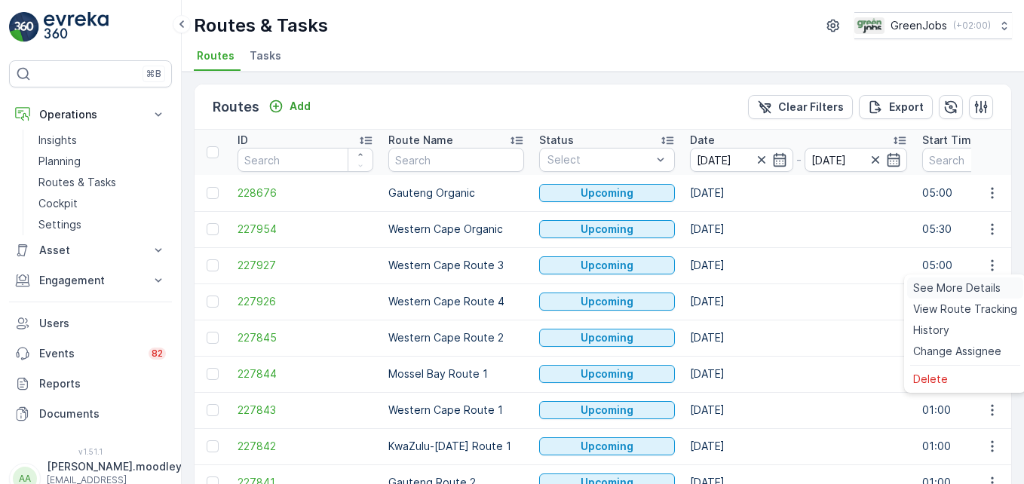
click at [973, 288] on span "See More Details" at bounding box center [956, 287] width 87 height 15
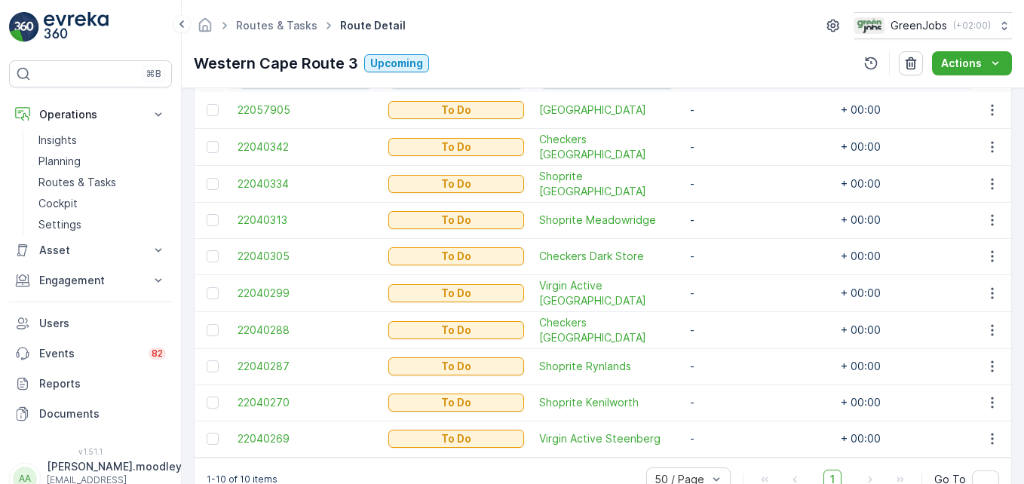
scroll to position [495, 0]
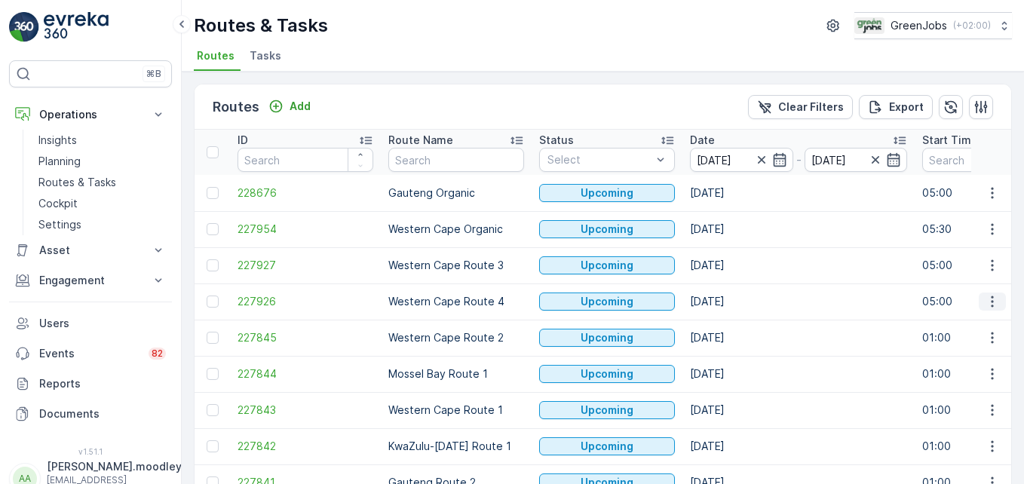
click at [992, 304] on icon "button" at bounding box center [992, 301] width 15 height 15
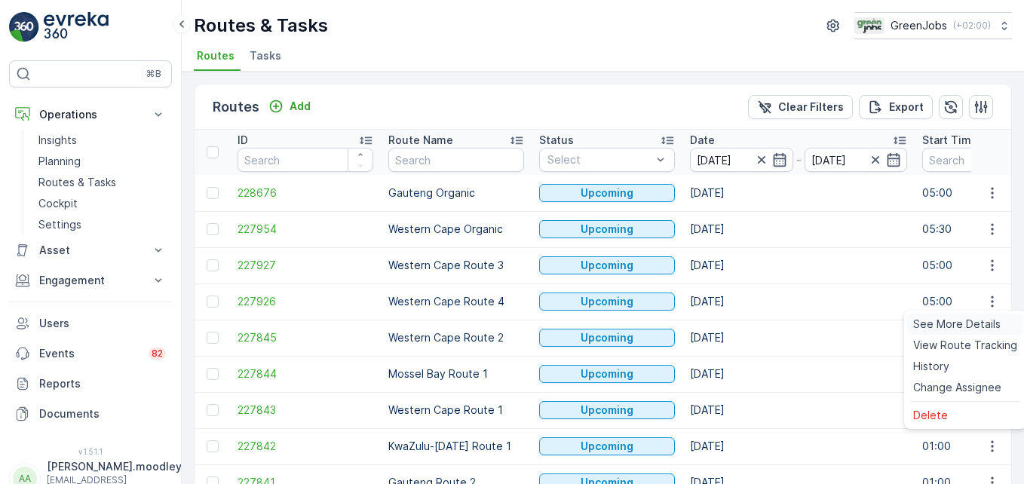
click at [986, 326] on span "See More Details" at bounding box center [956, 324] width 87 height 15
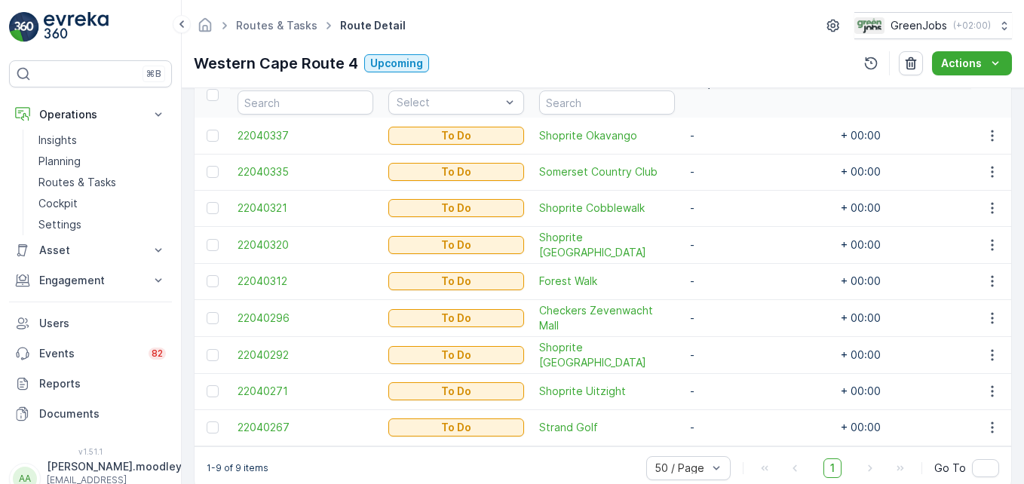
scroll to position [452, 0]
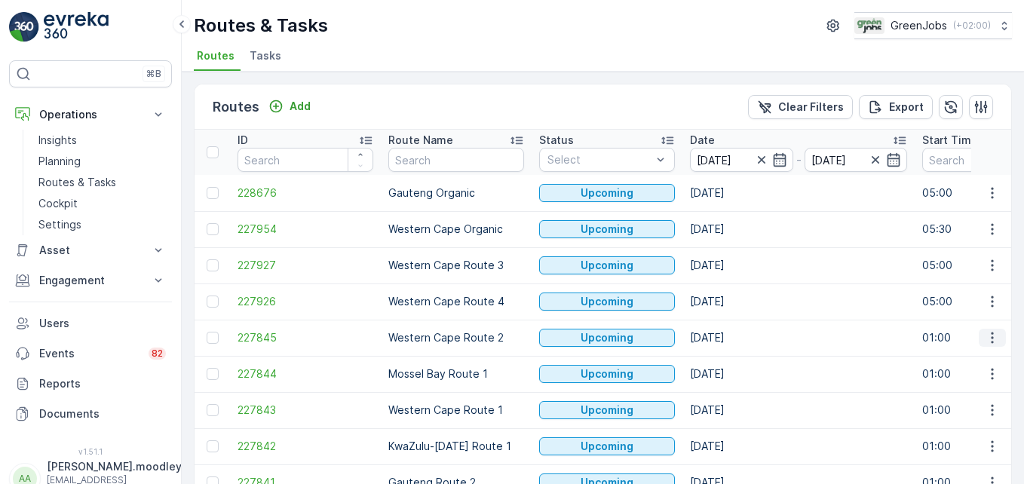
click at [985, 333] on icon "button" at bounding box center [992, 337] width 15 height 15
click at [974, 359] on span "See More Details" at bounding box center [956, 360] width 87 height 15
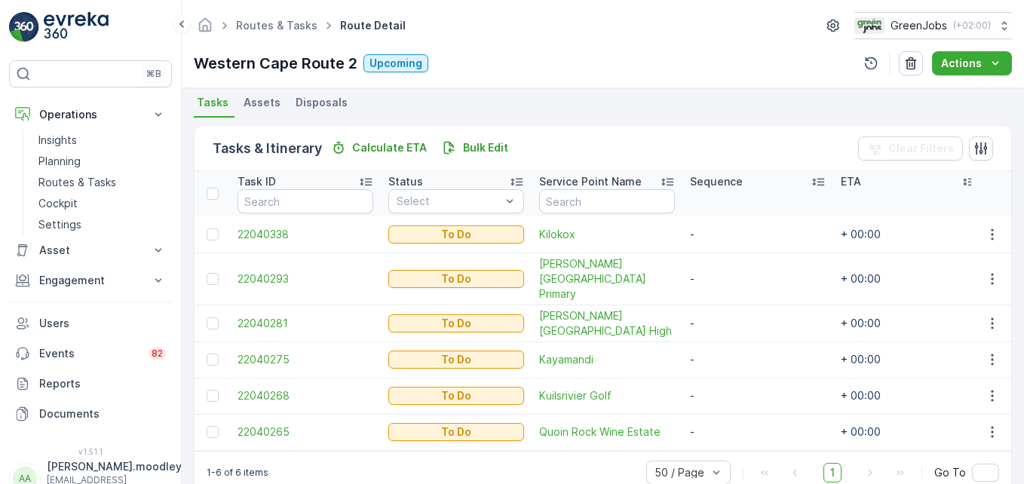
scroll to position [349, 0]
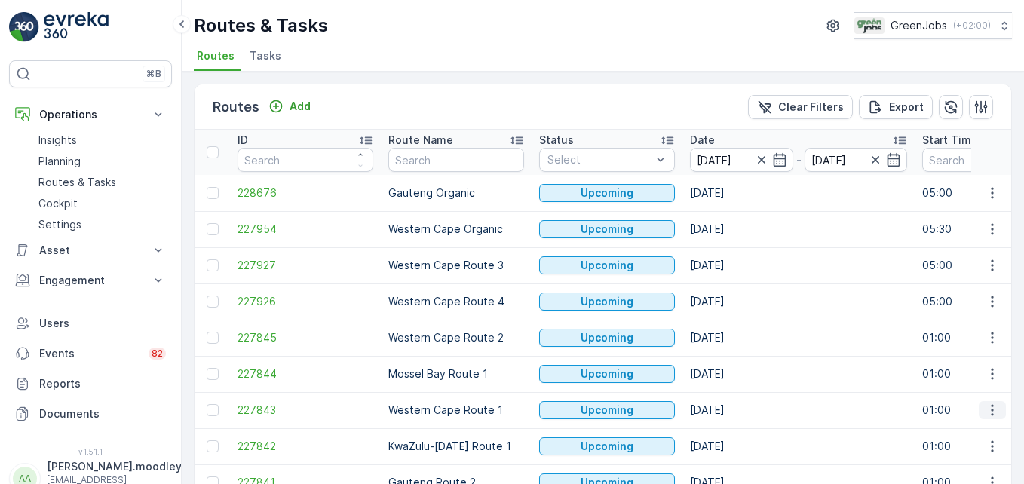
click at [989, 412] on icon "button" at bounding box center [992, 410] width 15 height 15
click at [966, 296] on span "See More Details" at bounding box center [956, 296] width 87 height 15
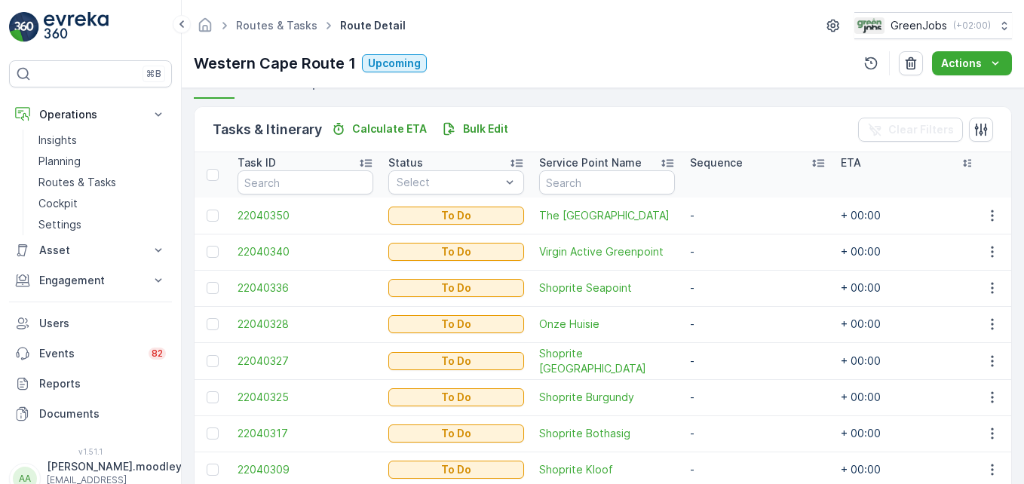
scroll to position [377, 0]
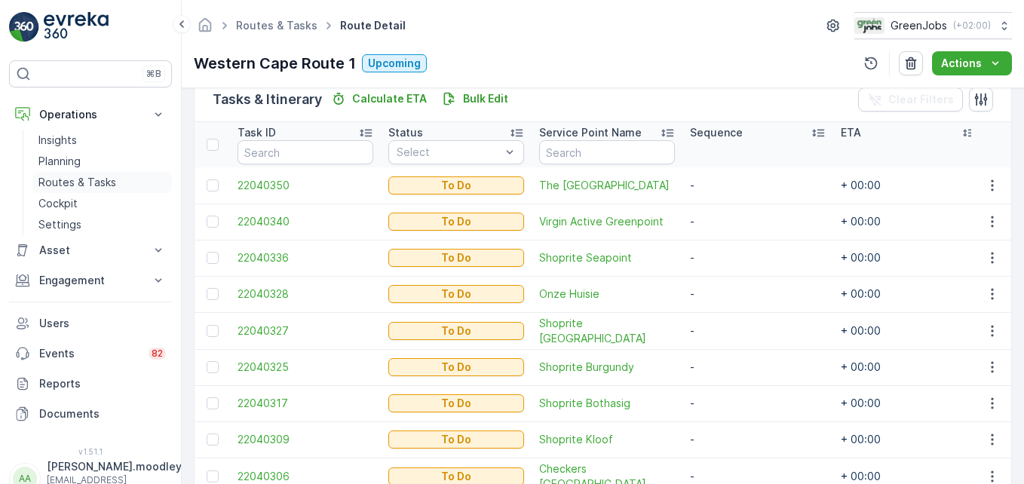
drag, startPoint x: 103, startPoint y: 179, endPoint x: 154, endPoint y: 180, distance: 51.3
click at [103, 179] on p "Routes & Tasks" at bounding box center [77, 182] width 78 height 15
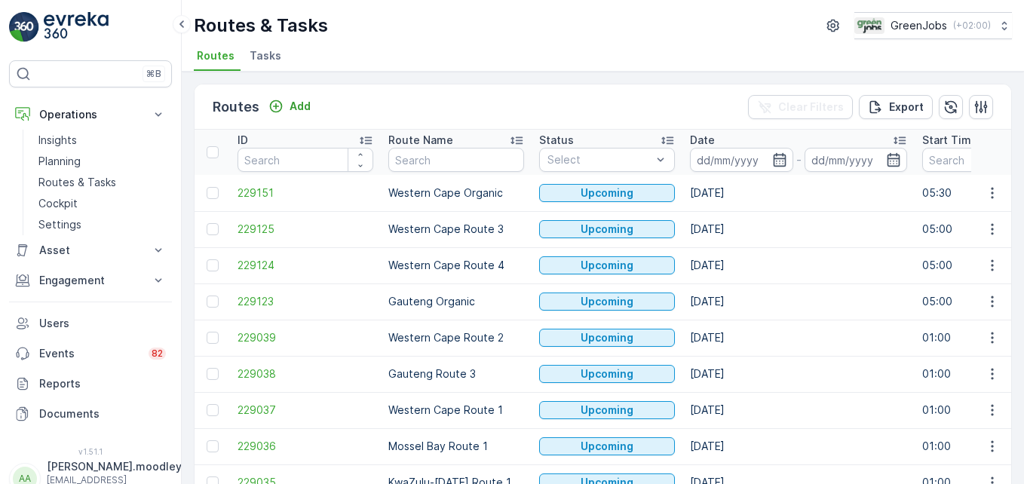
click at [713, 158] on input at bounding box center [741, 160] width 103 height 24
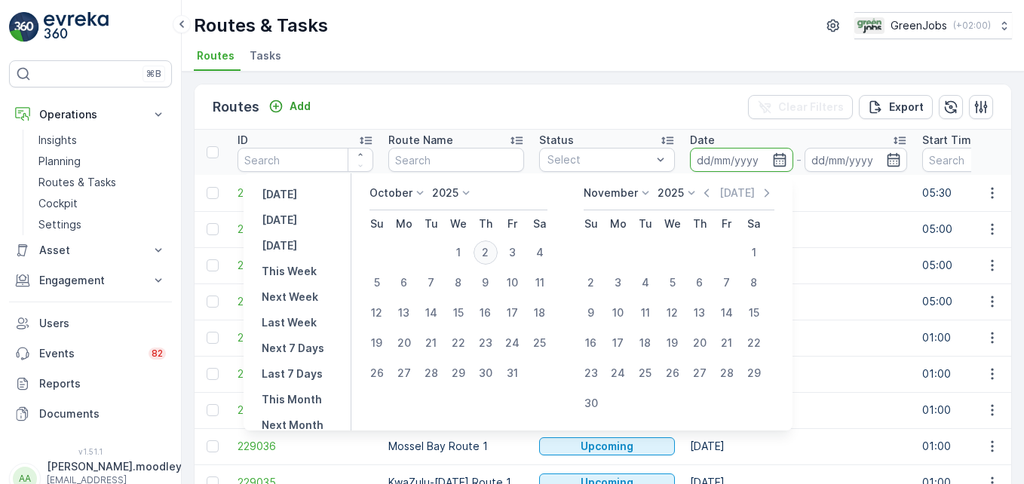
click at [498, 251] on div "2" at bounding box center [486, 253] width 24 height 24
type input "[DATE]"
click at [498, 251] on div "2" at bounding box center [486, 253] width 24 height 24
type input "[DATE]"
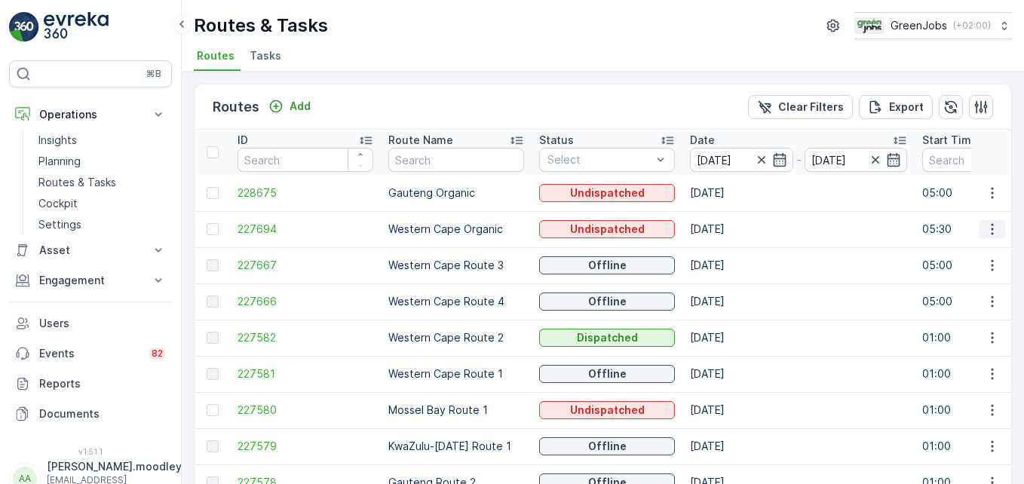
click at [987, 234] on icon "button" at bounding box center [992, 229] width 15 height 15
click at [970, 253] on span "See More Details" at bounding box center [956, 251] width 87 height 15
click at [986, 262] on icon "button" at bounding box center [992, 265] width 15 height 15
click at [968, 284] on span "See More Details" at bounding box center [956, 287] width 87 height 15
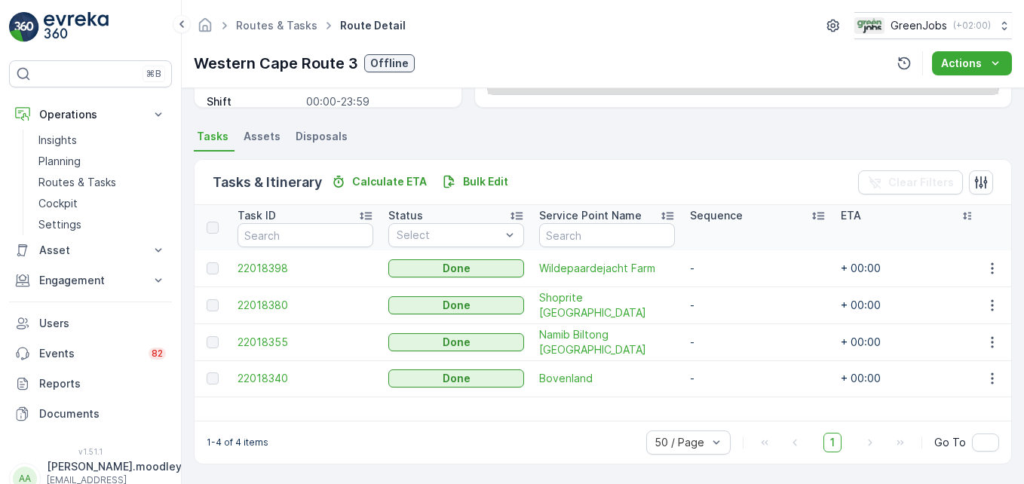
scroll to position [294, 0]
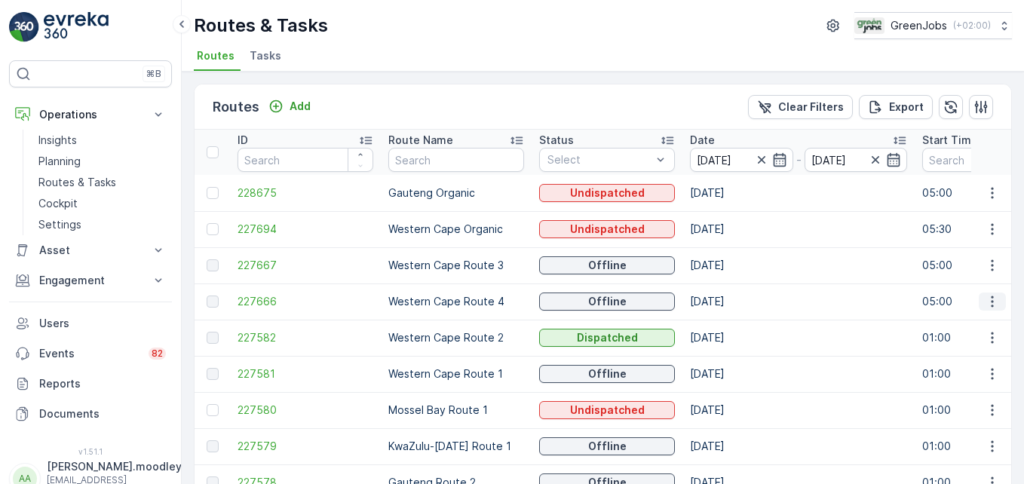
click at [994, 303] on icon "button" at bounding box center [992, 301] width 15 height 15
click at [977, 320] on span "See More Details" at bounding box center [956, 324] width 87 height 15
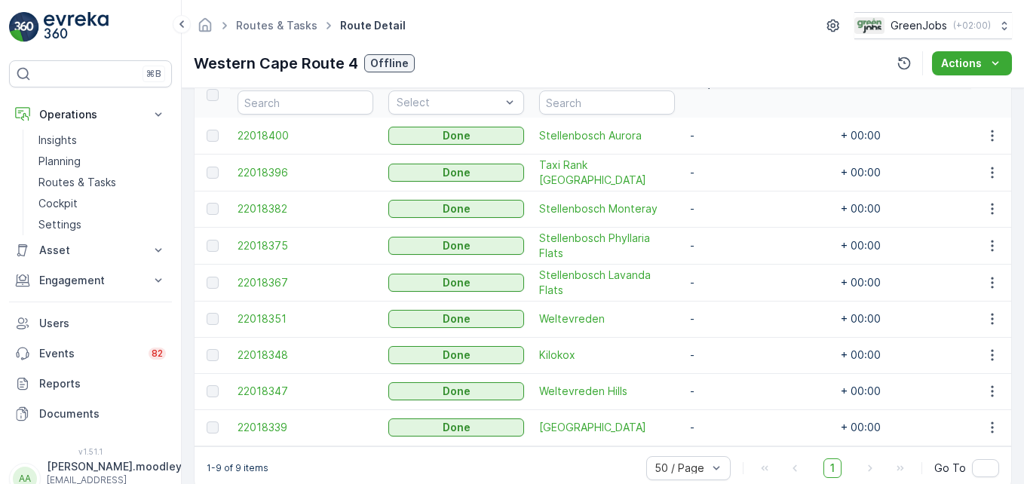
scroll to position [459, 0]
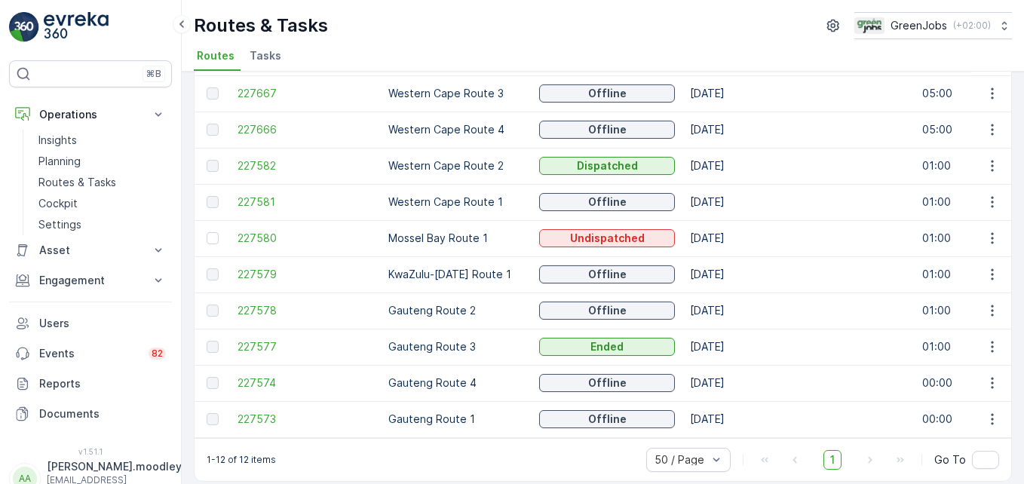
scroll to position [189, 0]
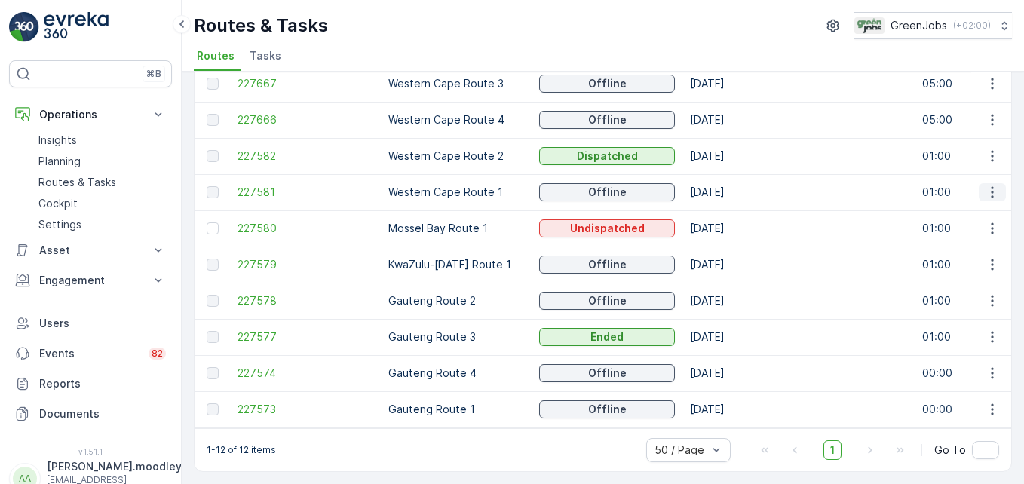
click at [987, 185] on icon "button" at bounding box center [992, 192] width 15 height 15
click at [985, 205] on span "See More Details" at bounding box center [956, 207] width 87 height 15
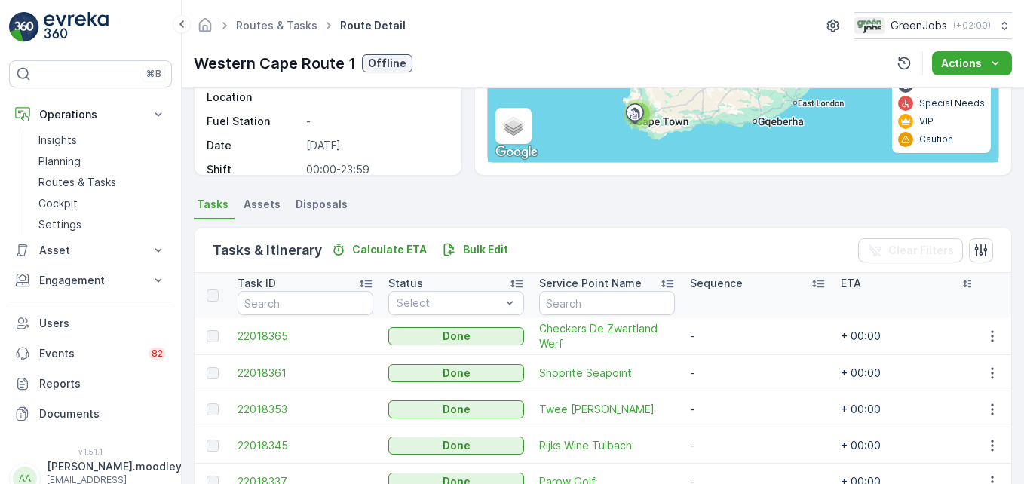
scroll to position [313, 0]
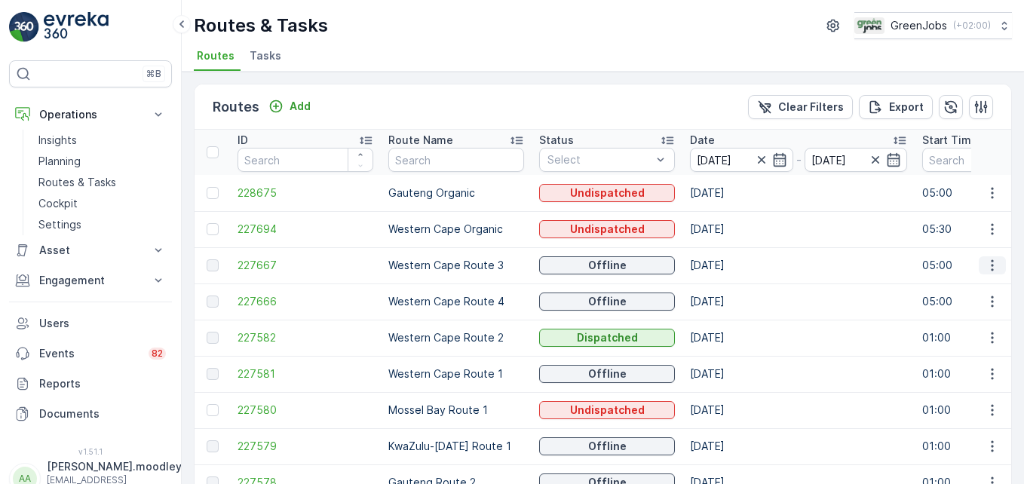
click at [991, 265] on icon "button" at bounding box center [992, 265] width 2 height 11
click at [974, 280] on div "See More Details" at bounding box center [965, 287] width 116 height 21
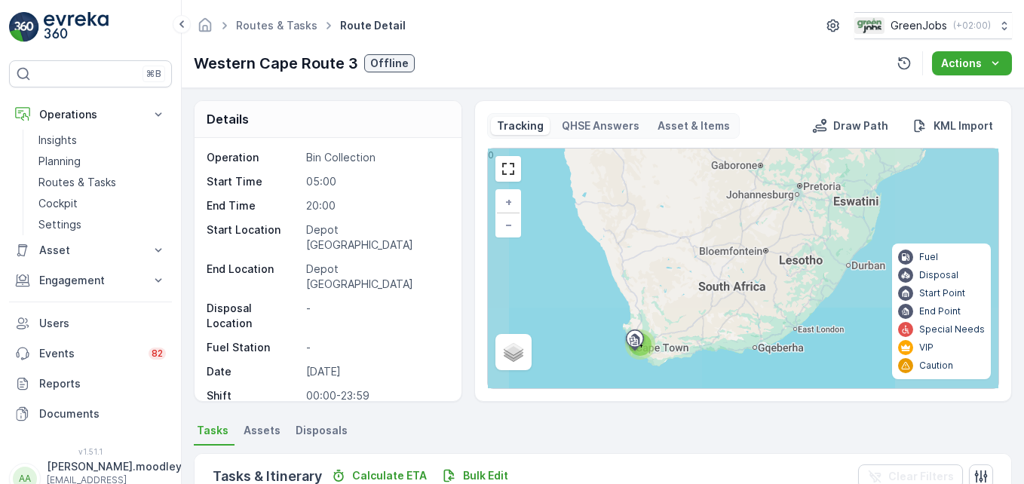
scroll to position [294, 0]
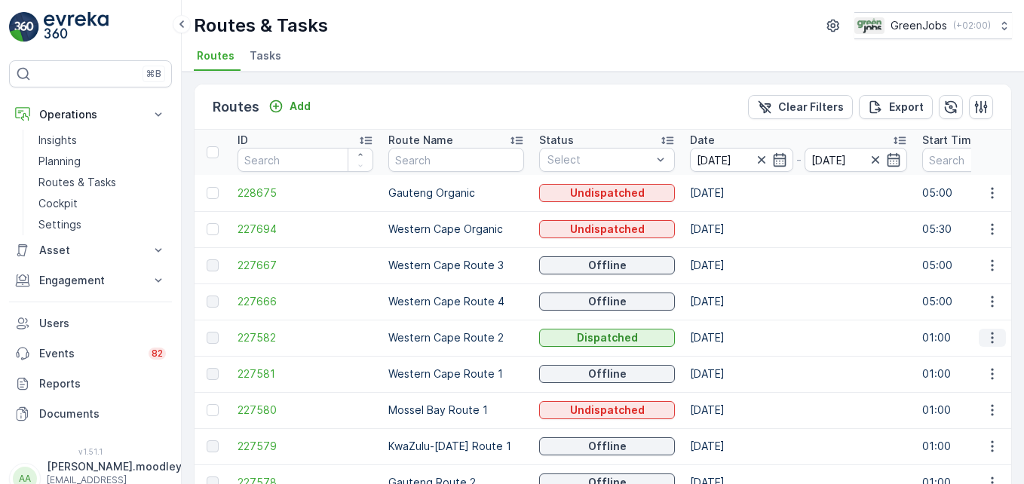
click at [991, 333] on icon "button" at bounding box center [992, 338] width 2 height 11
click at [950, 360] on span "See More Details" at bounding box center [956, 360] width 87 height 15
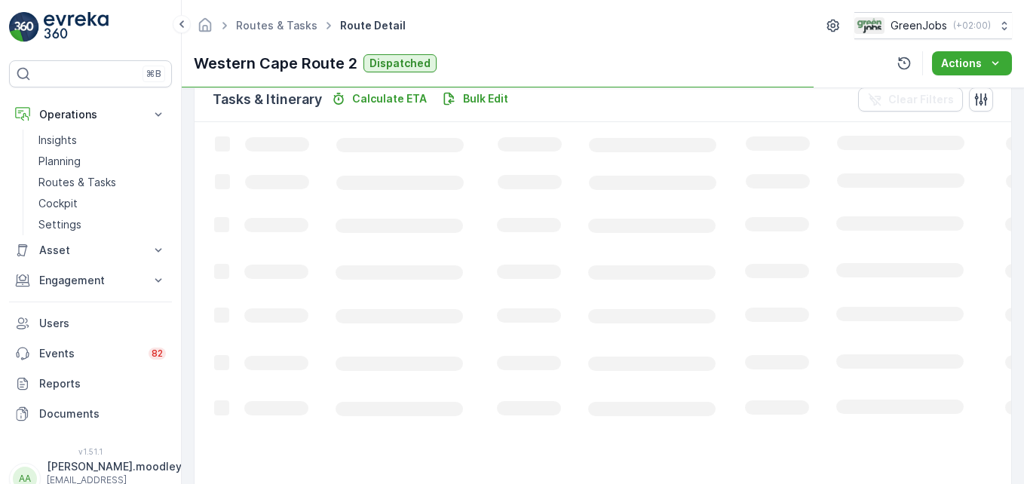
scroll to position [313, 0]
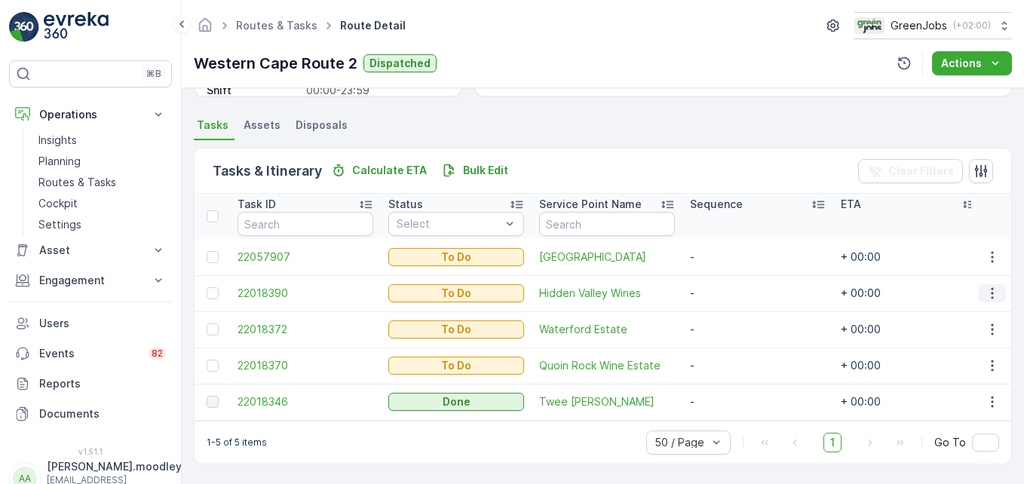
click at [986, 286] on icon "button" at bounding box center [992, 293] width 15 height 15
